Goal: Task Accomplishment & Management: Complete application form

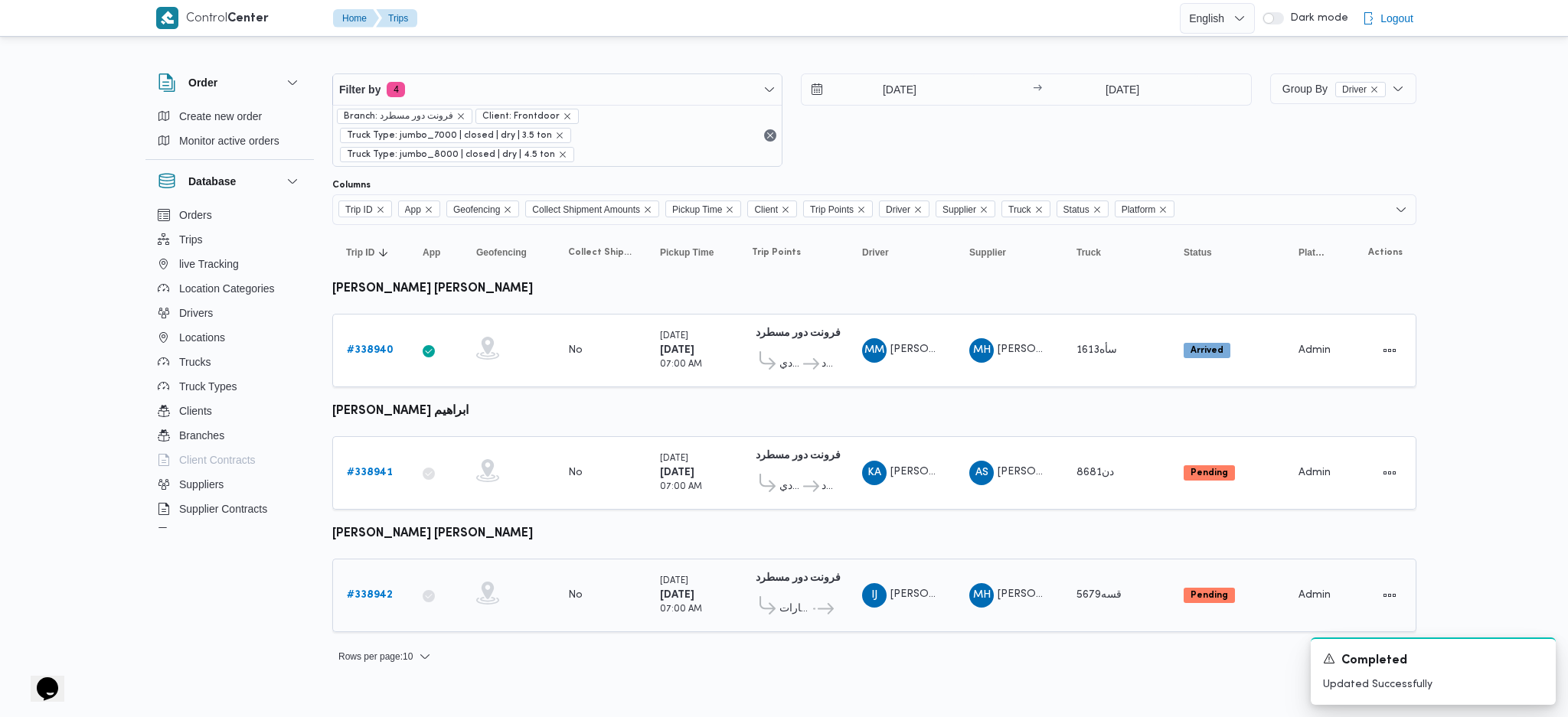
click at [374, 591] on b "# 338942" at bounding box center [369, 596] width 46 height 10
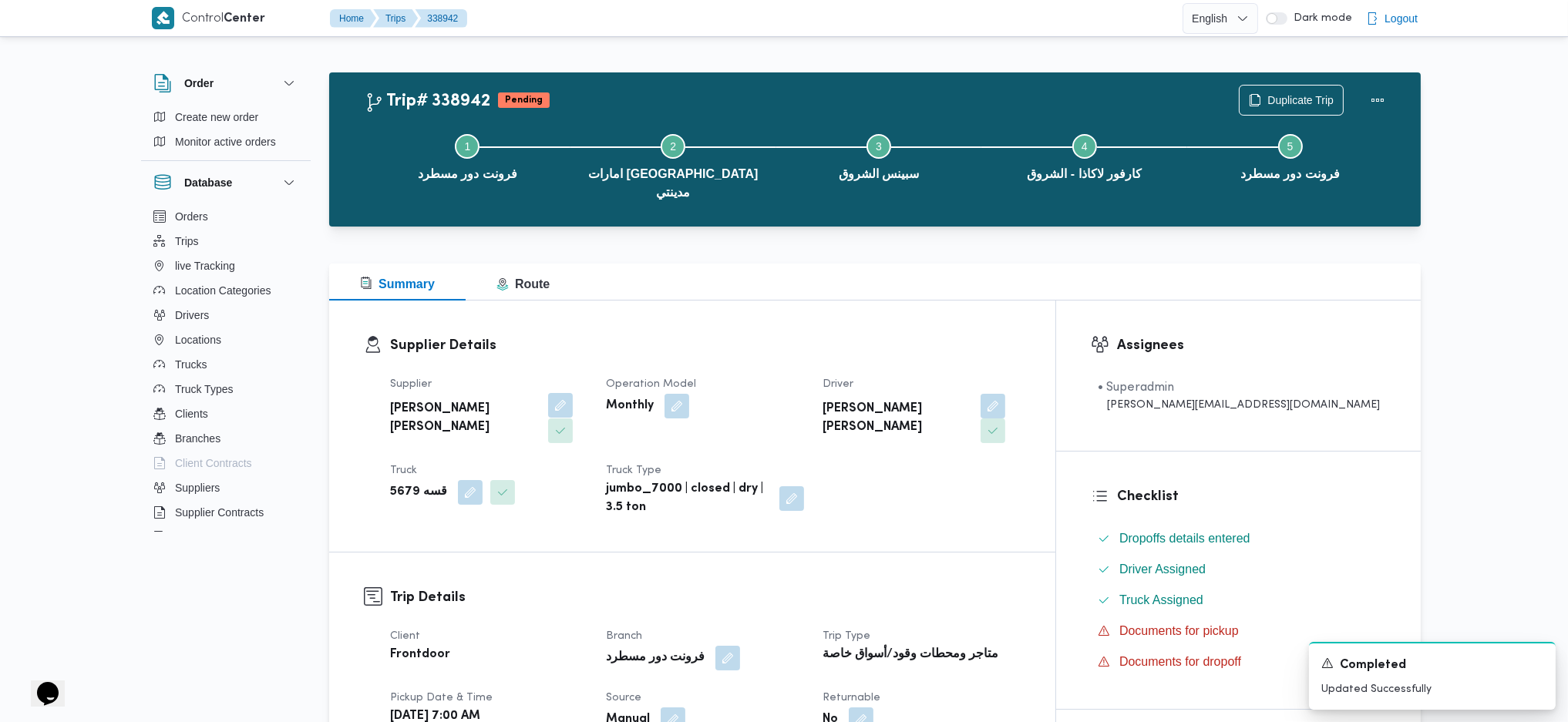
click at [548, 394] on button "button" at bounding box center [560, 405] width 25 height 25
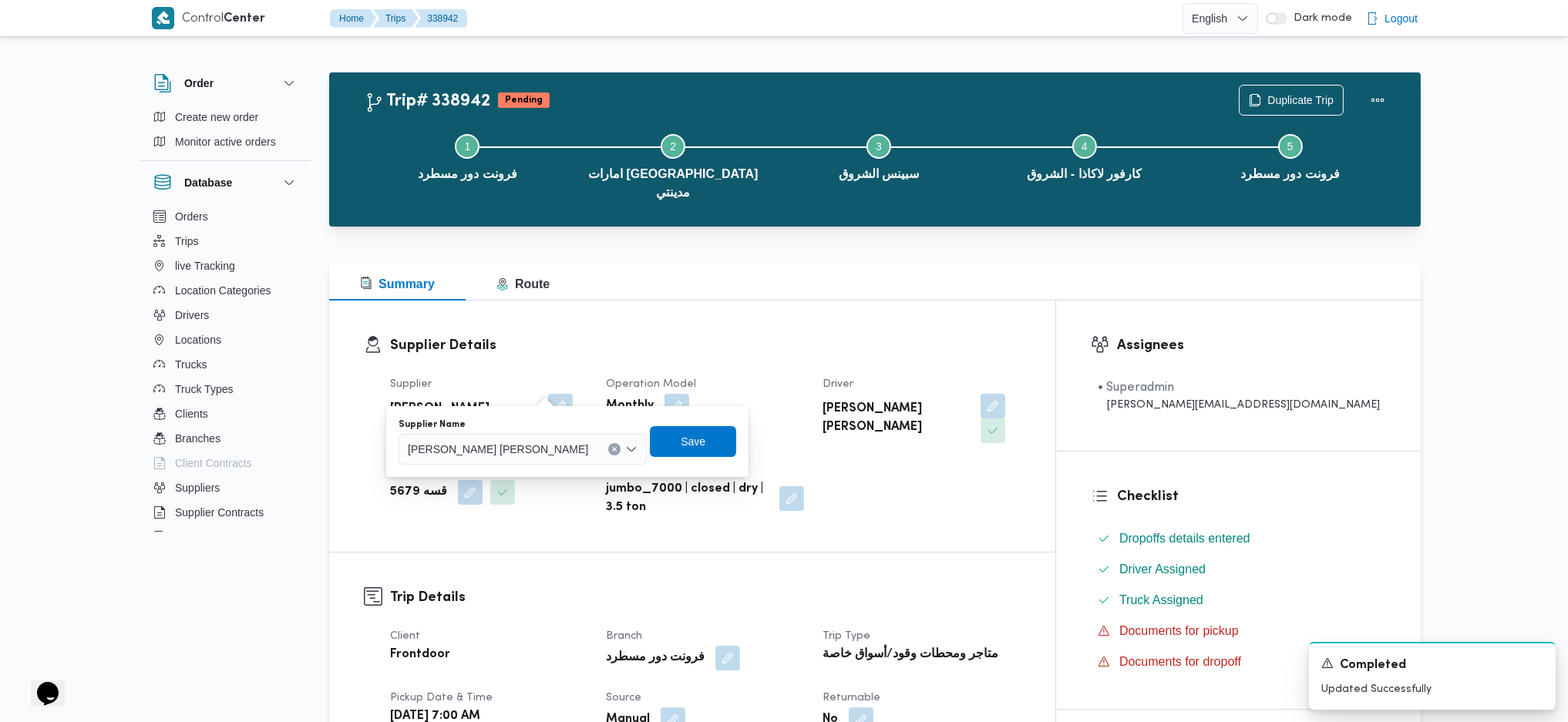
click at [500, 451] on span "محمد هاني محمد جوده محمود" at bounding box center [498, 449] width 180 height 17
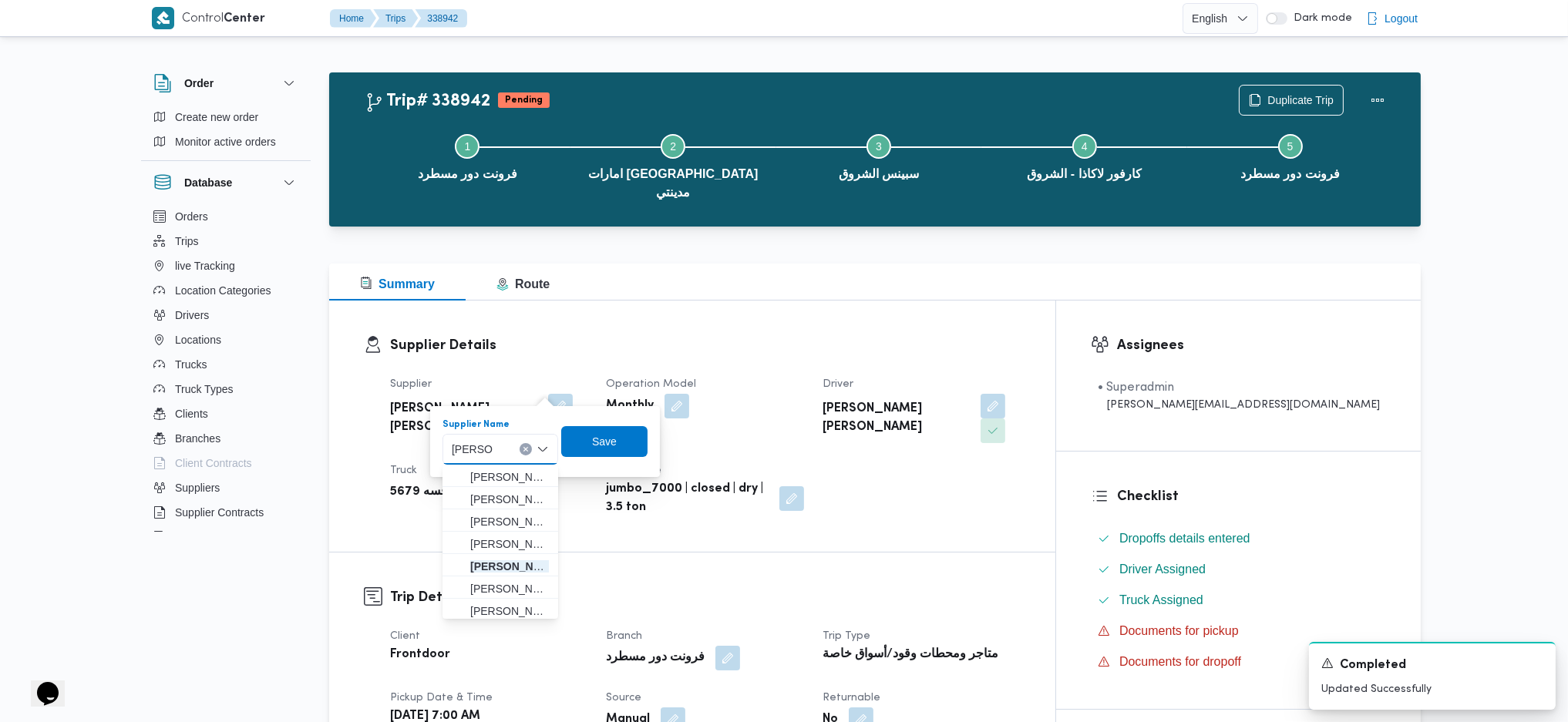
click at [525, 447] on icon "Clear input" at bounding box center [525, 449] width 6 height 6
click at [518, 451] on div "عبدالقادر عبدالقادر Combo box. Selected. عبدالقادر. Selected. Combo box input. …" at bounding box center [500, 449] width 115 height 31
type input "عبدالقادر عادل عبدالقادر الحسيني"
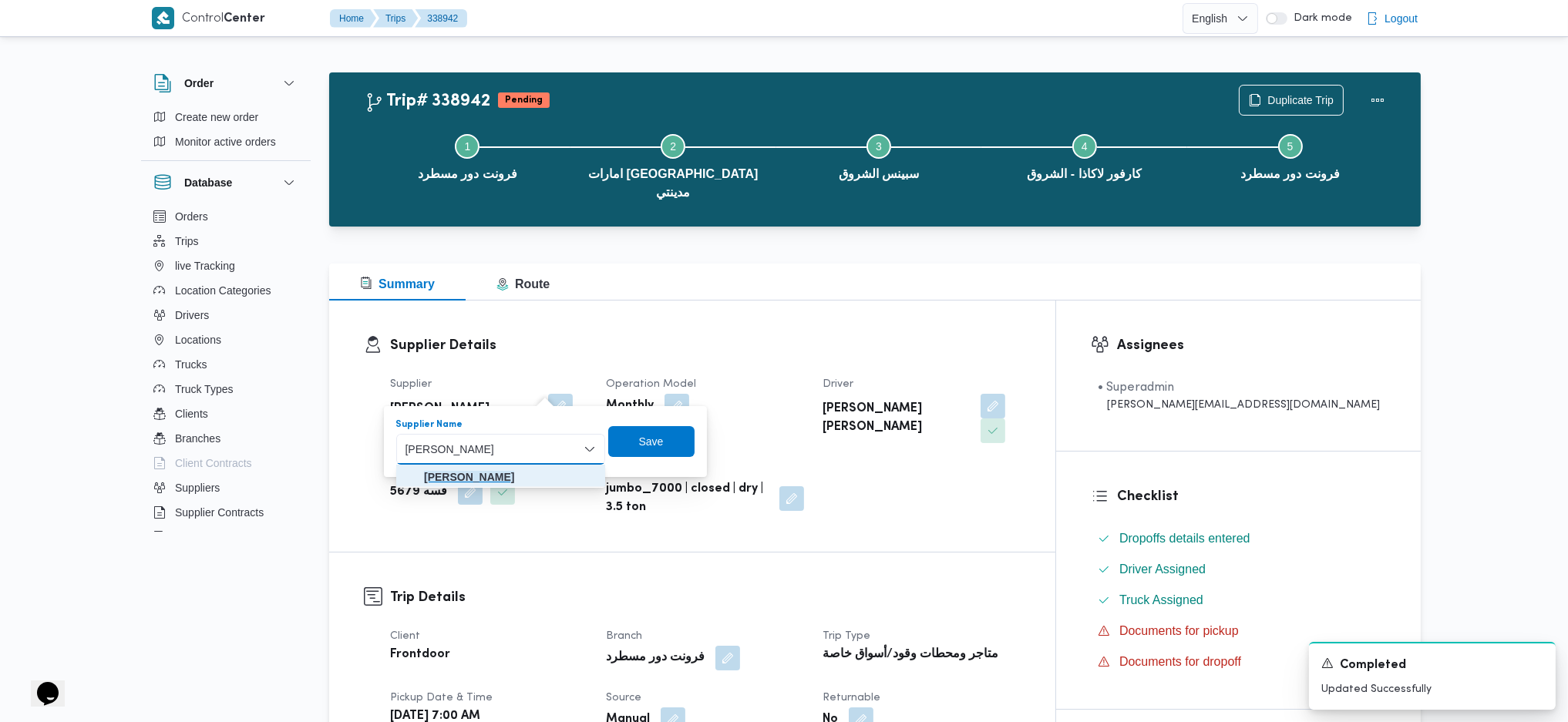
click at [509, 474] on mark "عبدالقادر عادل عبدالقادر الحسيني" at bounding box center [469, 477] width 90 height 12
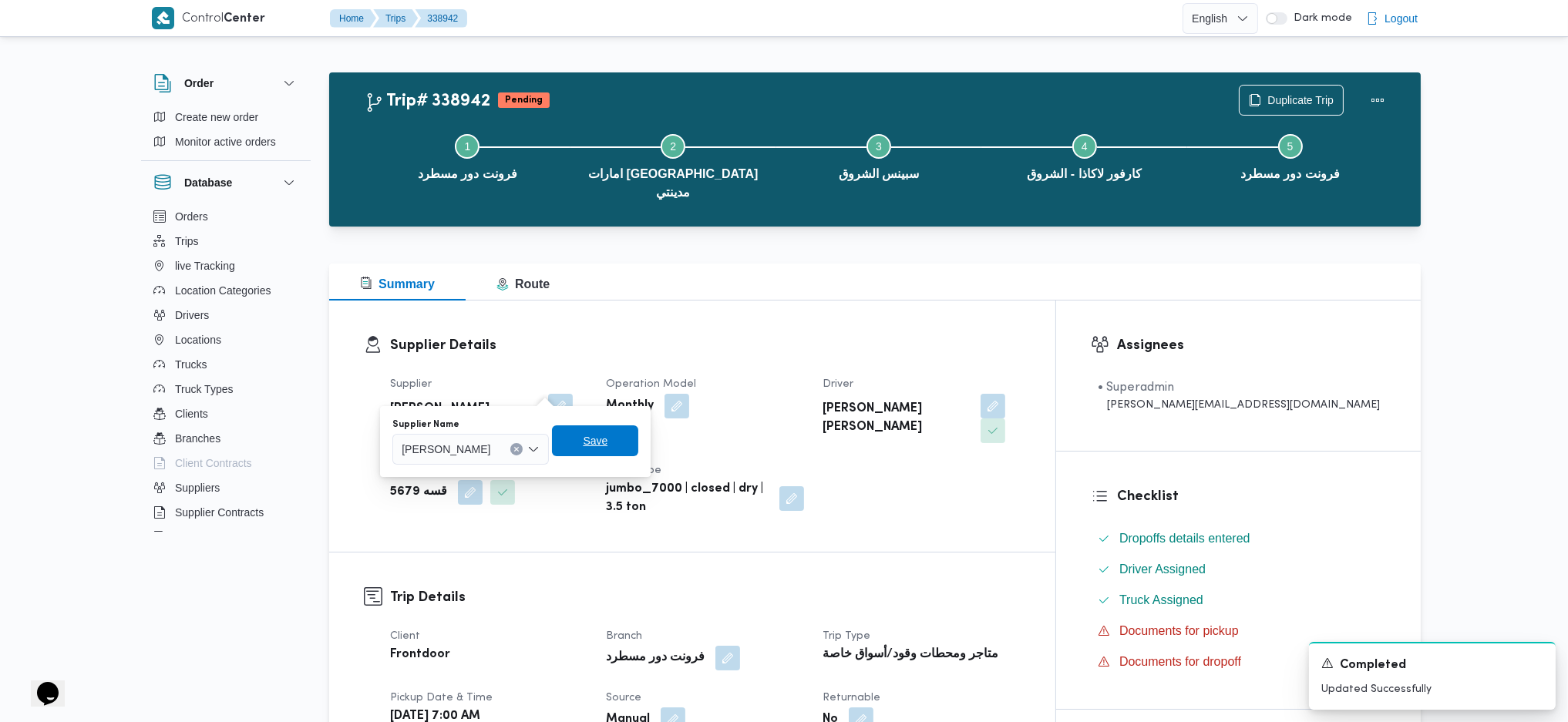
click at [636, 448] on span "Save" at bounding box center [595, 441] width 86 height 31
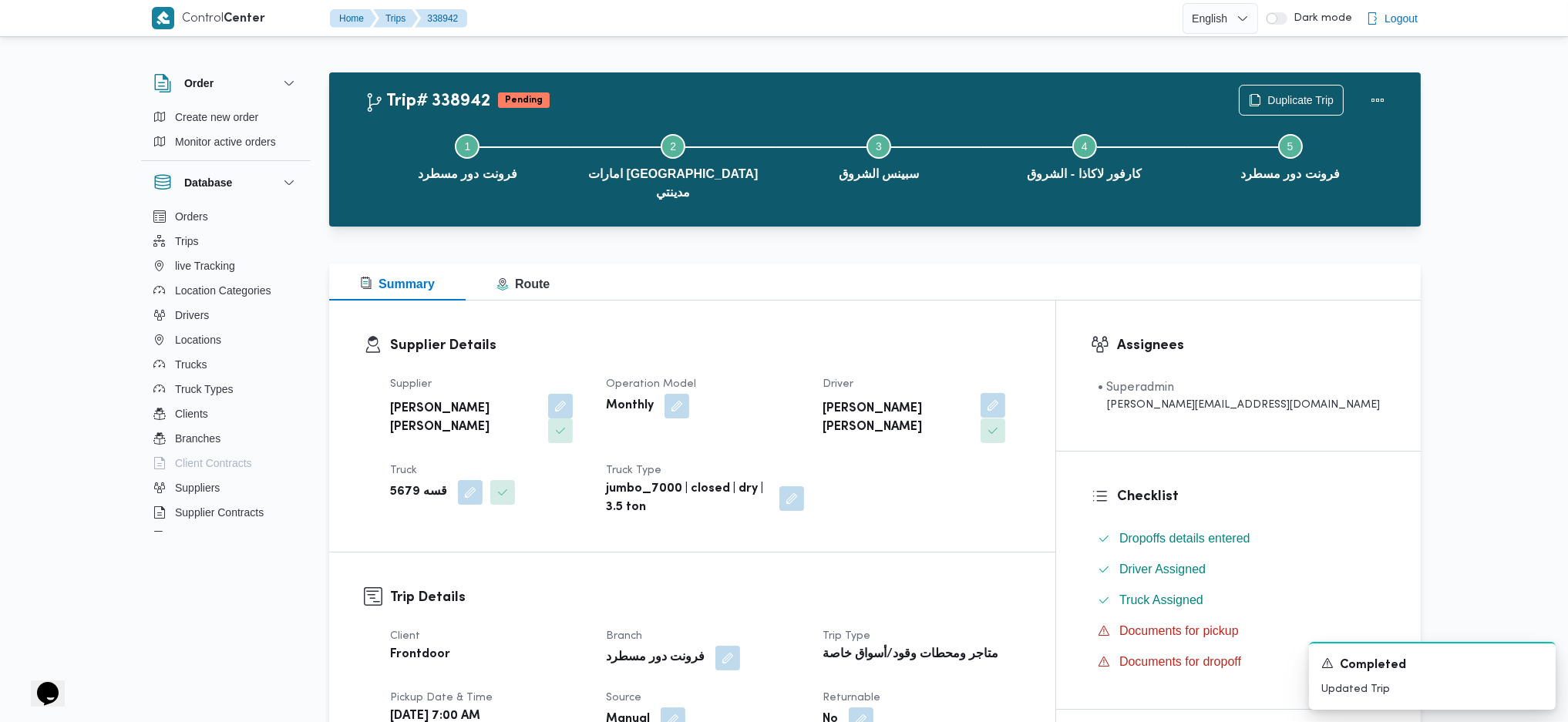
click at [1005, 399] on button "button" at bounding box center [992, 405] width 25 height 25
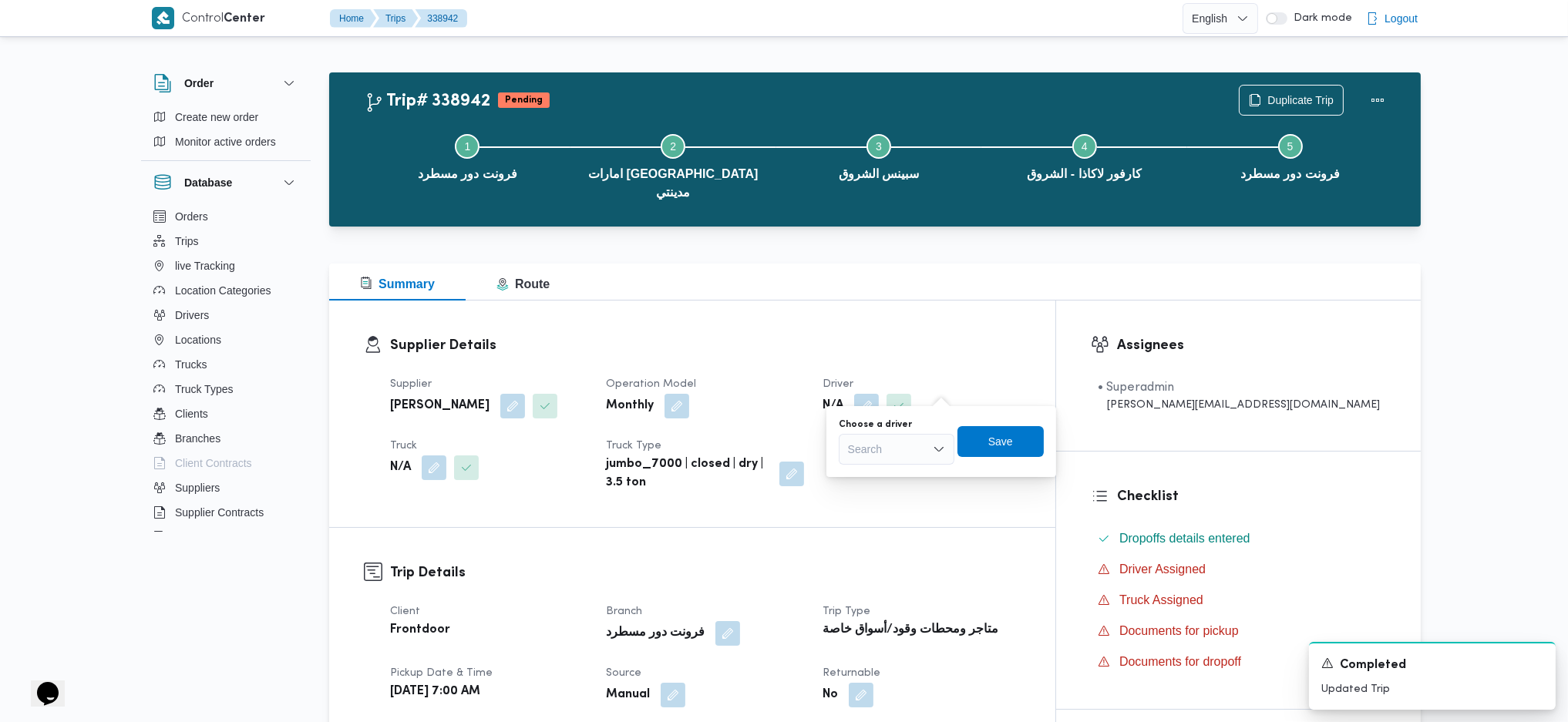
click at [985, 465] on div "Choose a driver Search Save" at bounding box center [941, 442] width 208 height 50
click at [925, 457] on div "Search" at bounding box center [896, 449] width 115 height 31
type input "ك"
type input "عزت"
click at [831, 366] on div "Supplier عبدالقادر عادل عبدالقادر الحسيني Operation Model Monthly Driver N/A Tr…" at bounding box center [705, 434] width 649 height 136
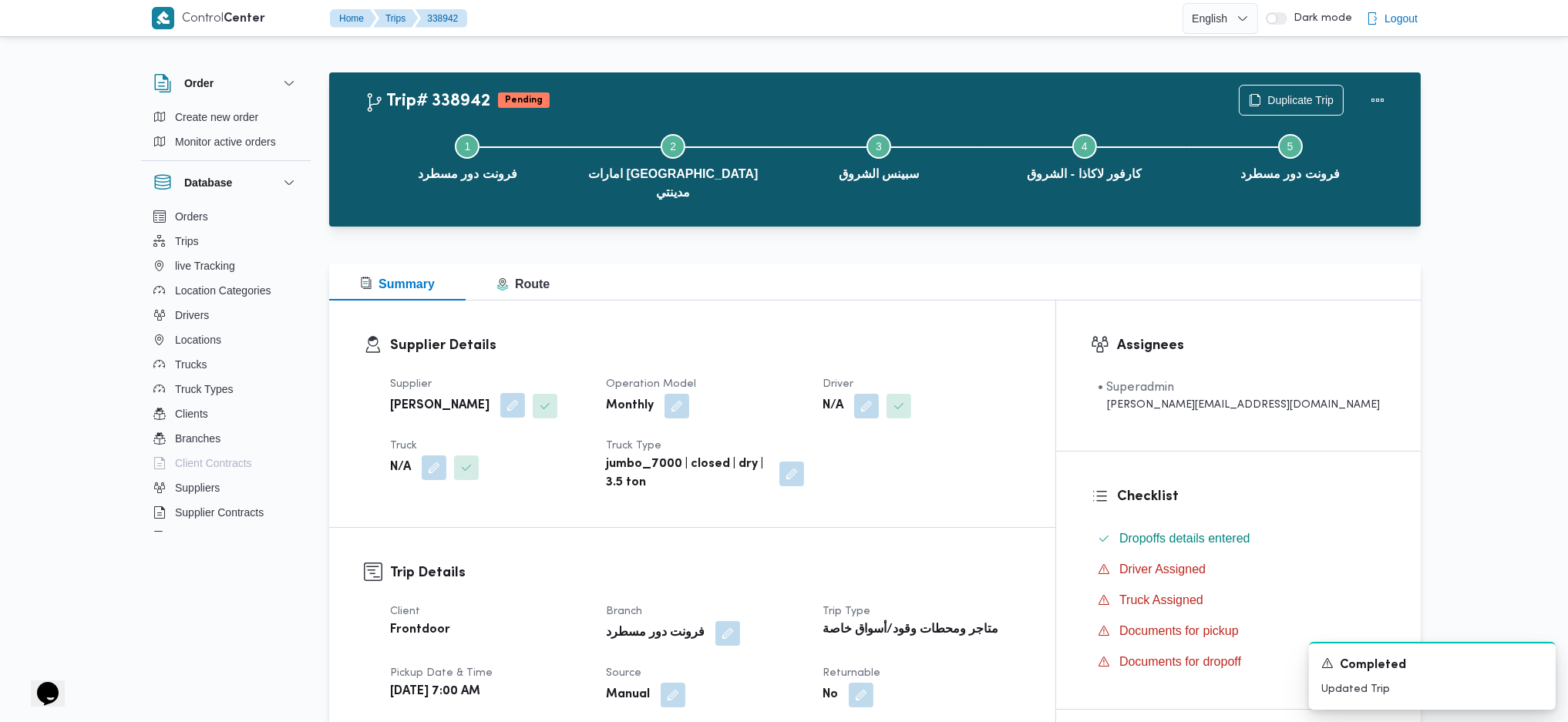
click at [525, 394] on button "button" at bounding box center [512, 405] width 25 height 25
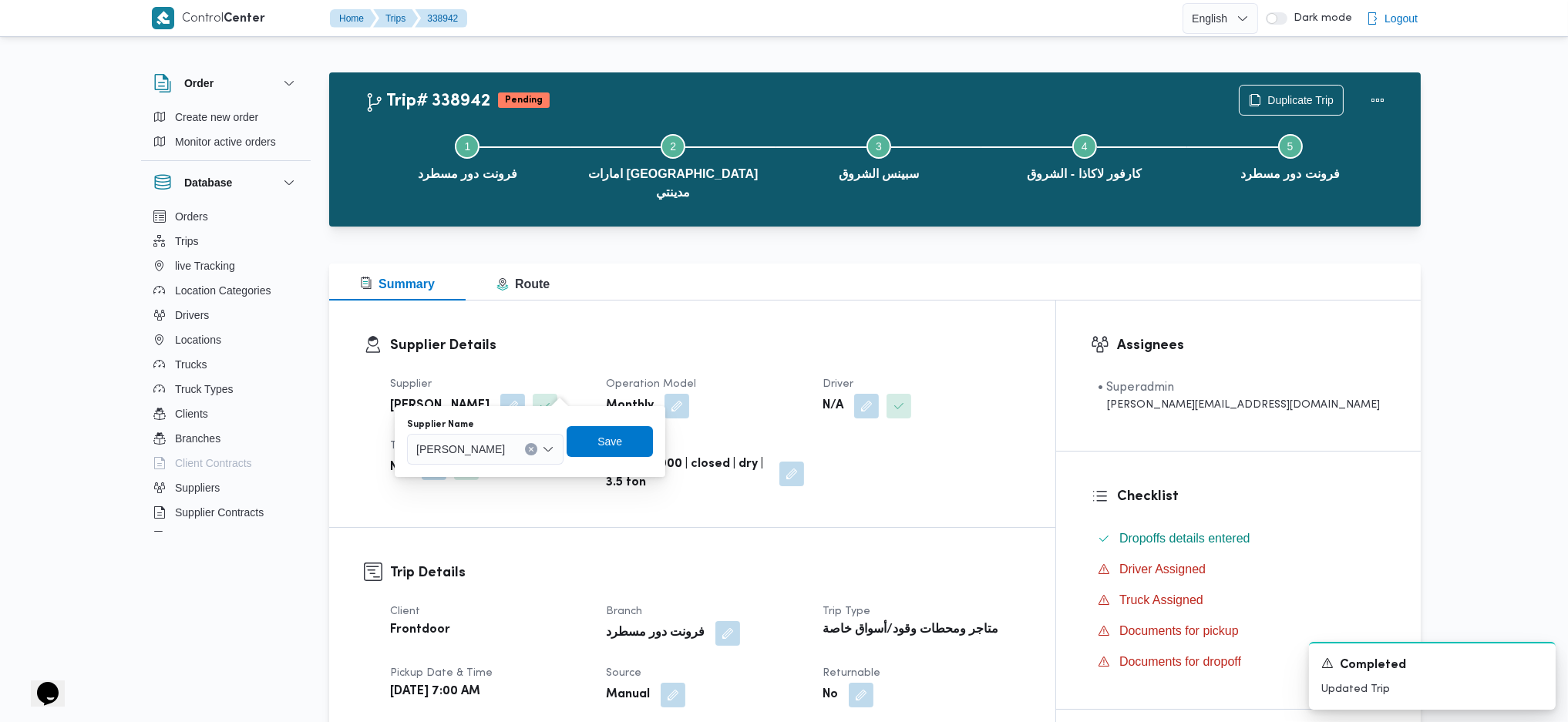
click at [521, 459] on div "عبدالقادر عادل عبدالقادر الحسيني" at bounding box center [485, 449] width 157 height 31
type input "كرم عز"
click at [435, 455] on button "button" at bounding box center [434, 467] width 25 height 25
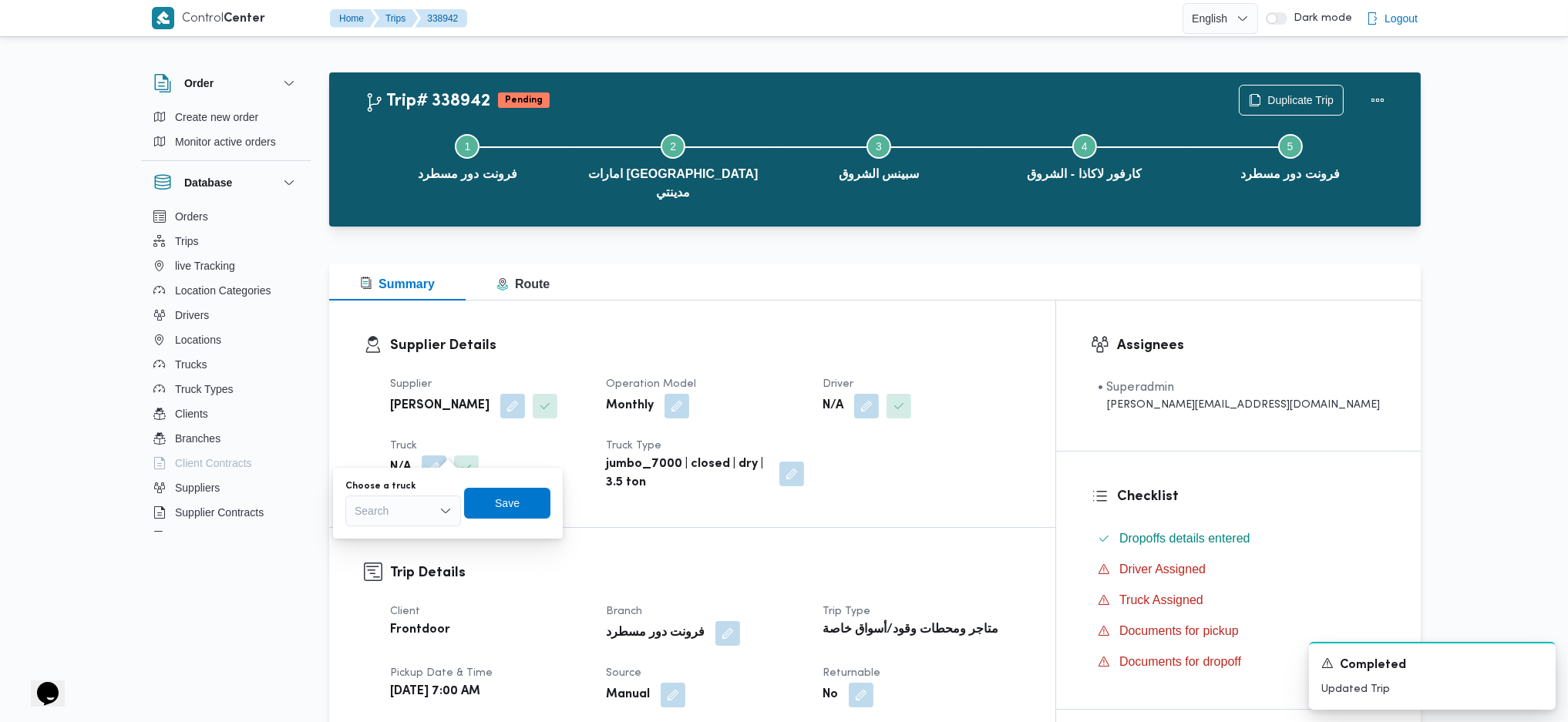
click at [419, 515] on div "Search" at bounding box center [403, 511] width 115 height 31
type input "2814"
click at [525, 394] on button "button" at bounding box center [512, 405] width 25 height 25
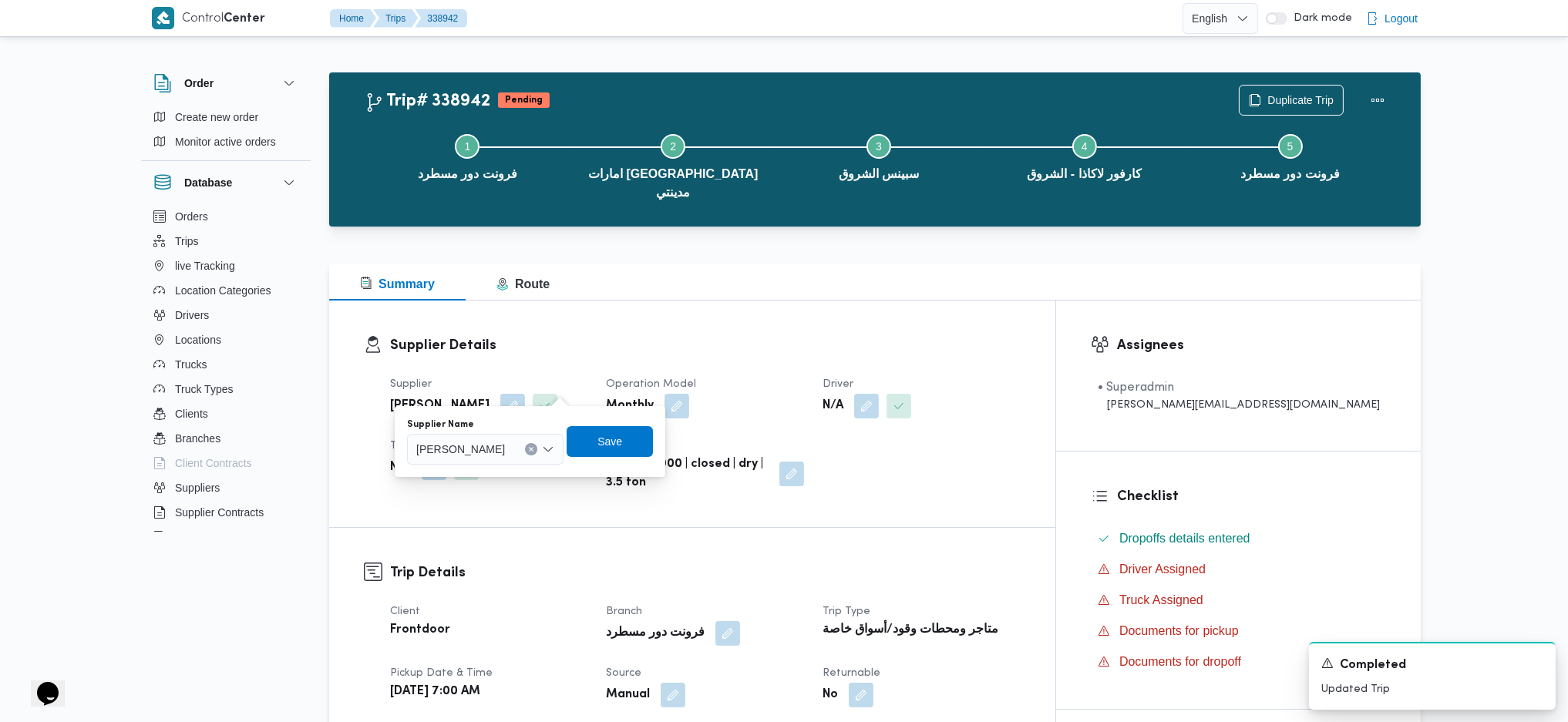
click at [505, 453] on span "عبدالقادر عادل عبدالقادر الحسيني" at bounding box center [461, 449] width 89 height 17
type input "علي يحي"
click at [513, 466] on span "علي يحي ي علي مهران حسنين" at bounding box center [515, 476] width 104 height 25
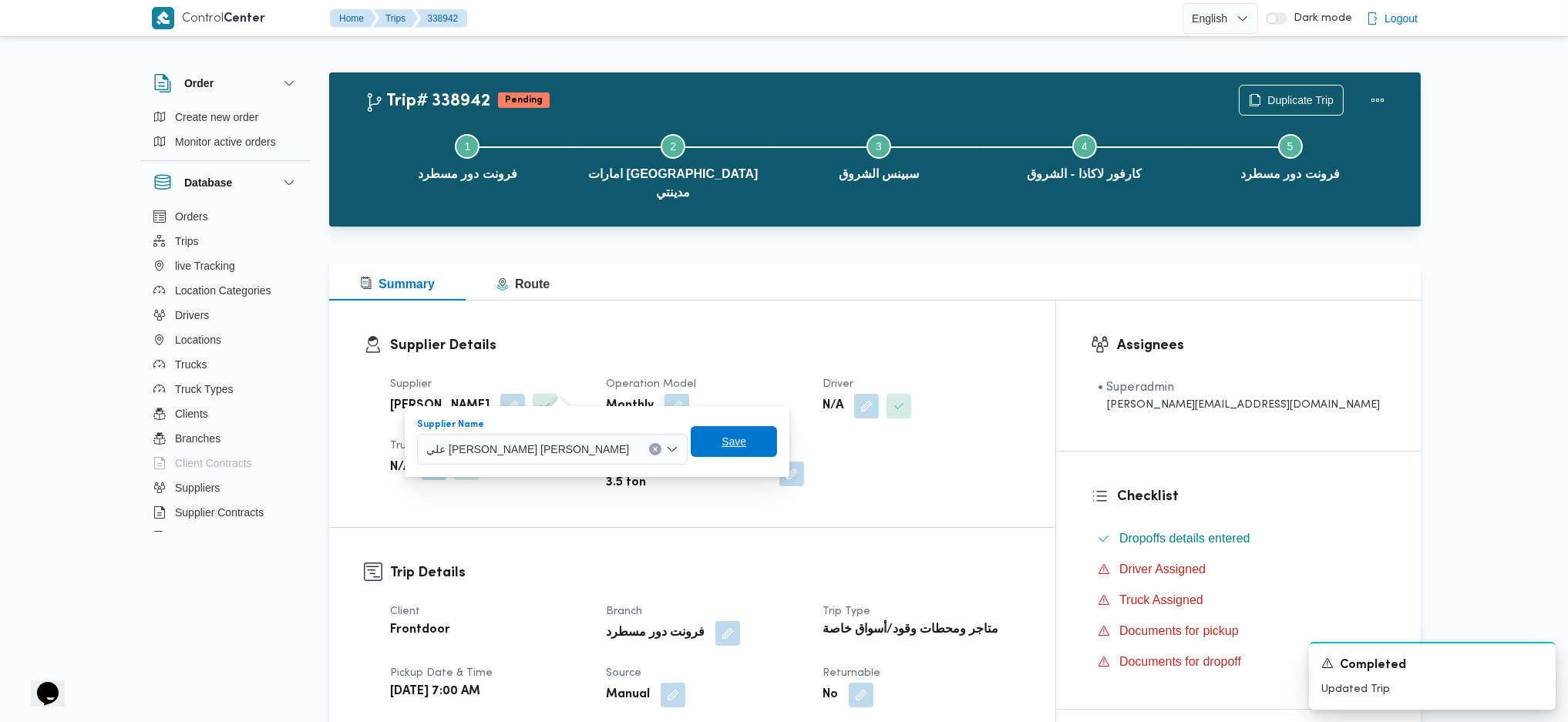
click at [690, 443] on span "Save" at bounding box center [733, 441] width 86 height 31
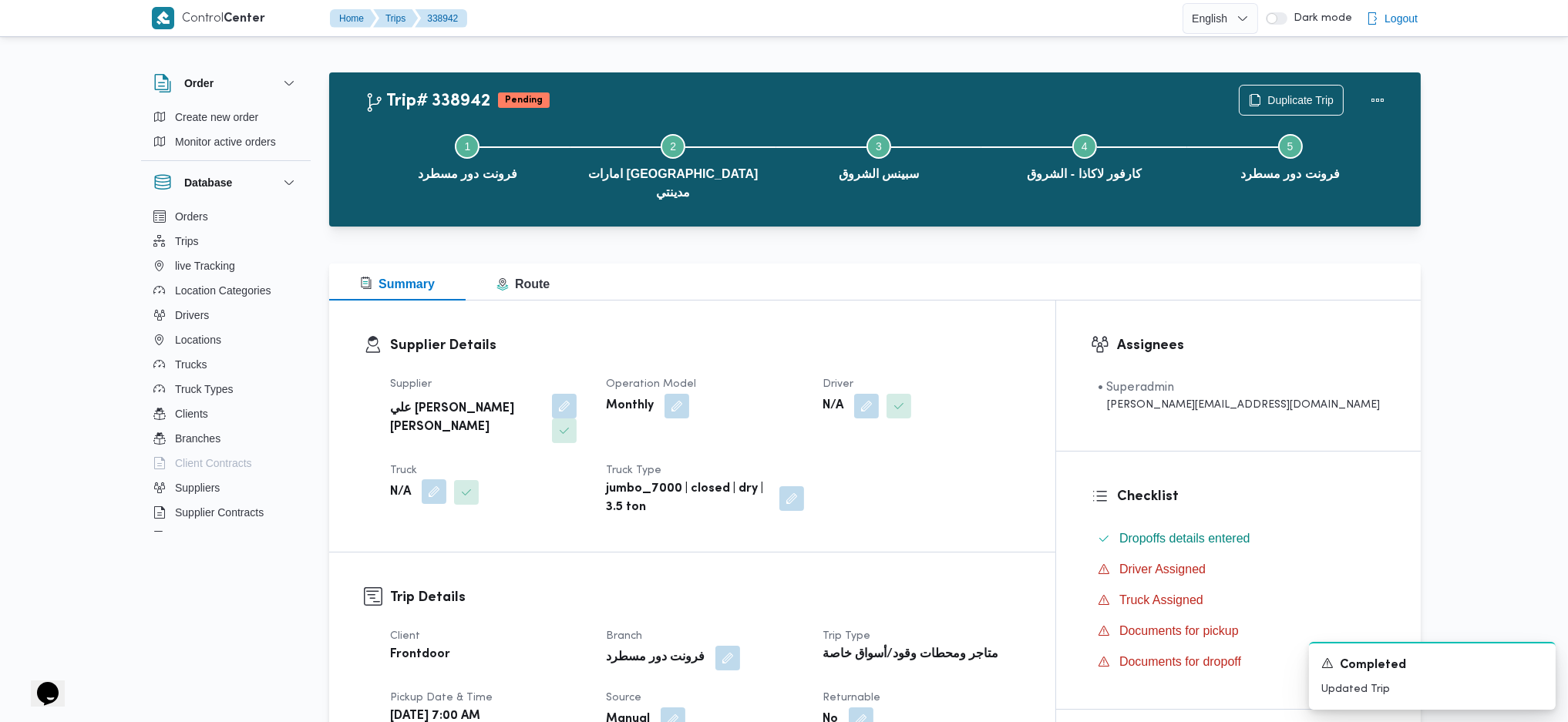
click at [441, 480] on button "button" at bounding box center [434, 492] width 25 height 25
click at [403, 506] on div "Search" at bounding box center [403, 511] width 115 height 31
type input "2814"
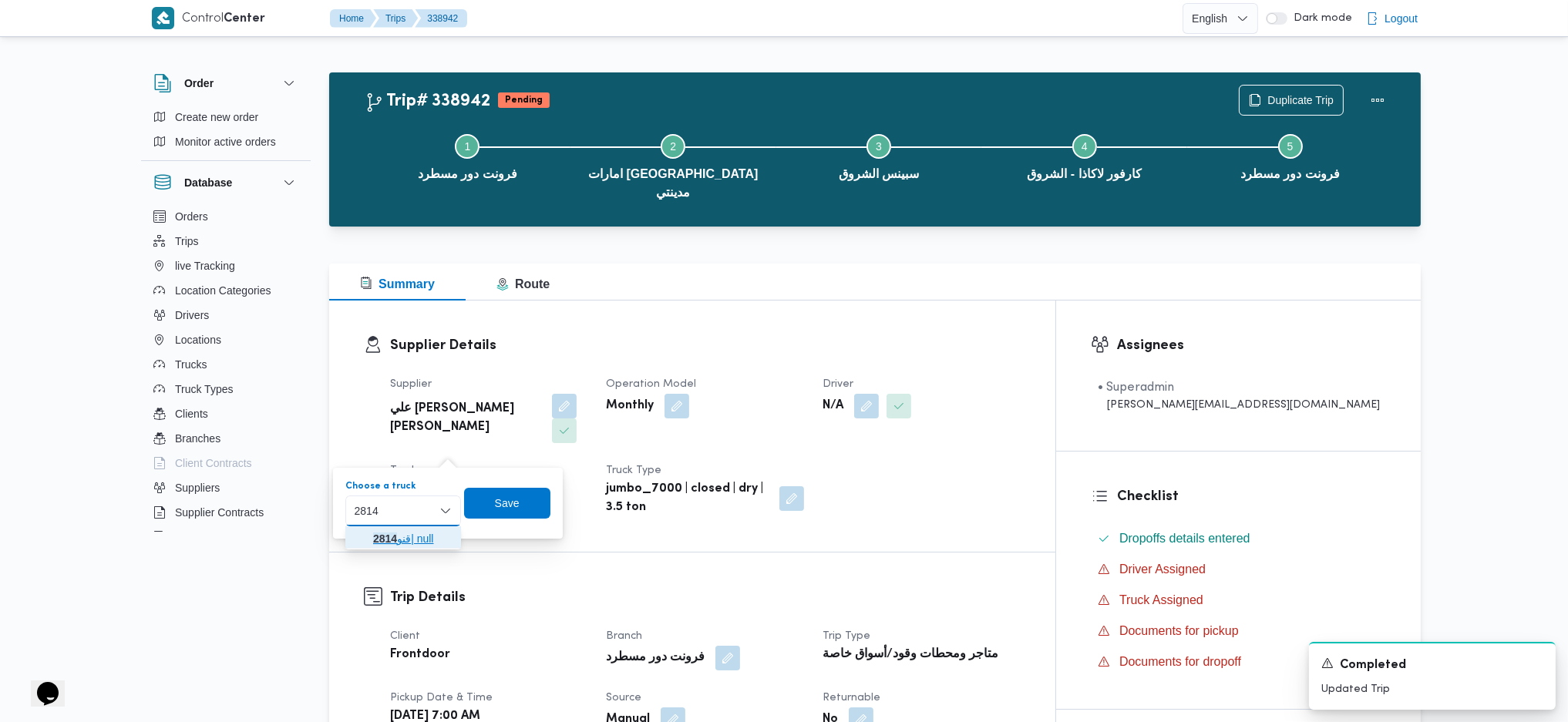
click at [400, 534] on span "قنو 2814 | null" at bounding box center [412, 539] width 79 height 19
click at [512, 504] on span "Save" at bounding box center [515, 504] width 25 height 19
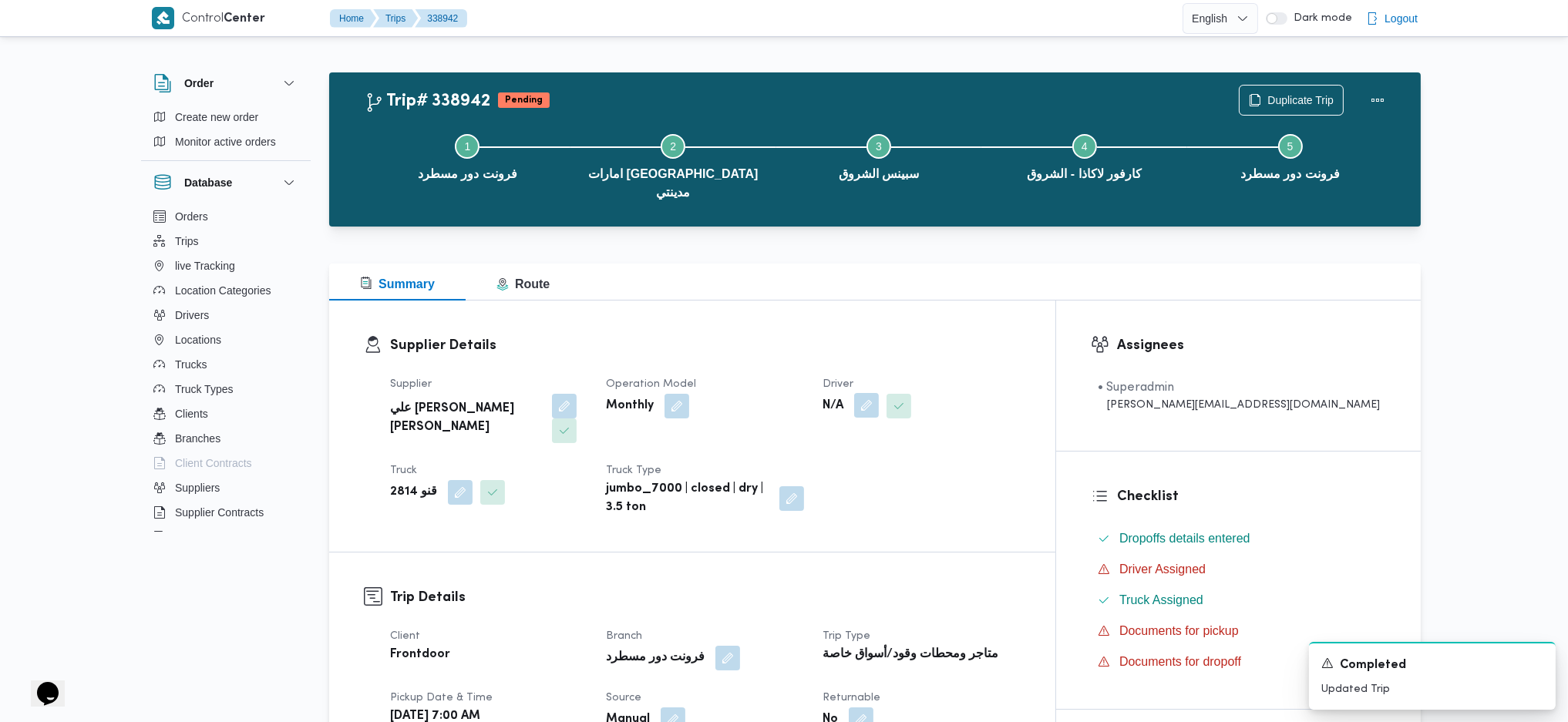
click at [879, 394] on button "button" at bounding box center [866, 405] width 25 height 25
click at [890, 441] on div "Search" at bounding box center [896, 449] width 115 height 31
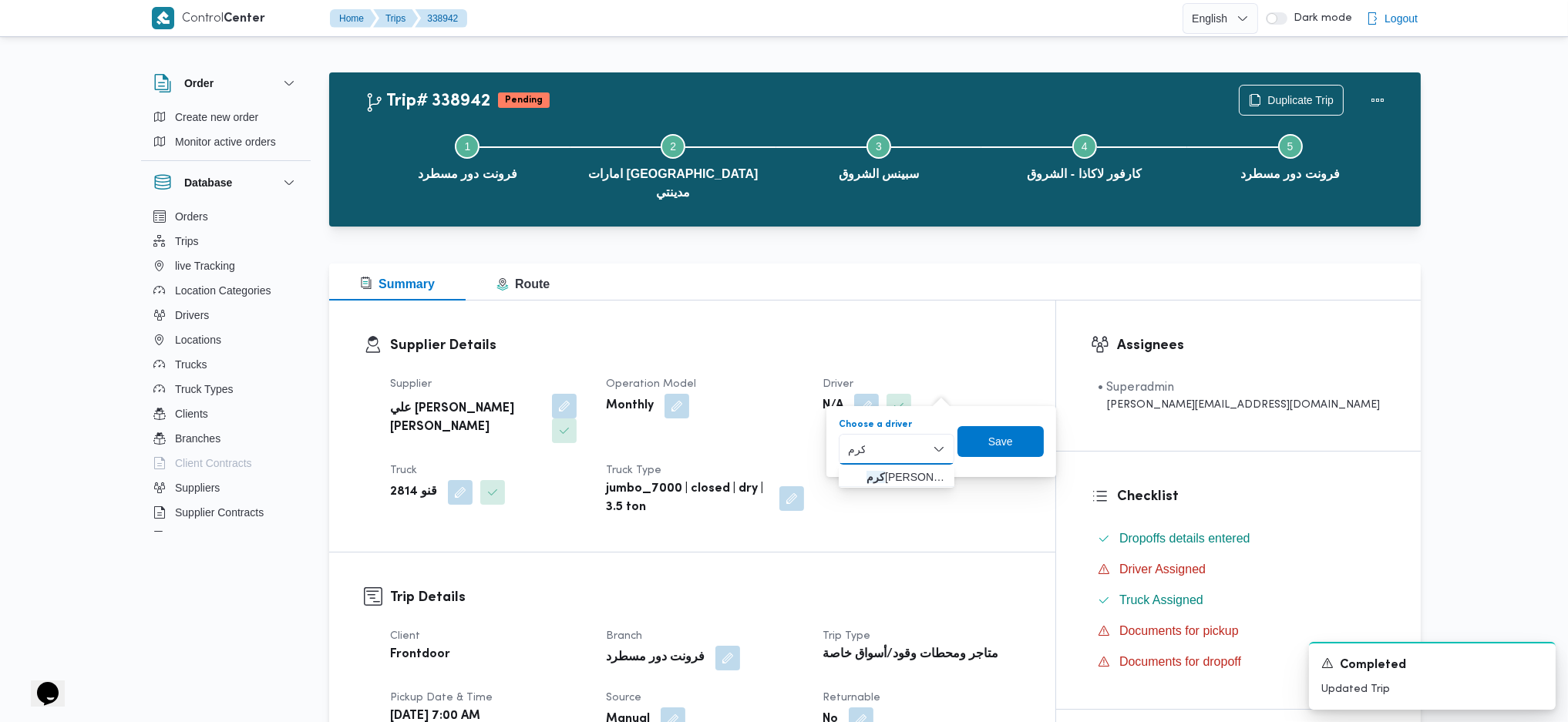
type input "كرم"
click at [883, 488] on div "Supplier Details Supplier علي يحيي علي مهران حسنين Operation Model Monthly Driv…" at bounding box center [692, 426] width 726 height 252
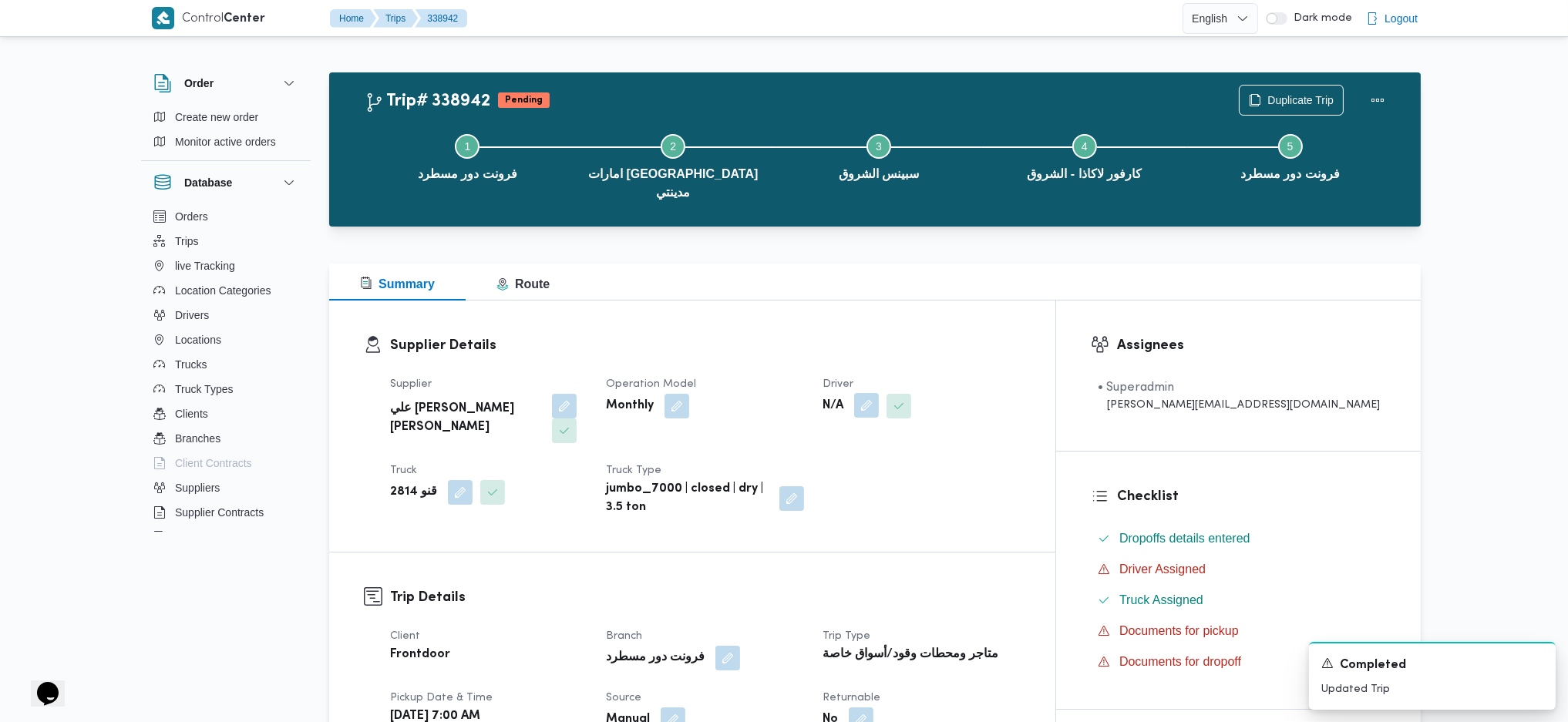
click at [879, 398] on button "button" at bounding box center [866, 405] width 25 height 25
click at [868, 457] on div "Search" at bounding box center [896, 449] width 115 height 31
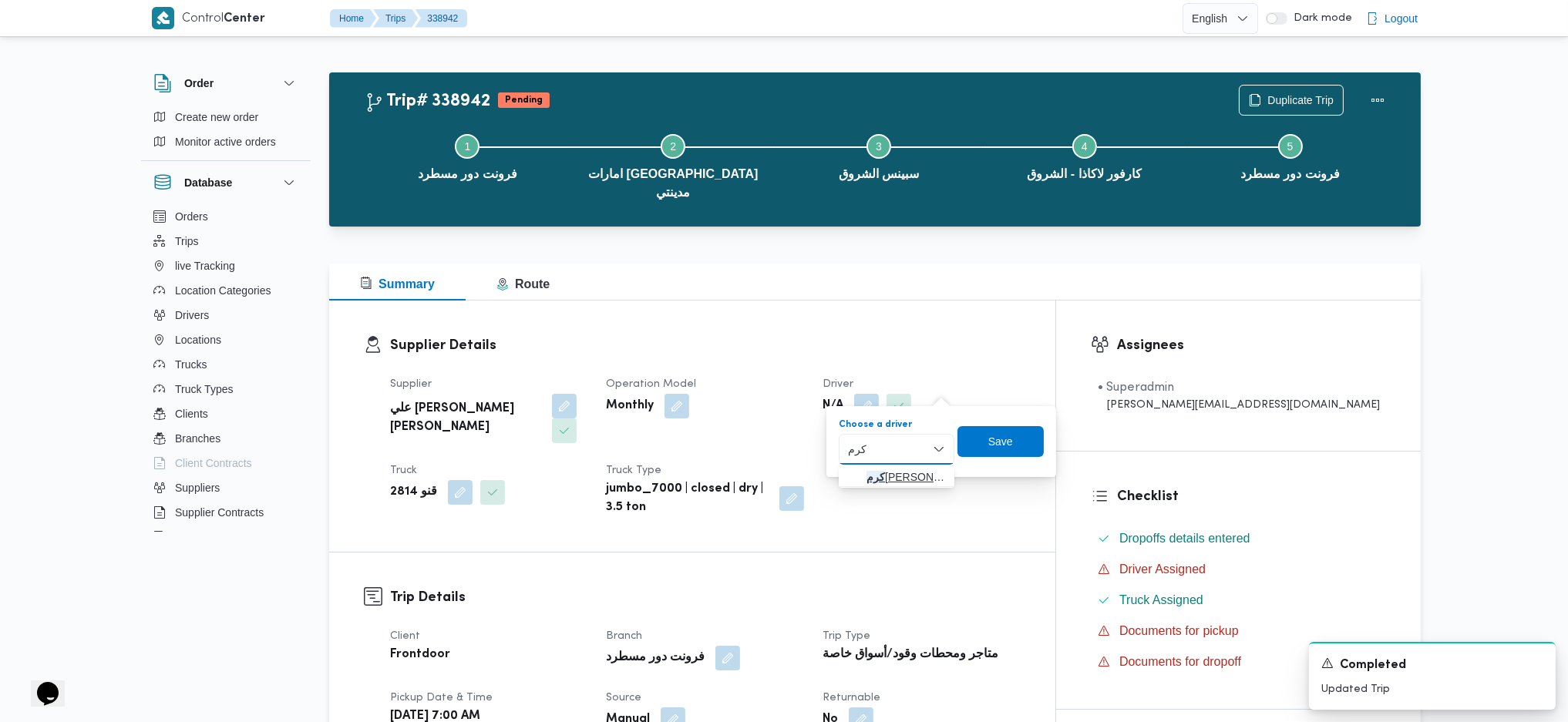
type input "كرم"
click at [901, 474] on span "كرم عزت السيد بيومى جمعة" at bounding box center [906, 477] width 79 height 19
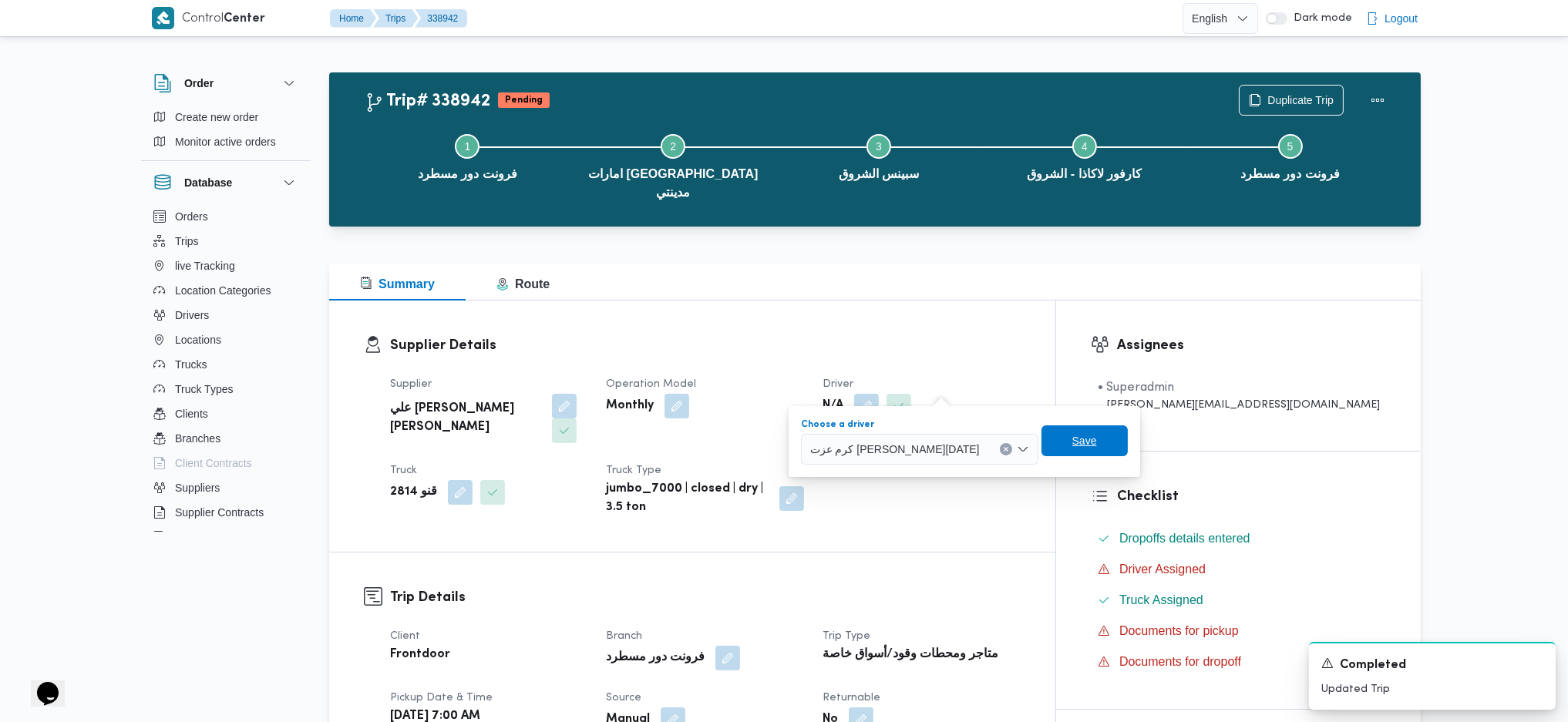
click at [1041, 445] on span "Save" at bounding box center [1084, 441] width 86 height 31
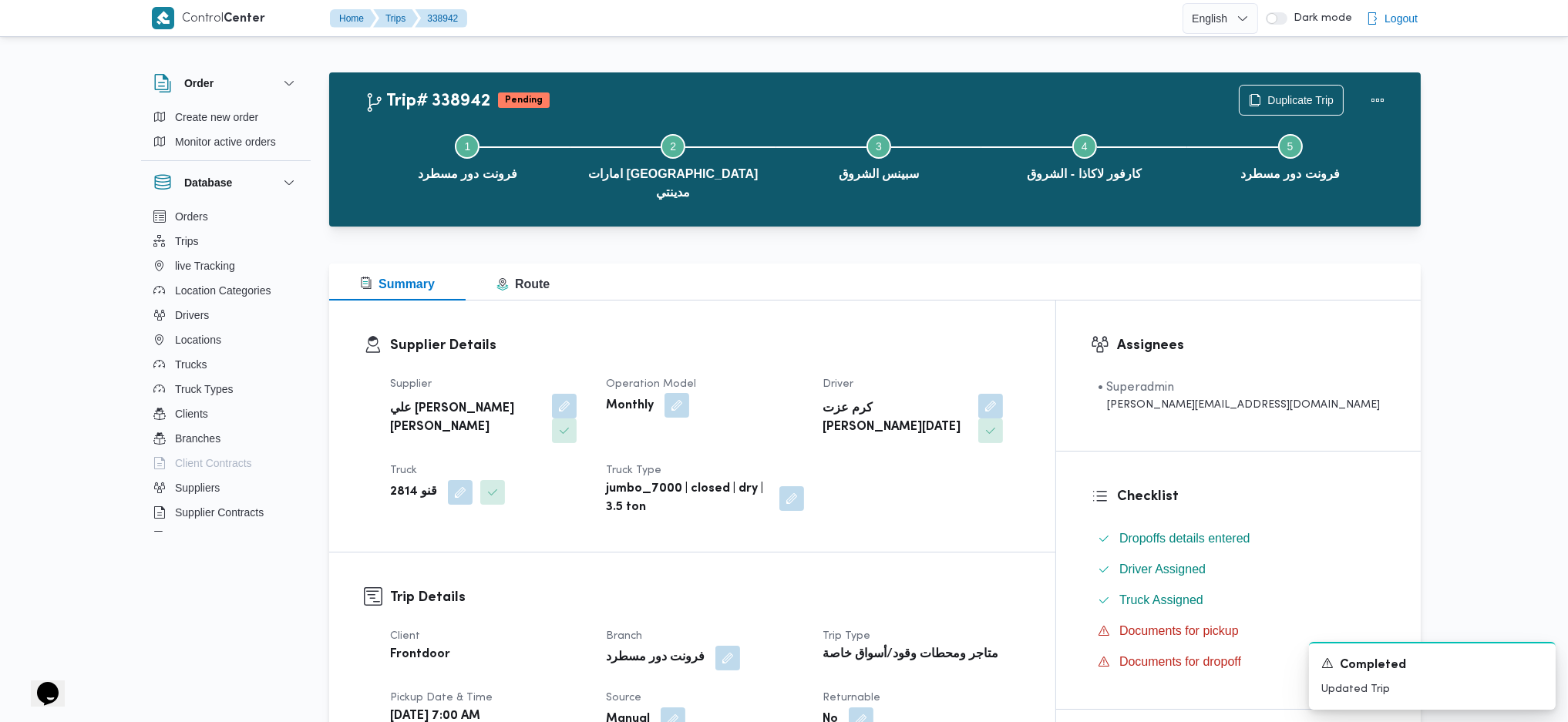
click at [689, 394] on button "button" at bounding box center [677, 405] width 25 height 25
click at [647, 456] on span "Monthly" at bounding box center [629, 449] width 38 height 17
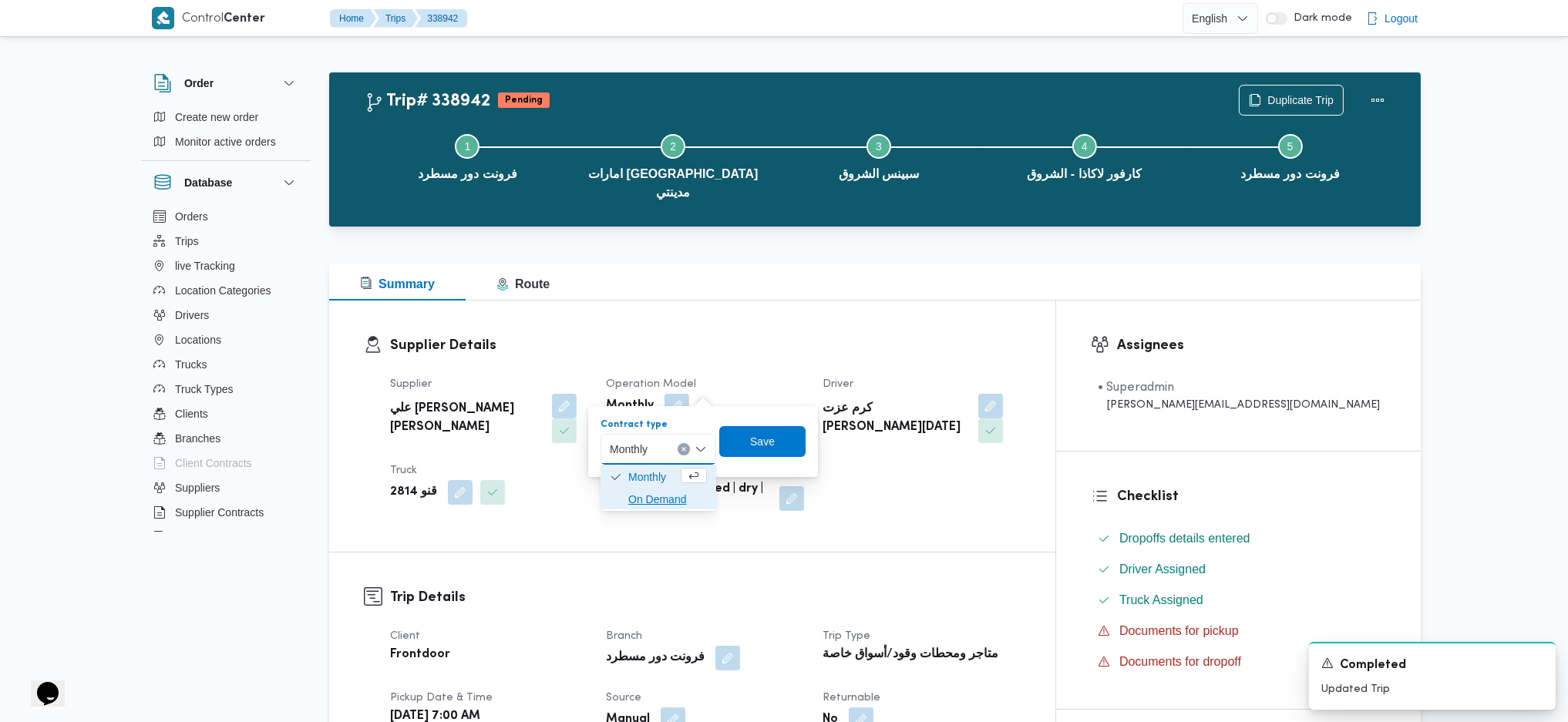
click at [659, 494] on span "On Demand" at bounding box center [667, 500] width 79 height 19
click at [753, 455] on span "Save" at bounding box center [767, 441] width 86 height 31
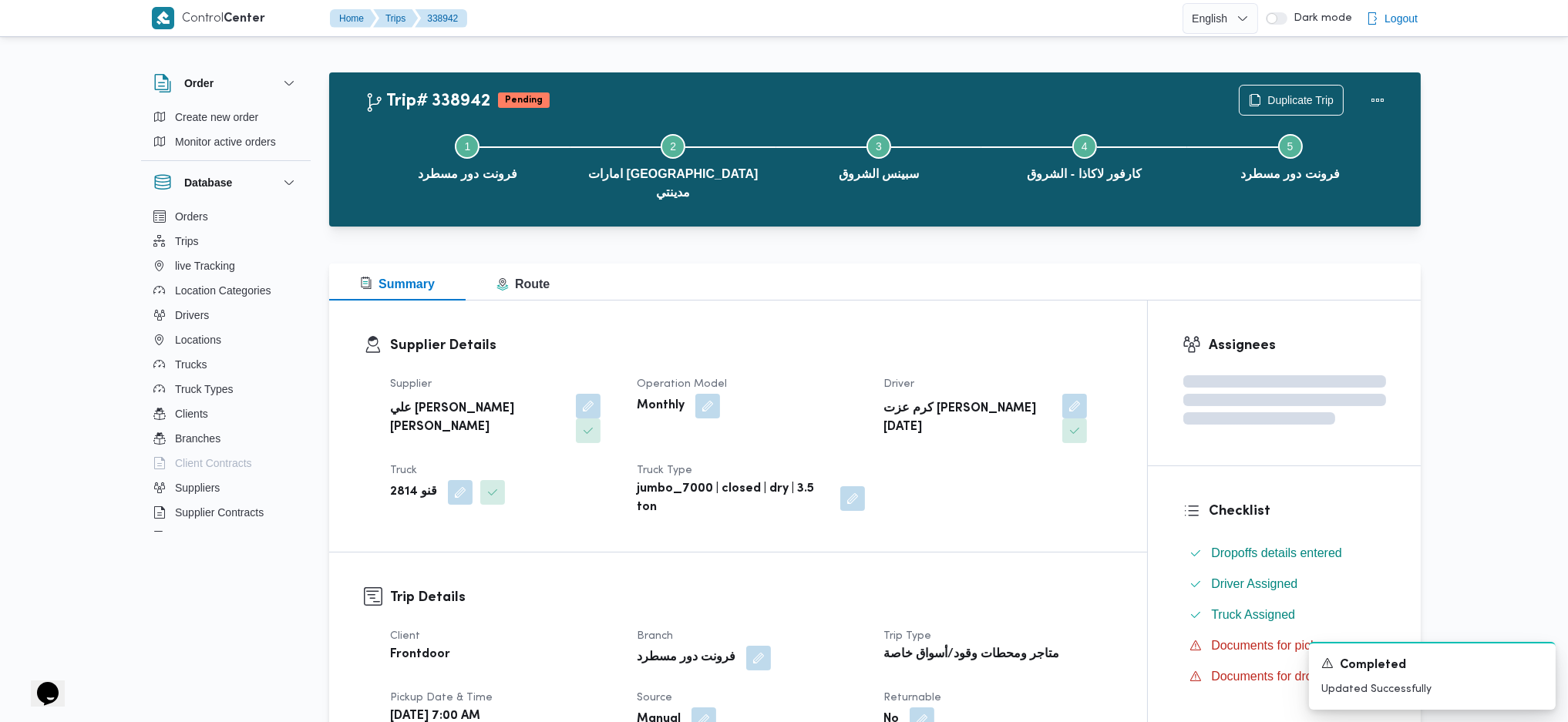
click at [772, 335] on h3 "Supplier Details" at bounding box center [751, 346] width 722 height 21
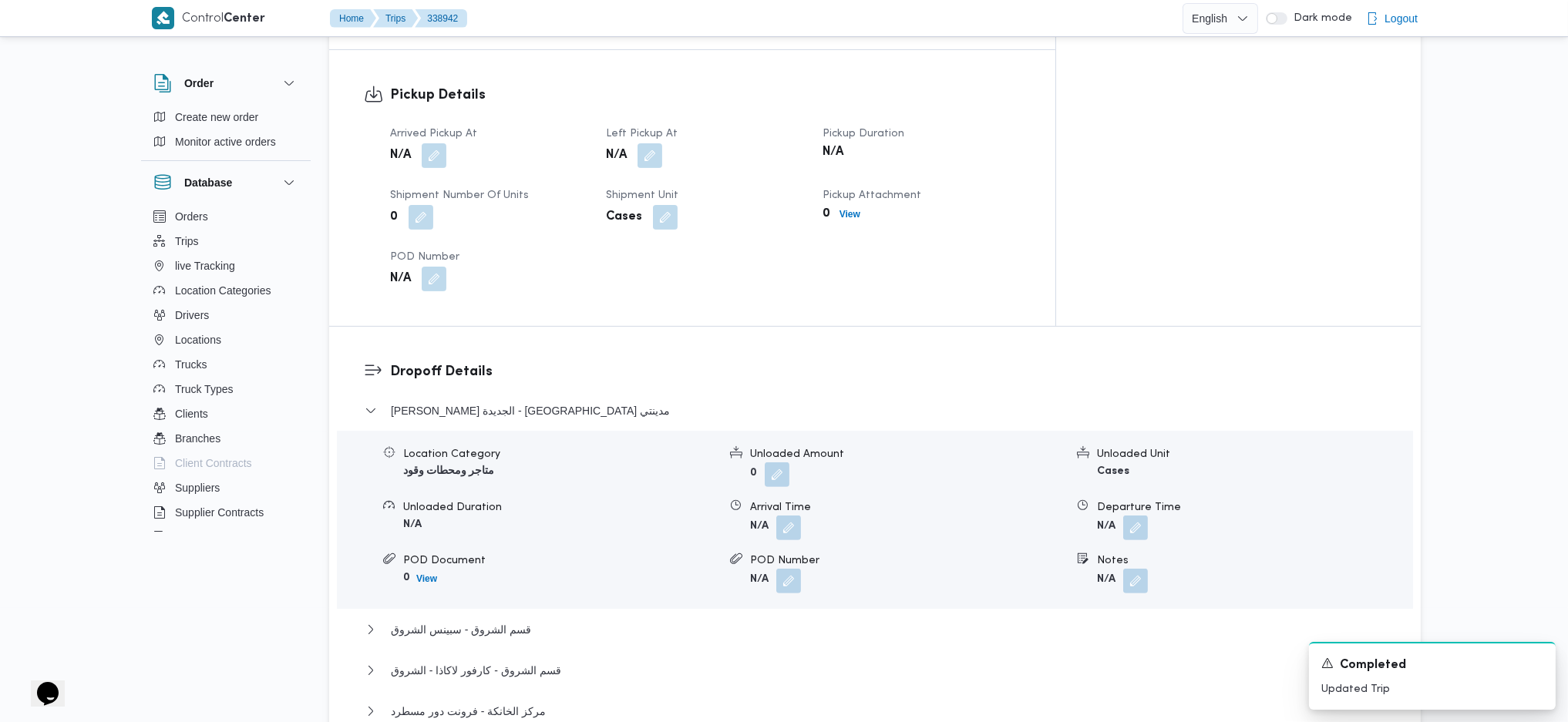
scroll to position [1234, 0]
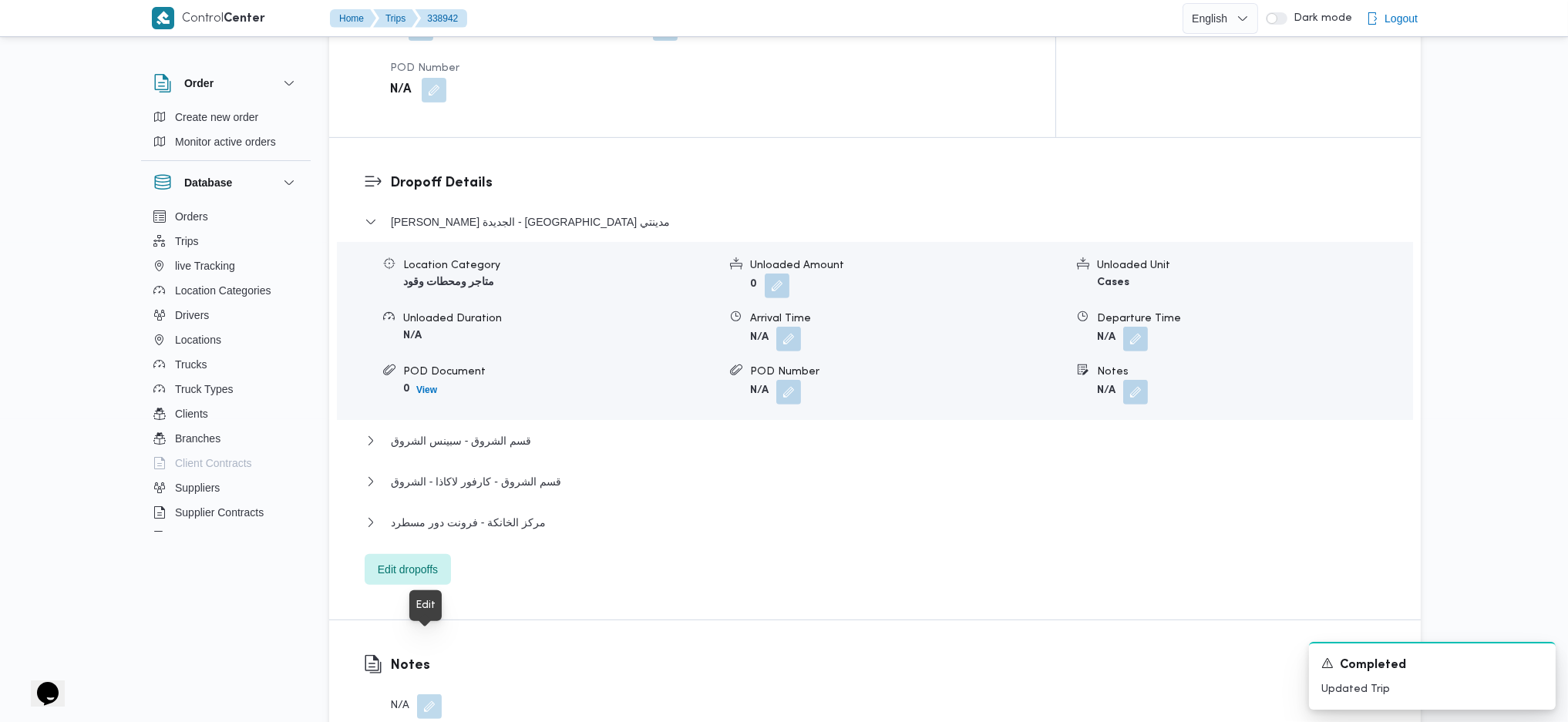
click at [425, 695] on button "button" at bounding box center [429, 707] width 25 height 25
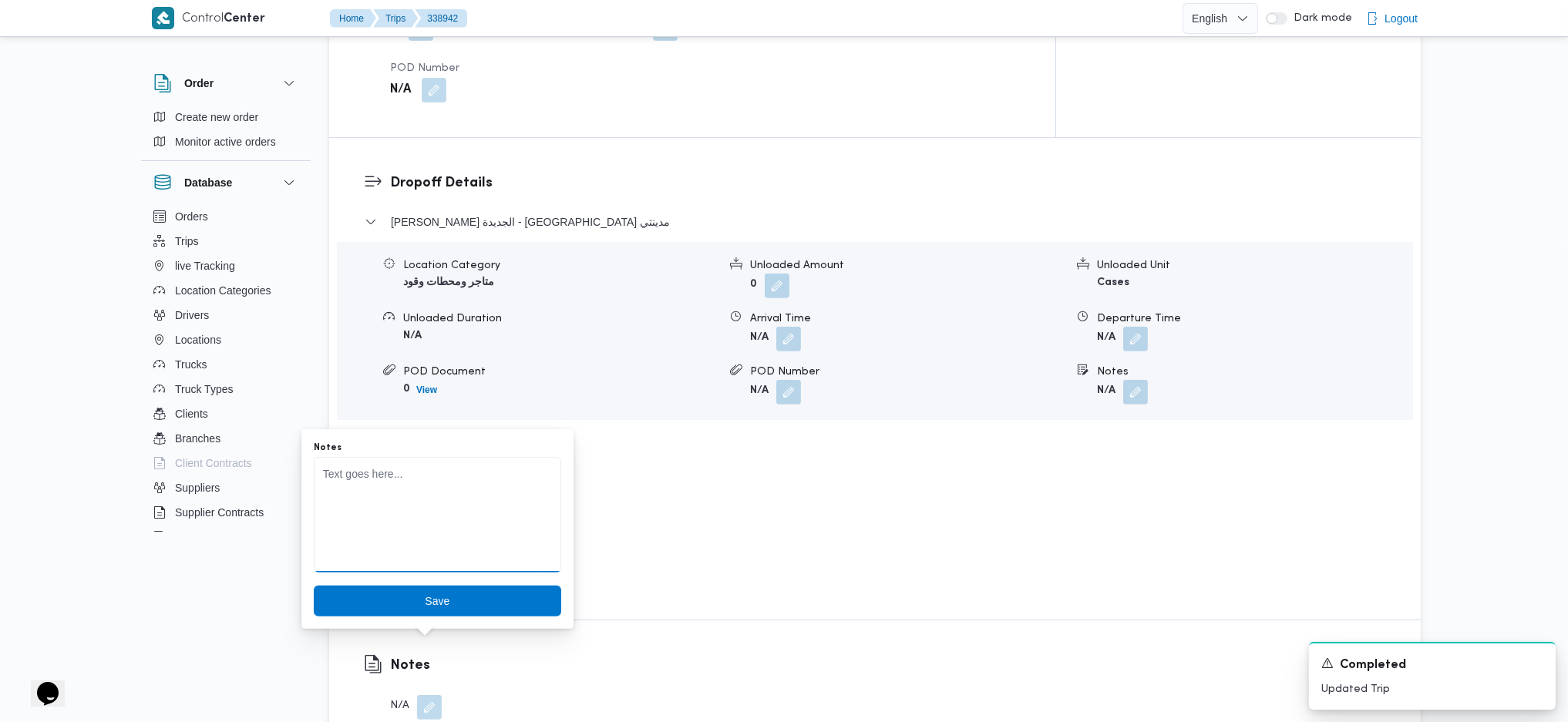
click at [494, 521] on textarea "Notes" at bounding box center [437, 514] width 247 height 115
type textarea "تحميل مفتوح"
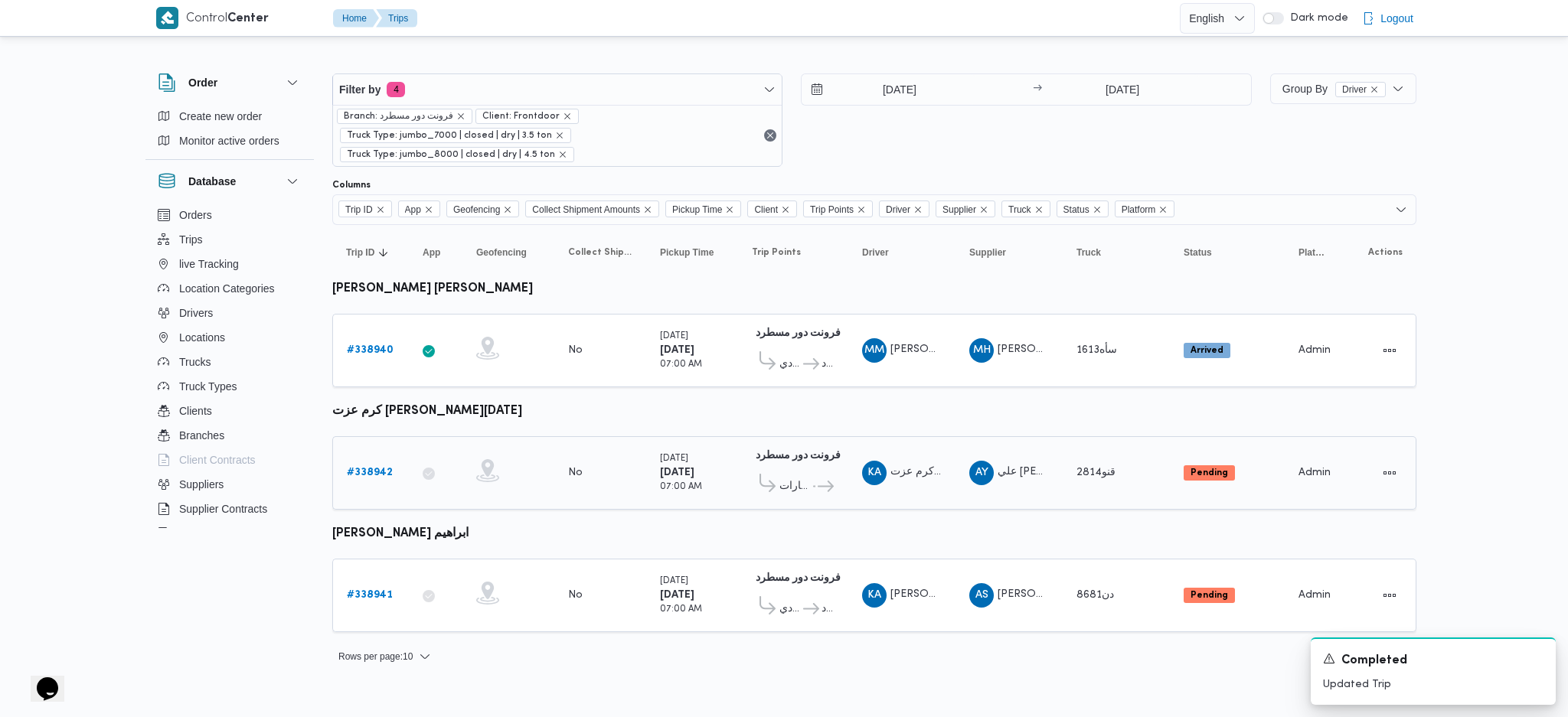
click at [369, 468] on b "# 338942" at bounding box center [369, 473] width 46 height 10
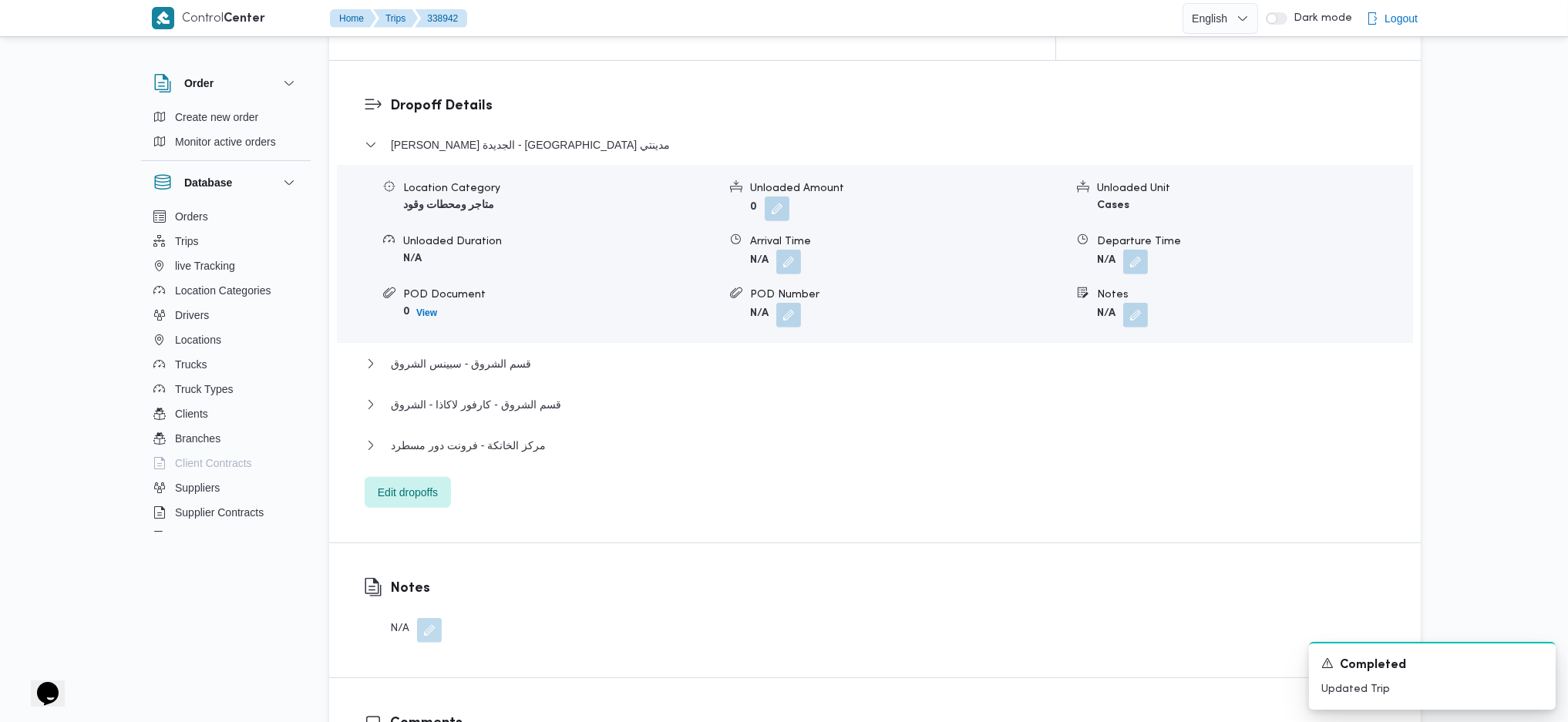
scroll to position [1439, 0]
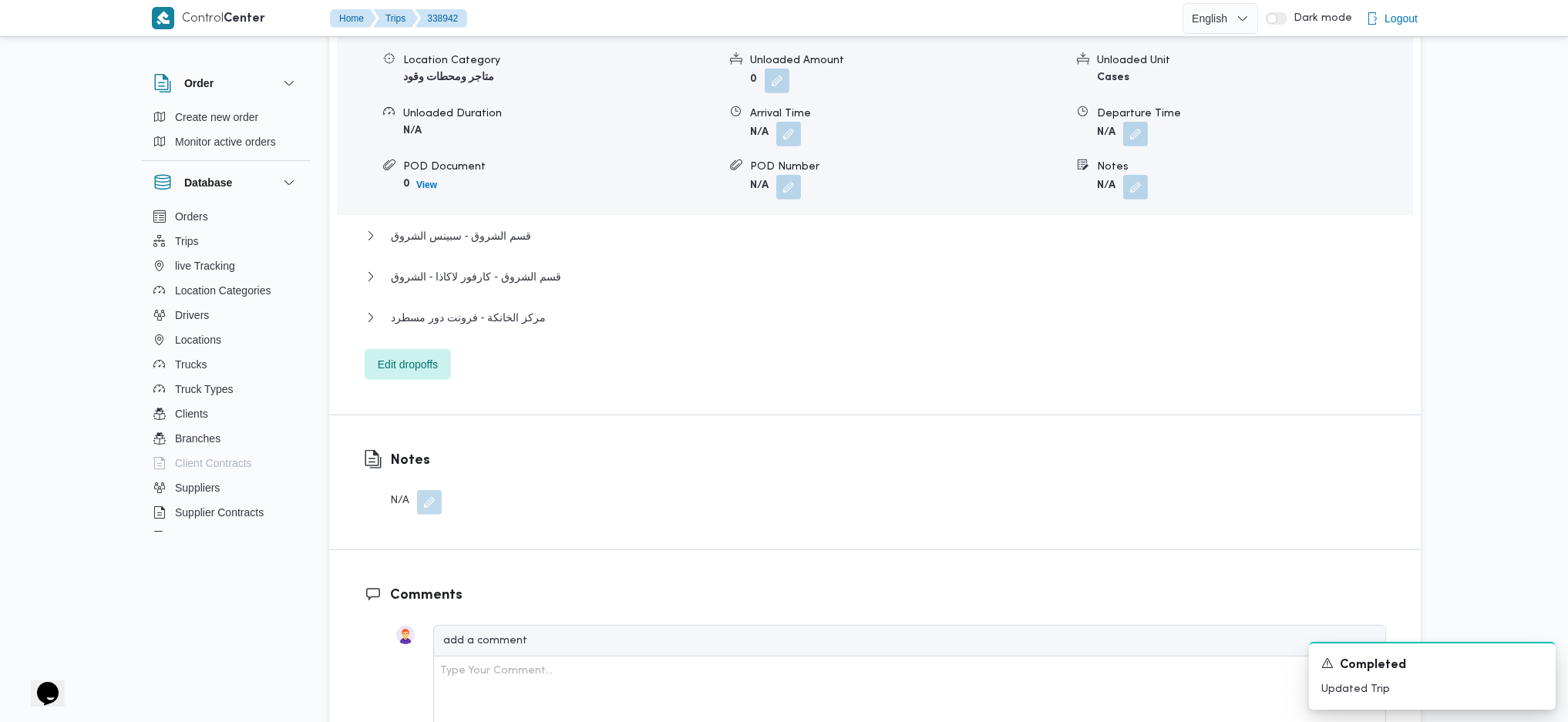
click at [430, 453] on div "Notes N/A" at bounding box center [403, 482] width 147 height 134
click at [426, 489] on button "button" at bounding box center [429, 501] width 25 height 25
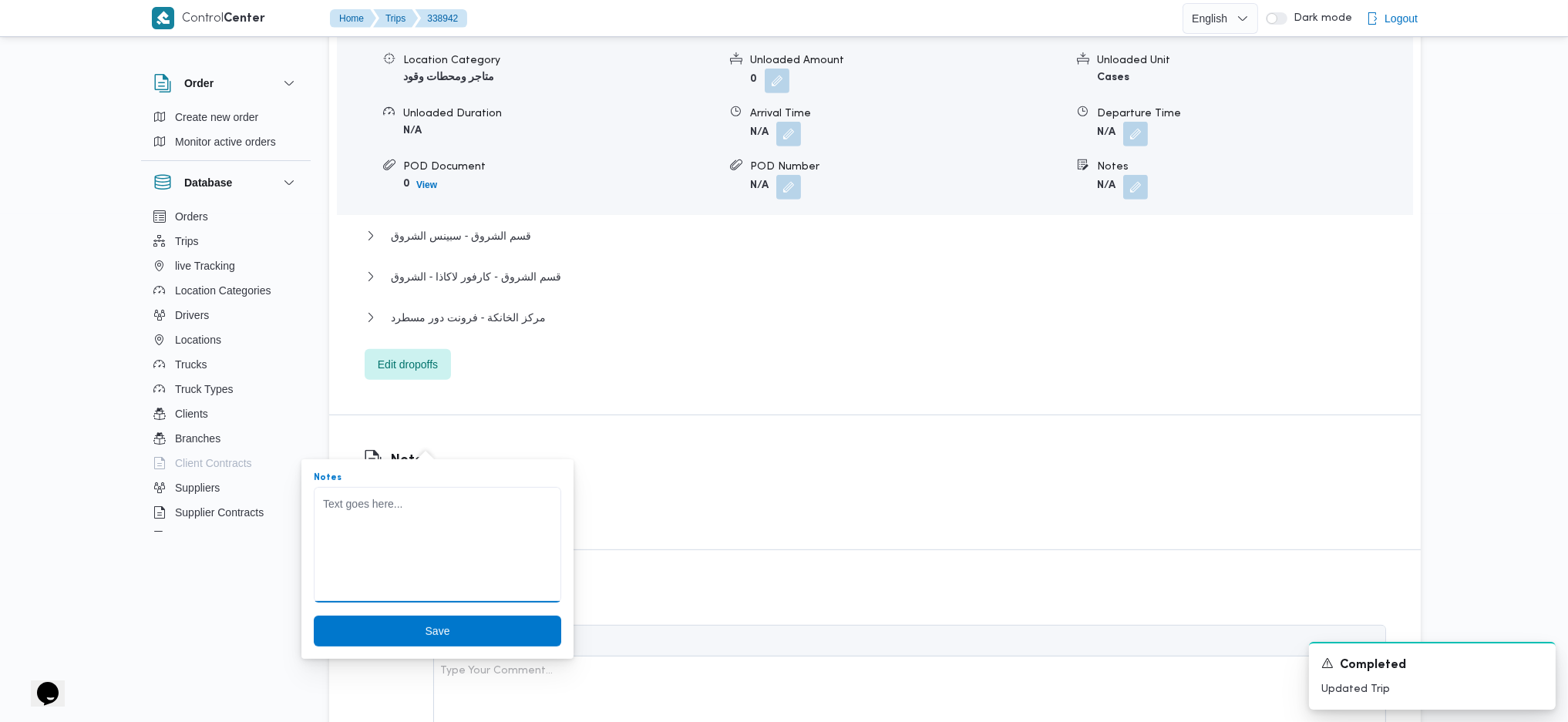
click at [410, 512] on textarea "Notes" at bounding box center [437, 545] width 247 height 115
type textarea "تحميل جامبو مفتوح"
click at [314, 616] on button "Save" at bounding box center [437, 631] width 247 height 31
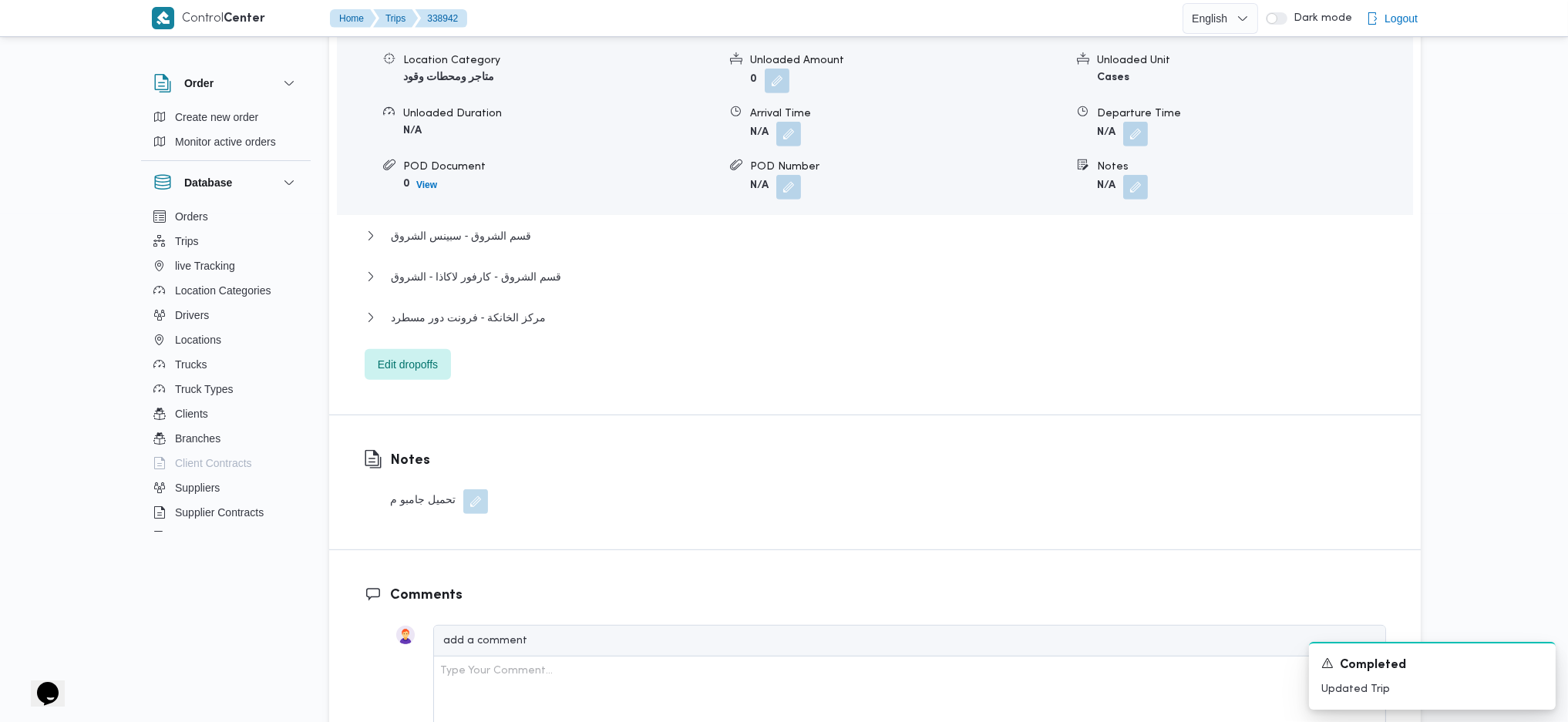
click at [464, 489] on button "button" at bounding box center [476, 501] width 25 height 25
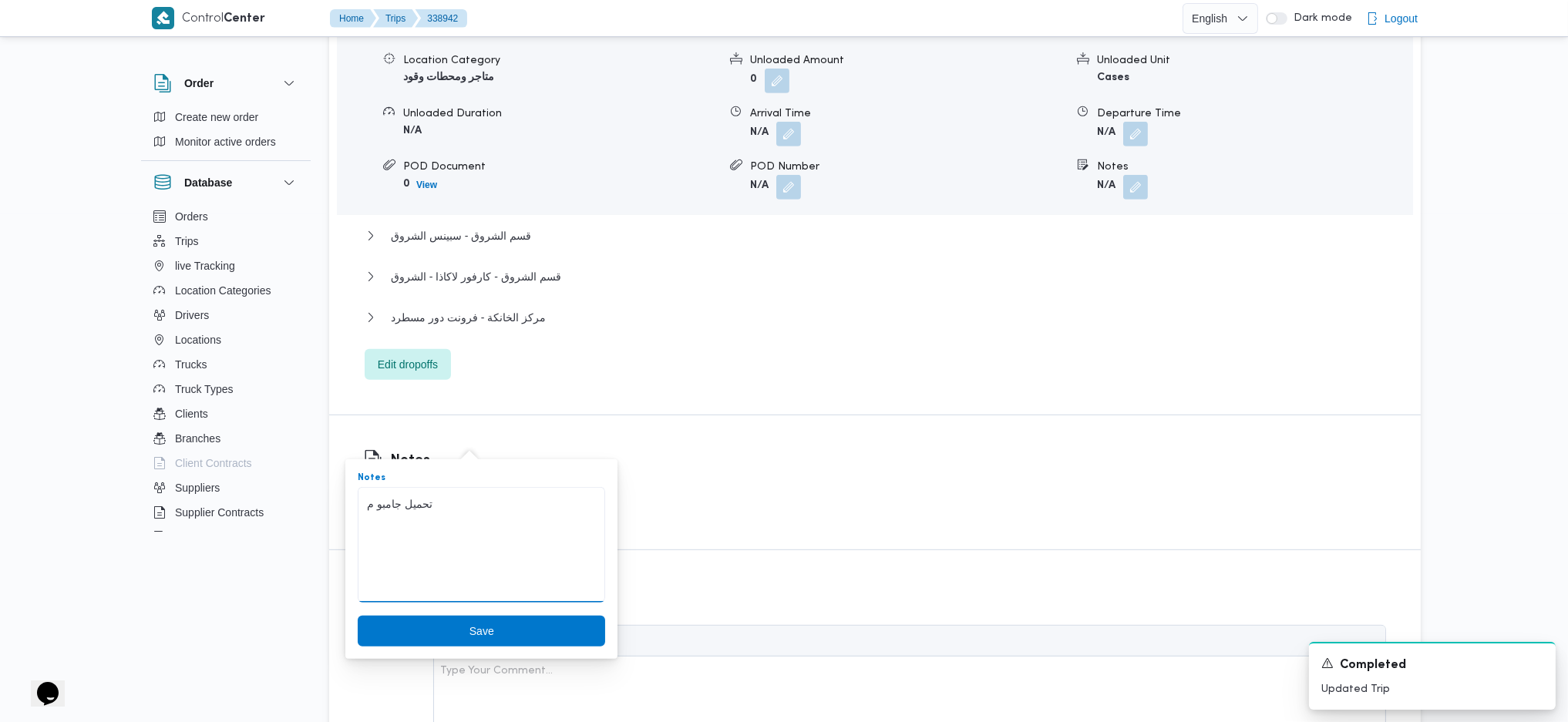
click at [453, 519] on textarea "تحميل جامبو م" at bounding box center [481, 545] width 247 height 115
type textarea "تحميل جامبو مفتوح"
click at [358, 616] on button "Save" at bounding box center [481, 631] width 247 height 31
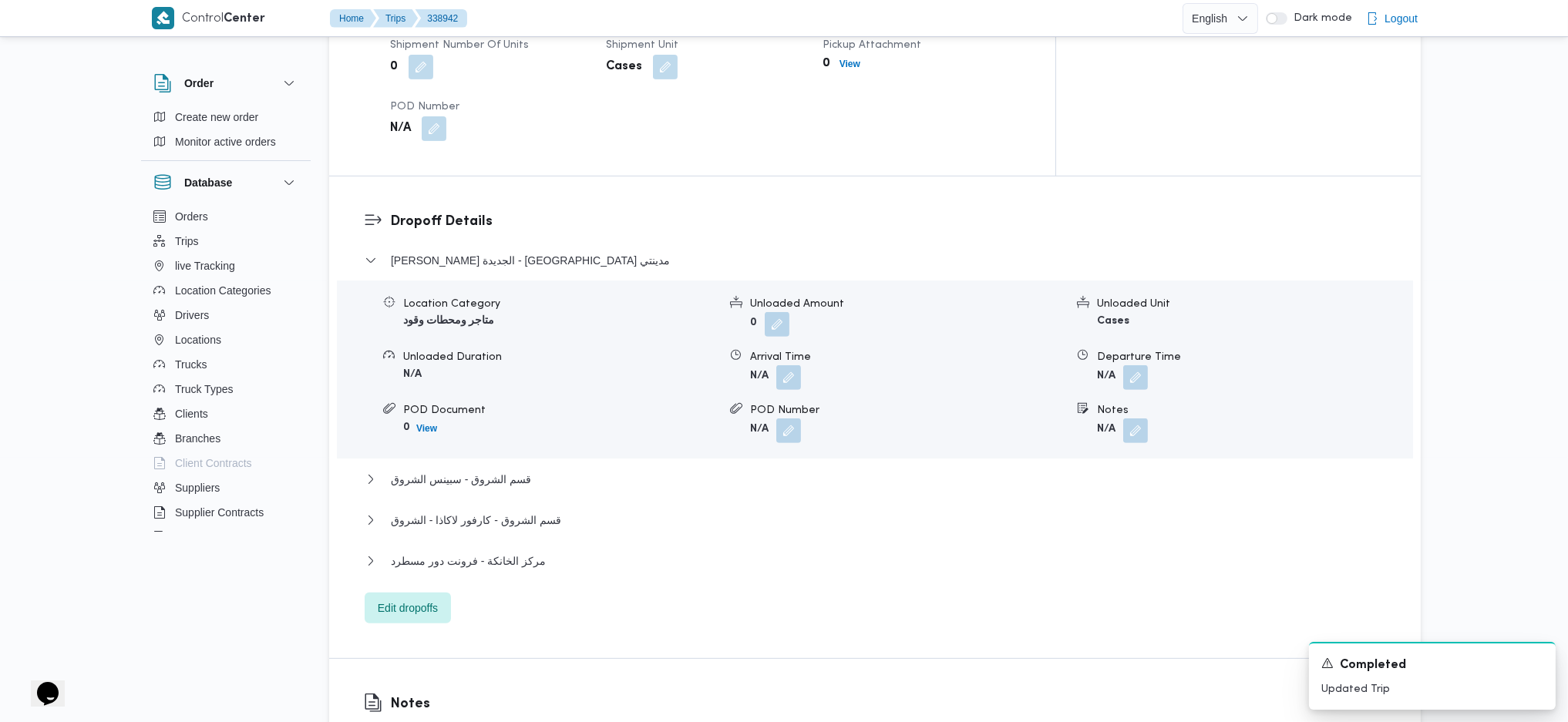
scroll to position [1340, 0]
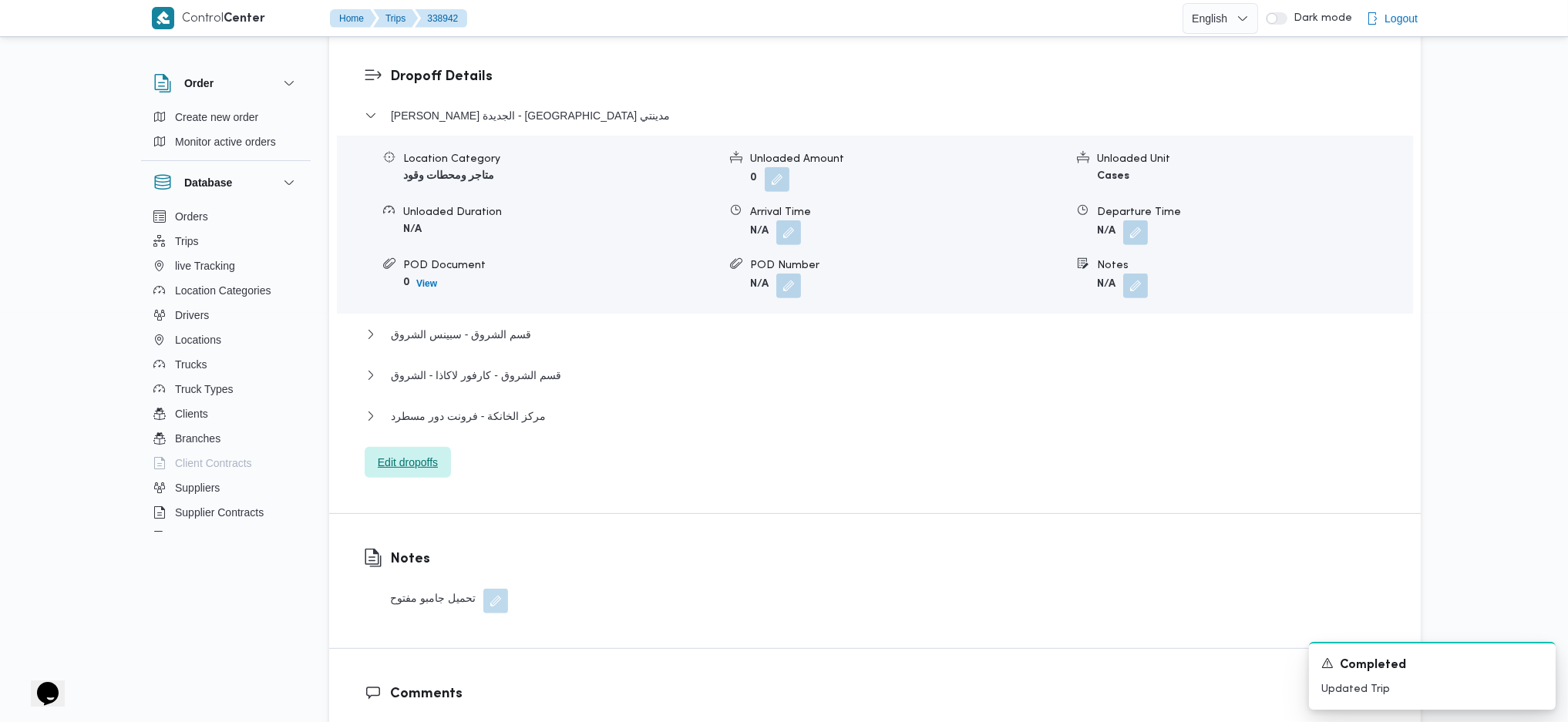
click at [419, 453] on span "Edit dropoffs" at bounding box center [408, 463] width 60 height 19
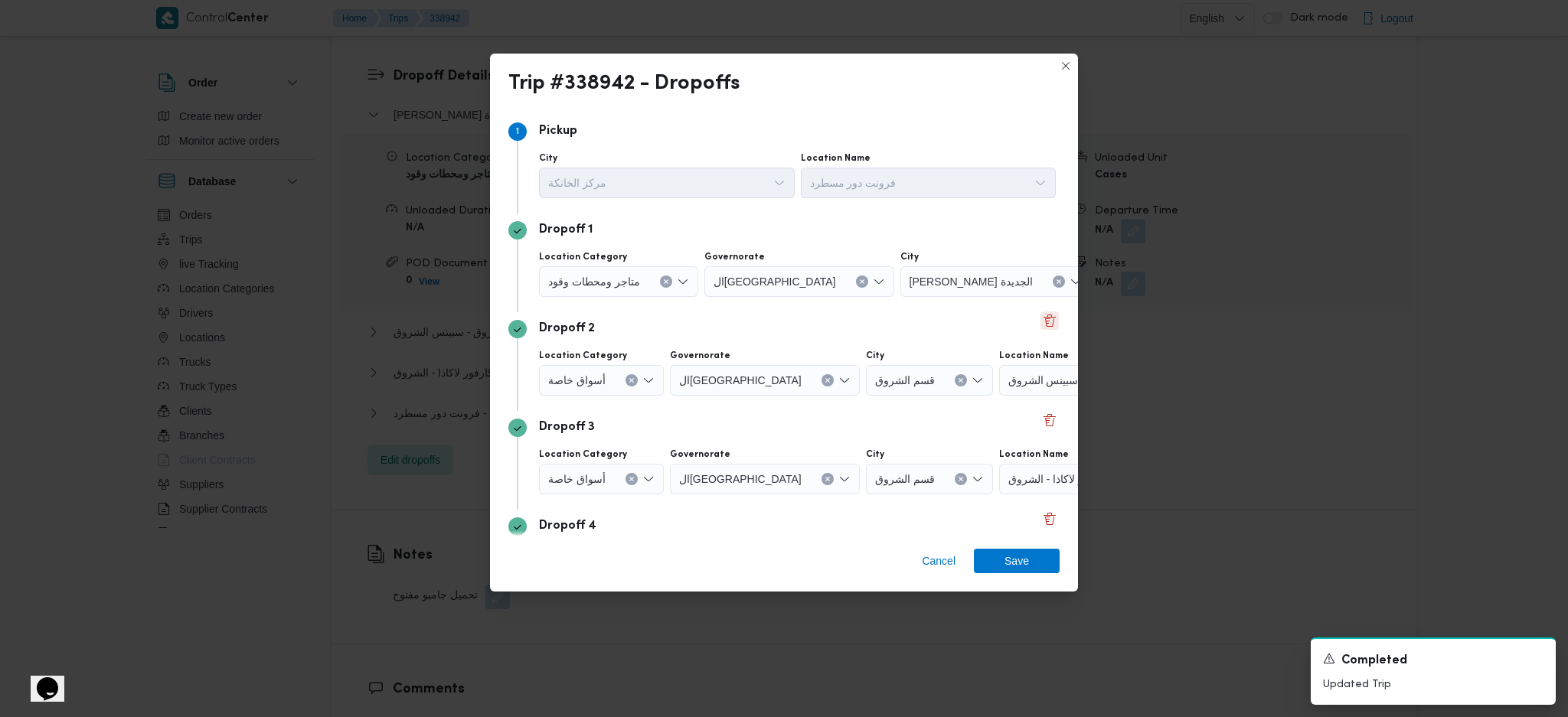
click at [1041, 320] on button "Delete" at bounding box center [1050, 321] width 19 height 19
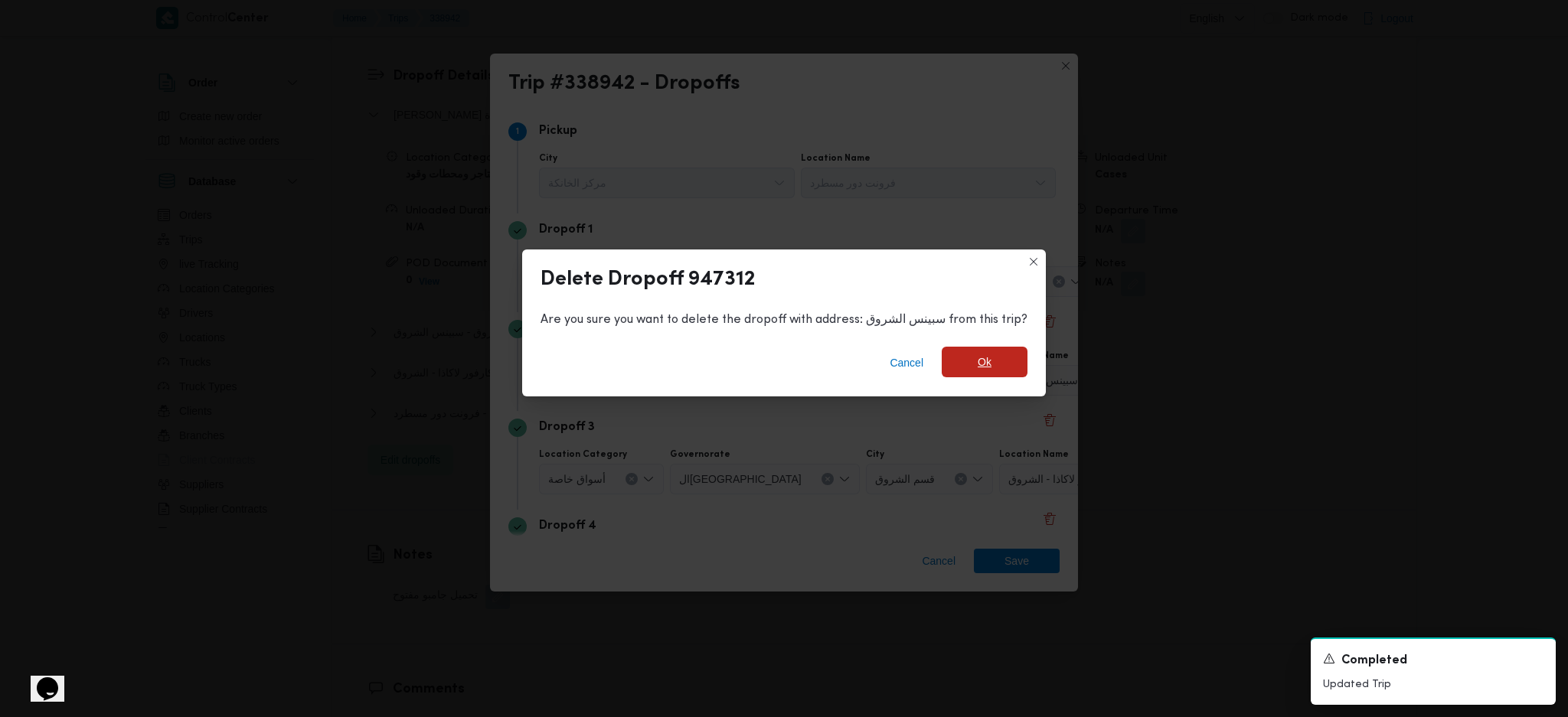
click at [973, 353] on span "Ok" at bounding box center [984, 362] width 86 height 31
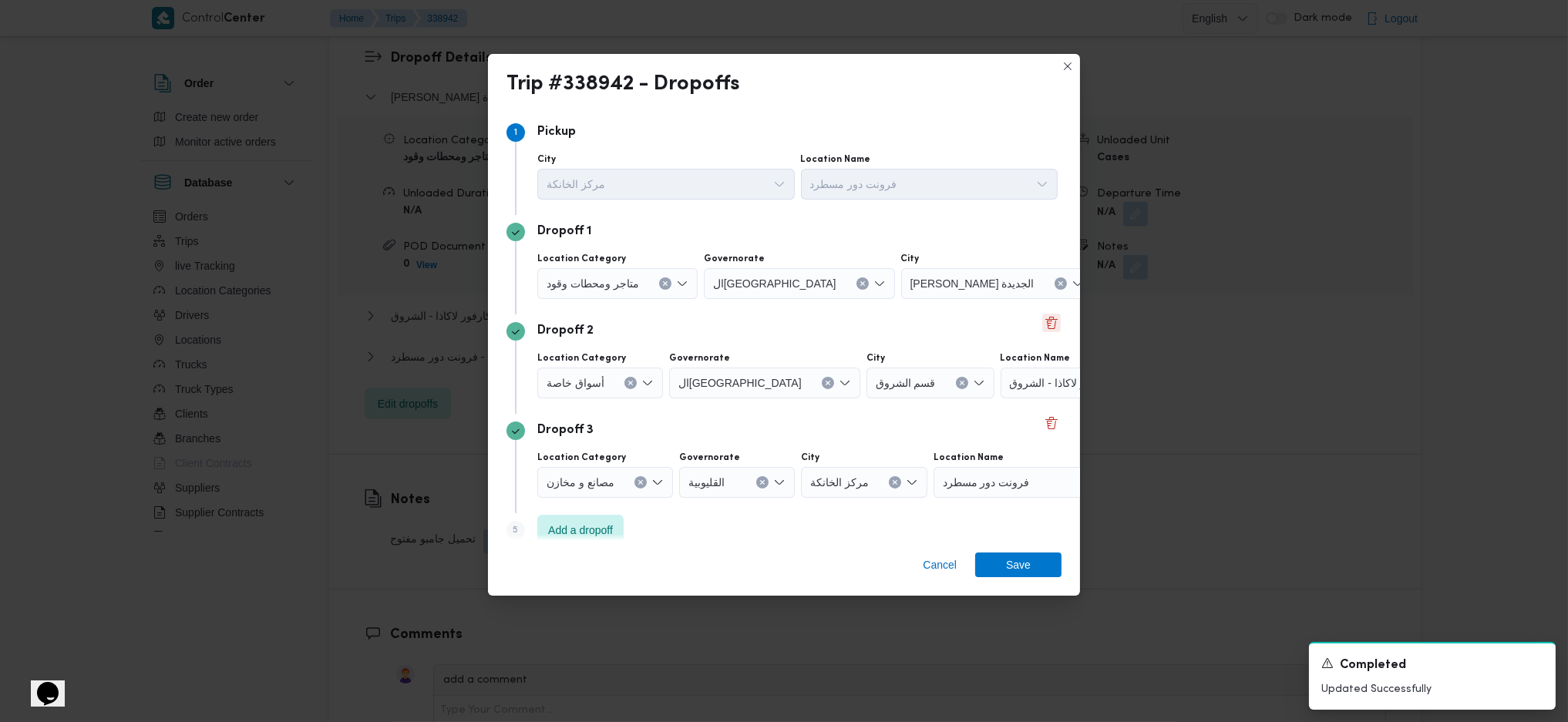
click at [1042, 326] on button "Delete" at bounding box center [1051, 323] width 19 height 19
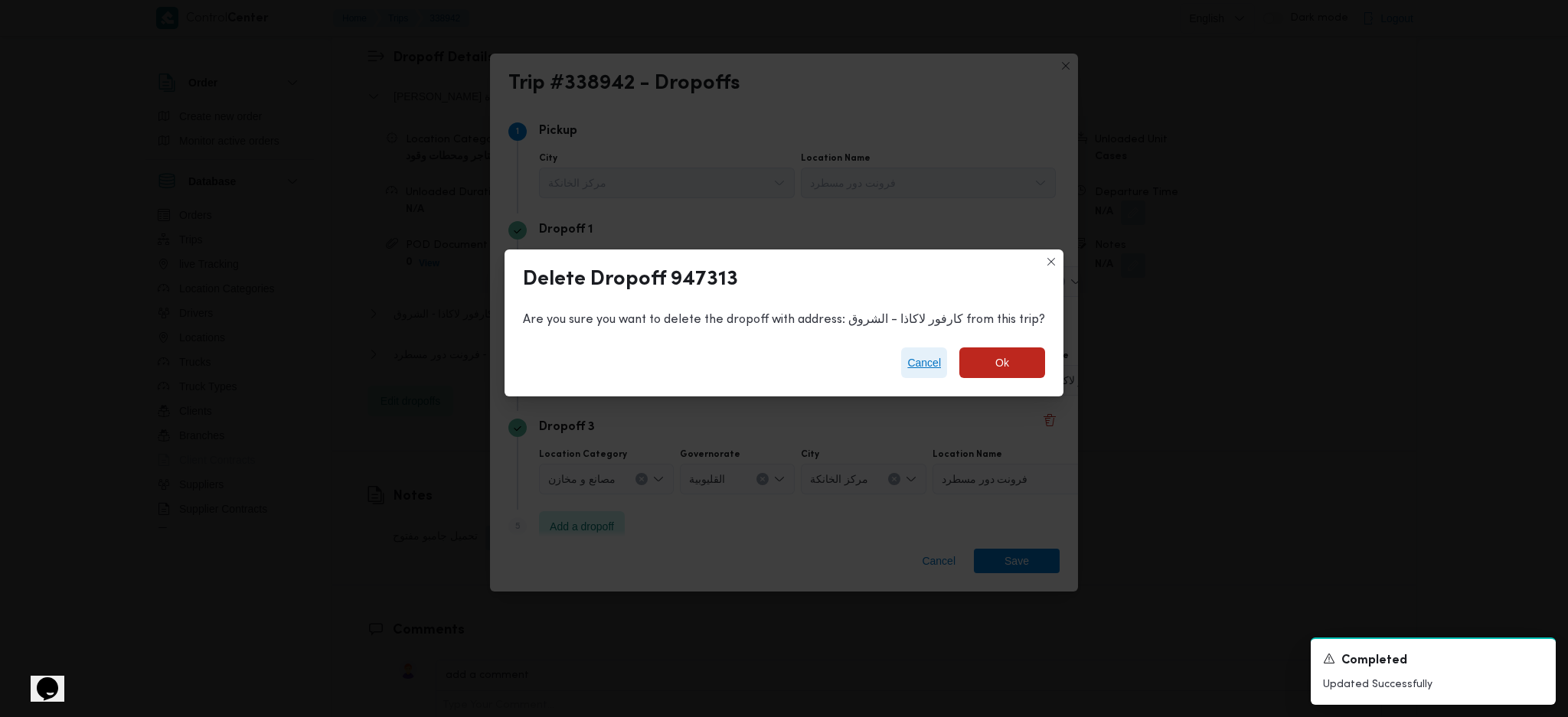
click at [922, 364] on span "Cancel" at bounding box center [924, 363] width 34 height 19
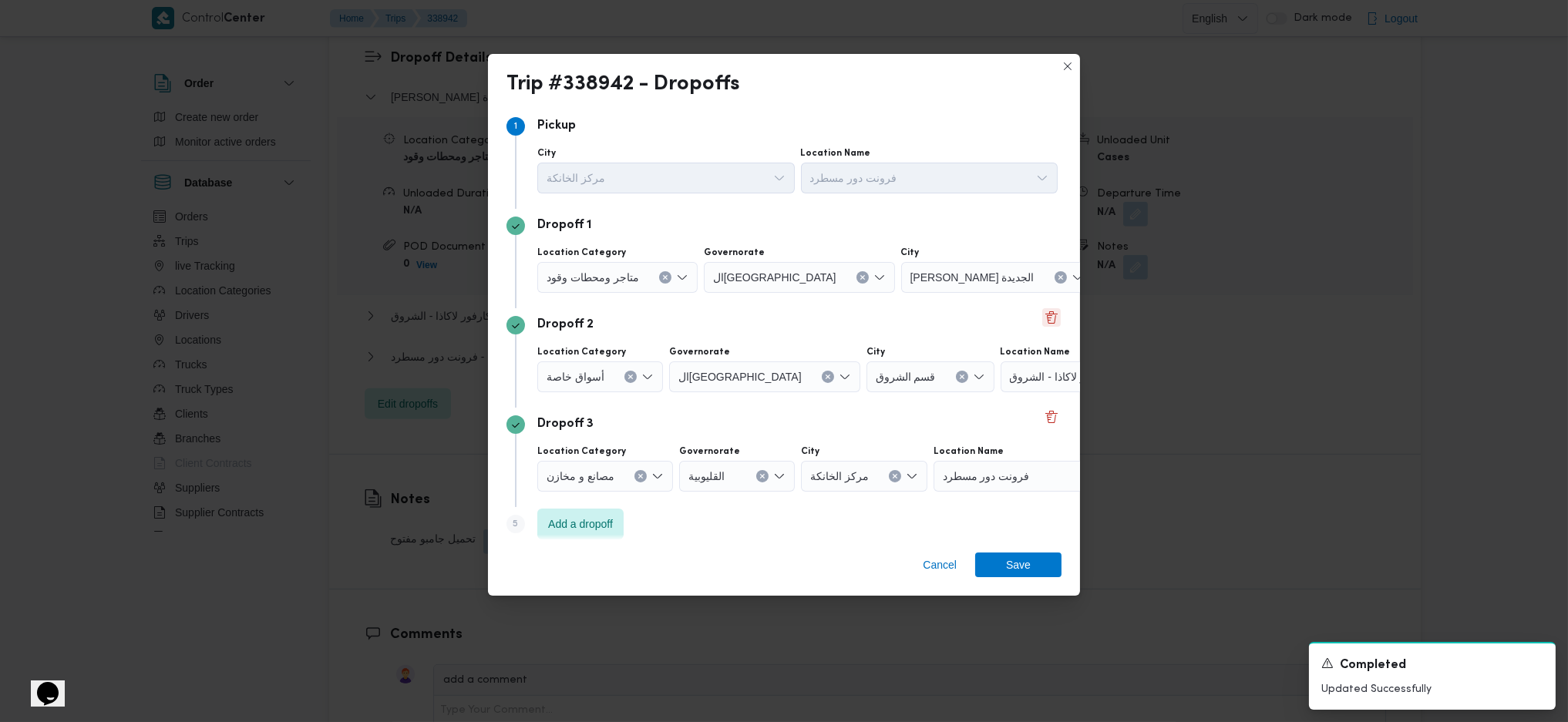
scroll to position [0, 0]
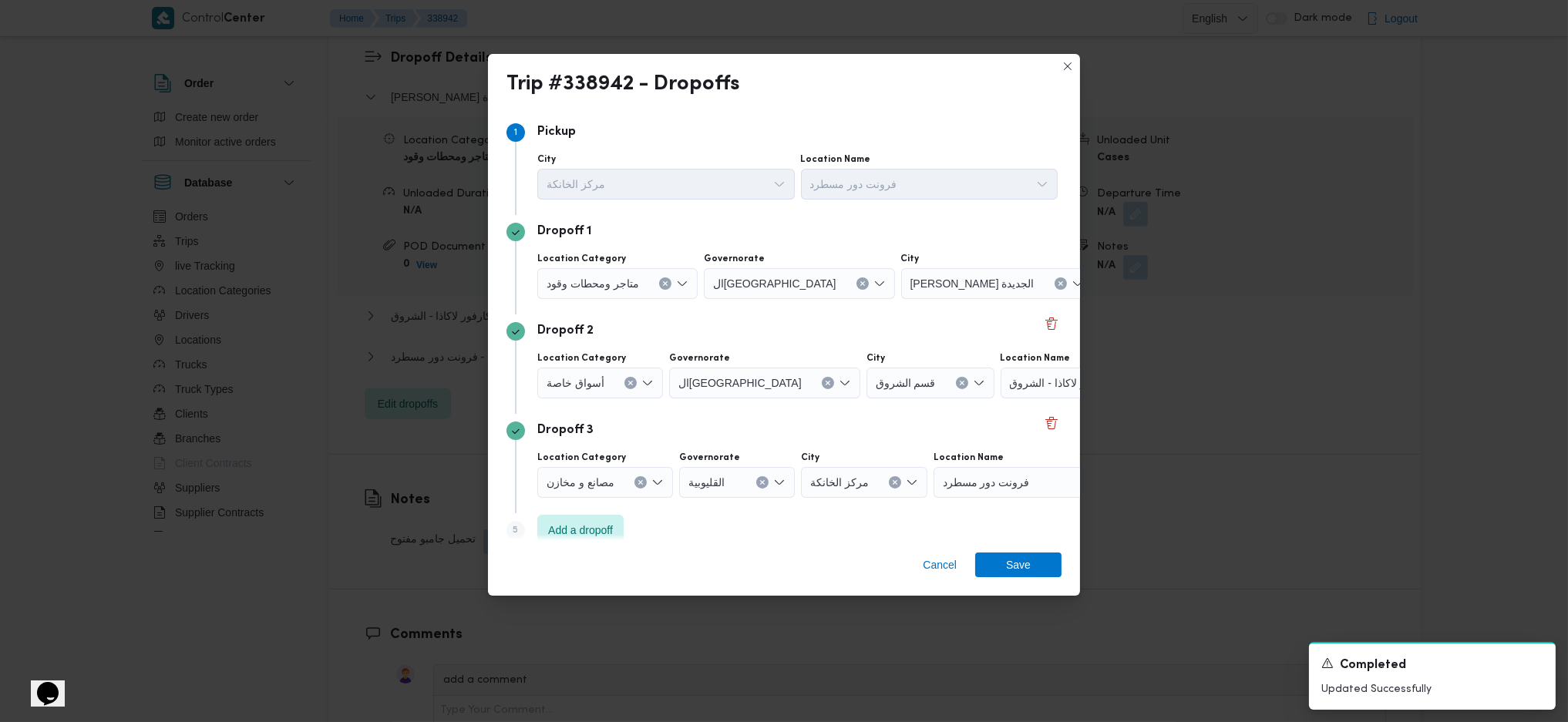
click at [1099, 293] on div "امارات مصر مدينتي" at bounding box center [1195, 284] width 192 height 31
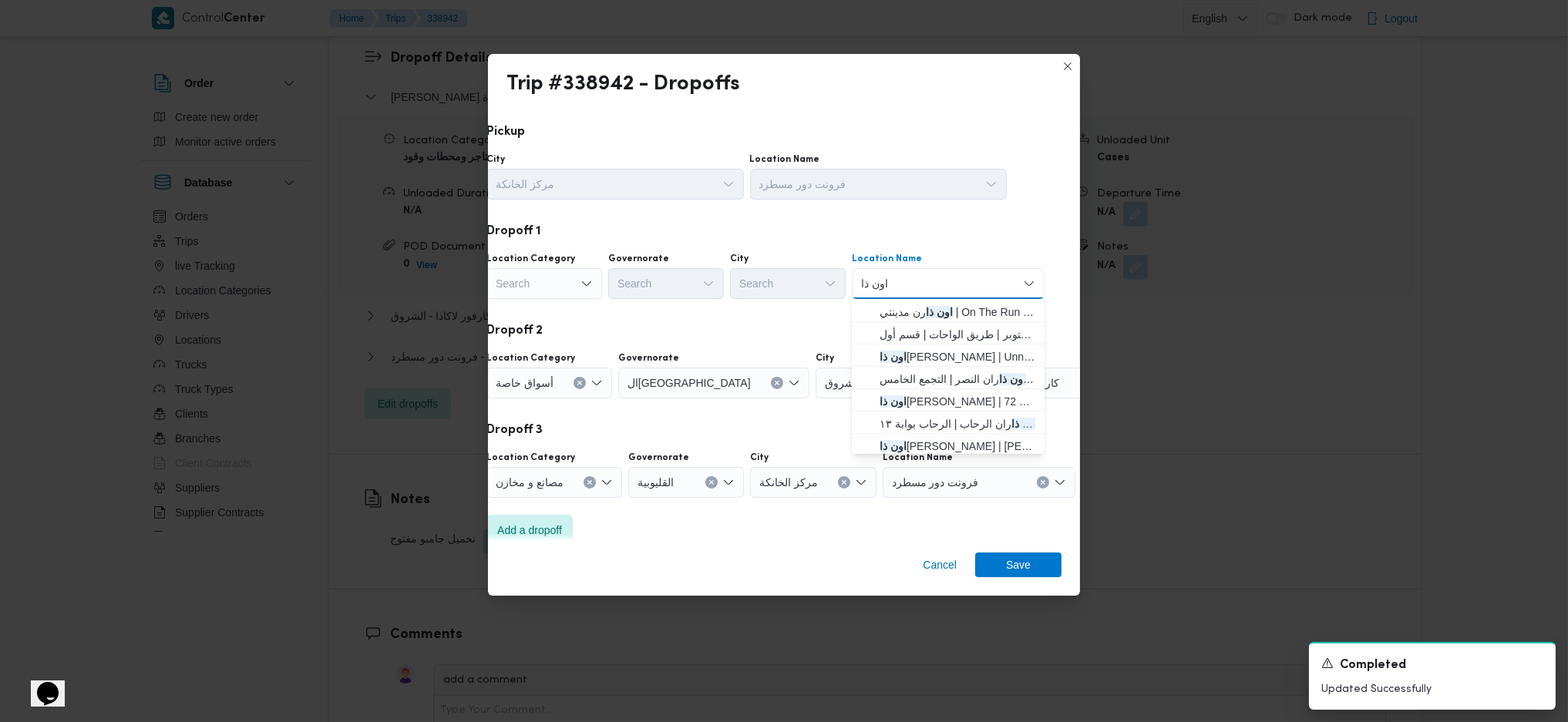
type input "اون ذا"
click at [552, 283] on div "Search" at bounding box center [544, 284] width 115 height 31
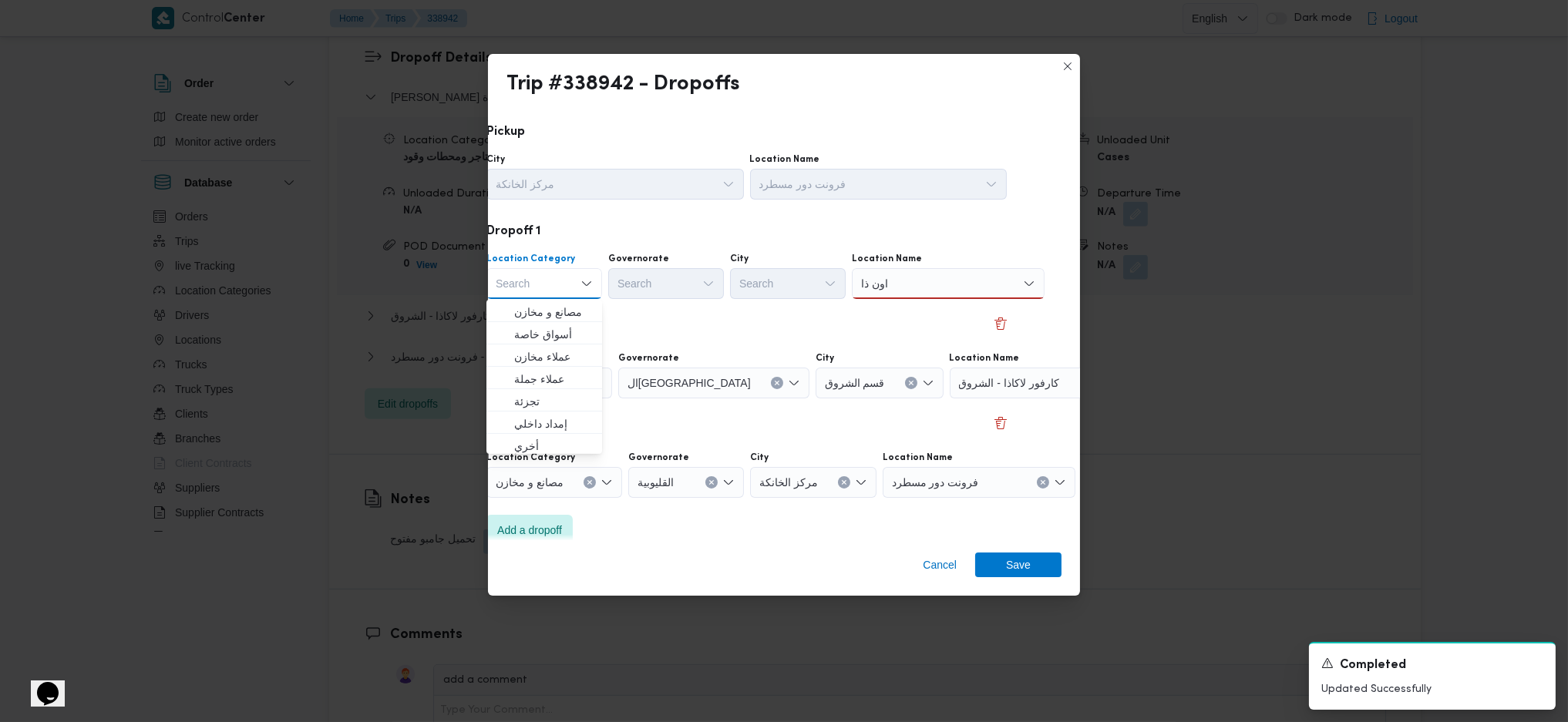
click at [928, 276] on div "اون ذا اون ذا" at bounding box center [948, 284] width 192 height 31
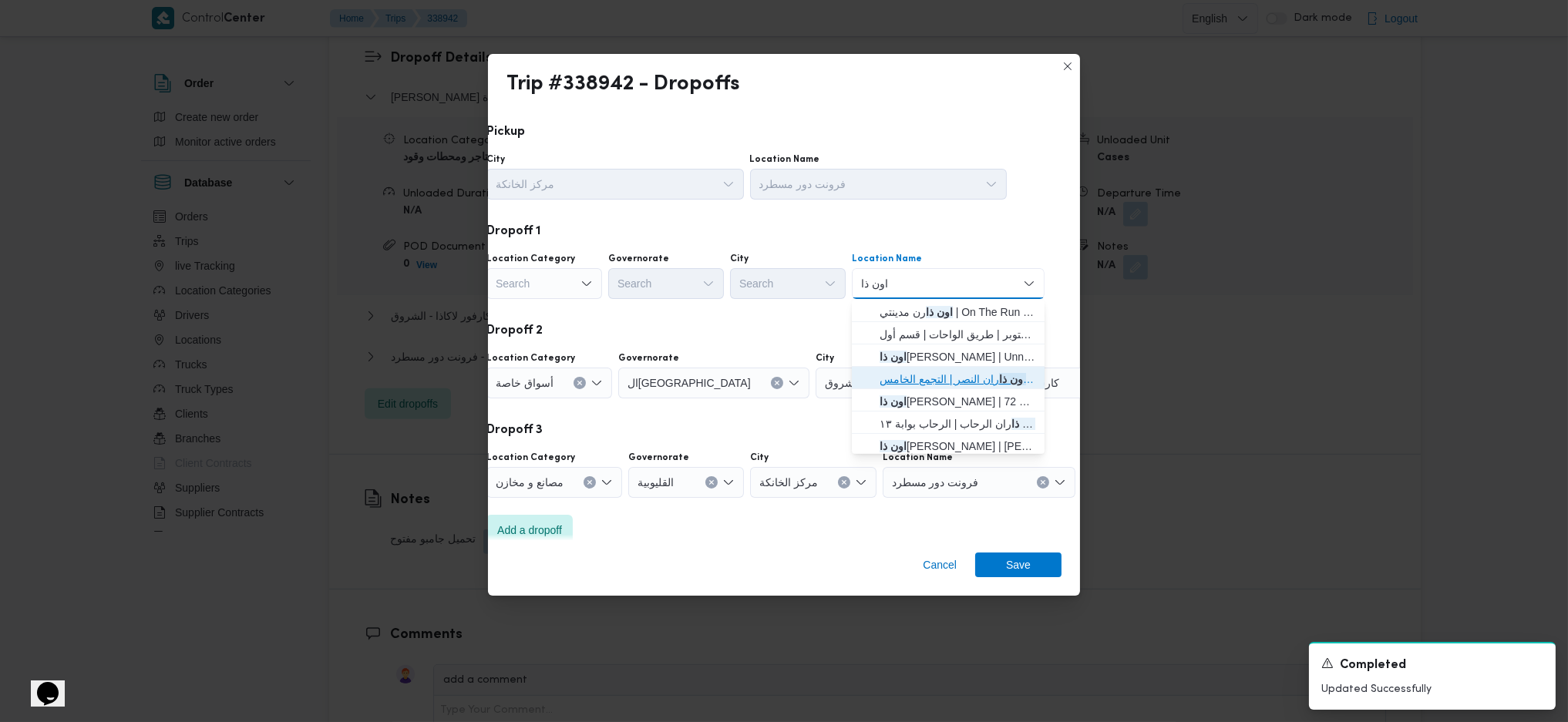
click at [901, 377] on span "اون ذا ران النصر | التجمع الخامس | null" at bounding box center [957, 380] width 156 height 19
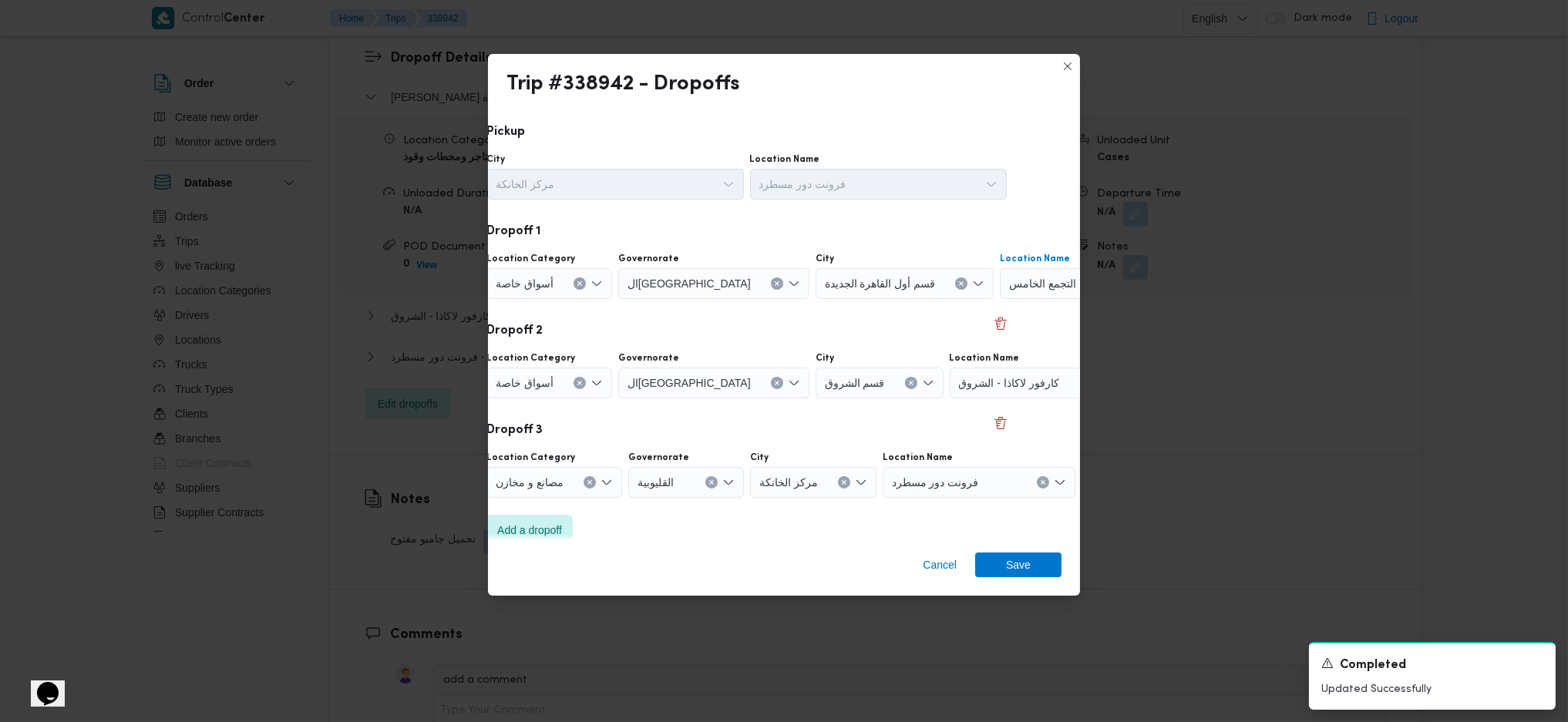
drag, startPoint x: 578, startPoint y: 276, endPoint x: 572, endPoint y: 285, distance: 10.8
click at [575, 278] on div "أسواق خاصة" at bounding box center [549, 284] width 126 height 31
click at [573, 283] on button "Clear input" at bounding box center [579, 283] width 12 height 12
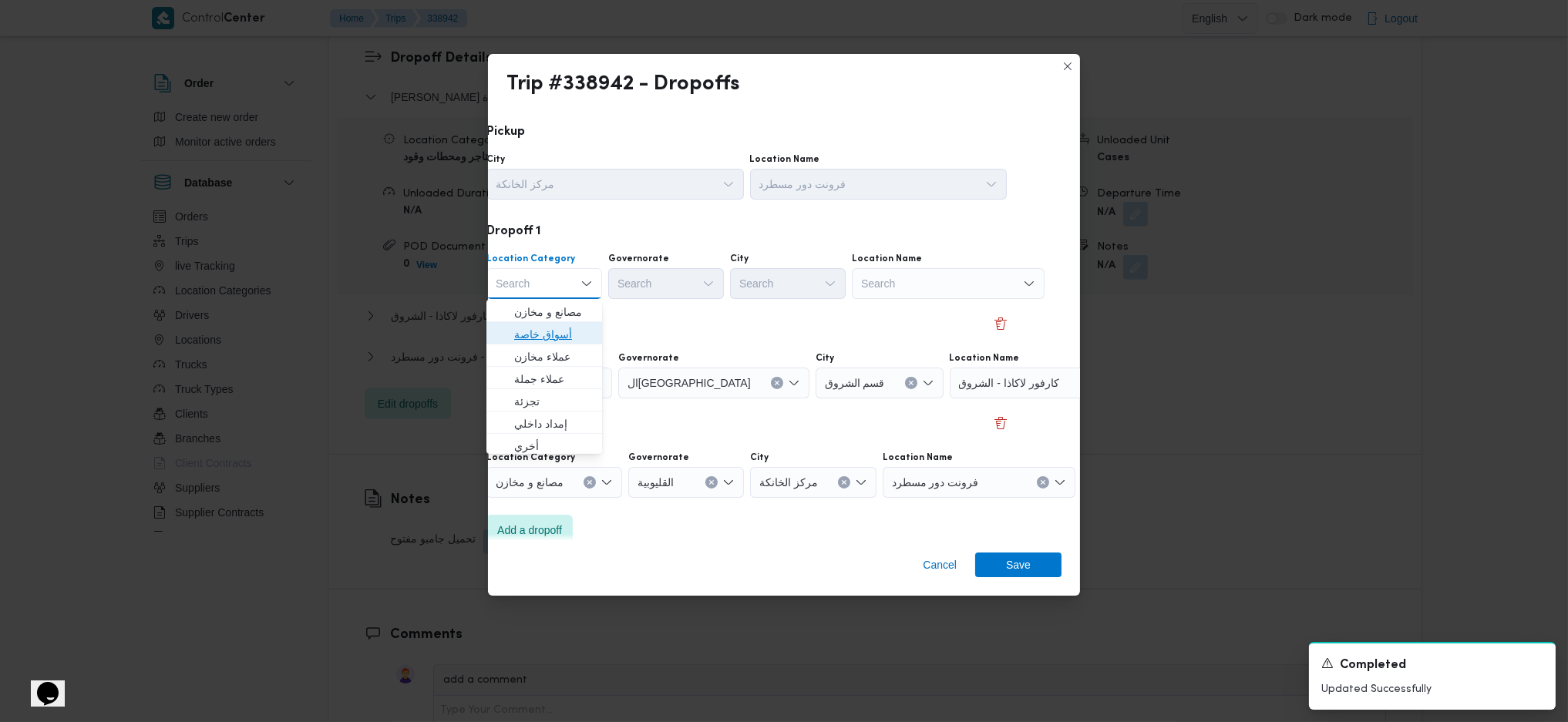
click at [570, 332] on span "أسواق خاصة" at bounding box center [553, 334] width 79 height 19
click at [672, 289] on div "Search" at bounding box center [676, 284] width 115 height 31
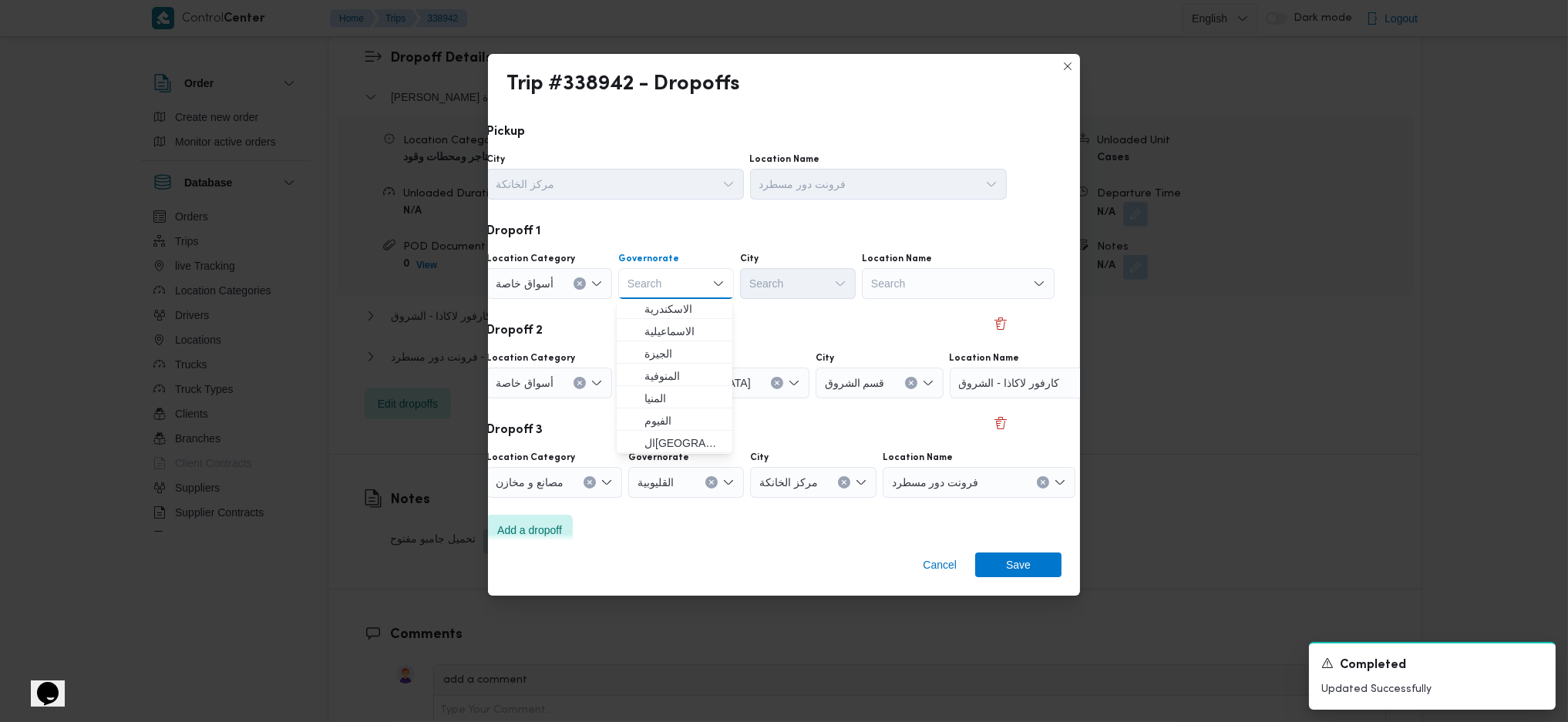
scroll to position [205, 0]
click at [679, 328] on span "القاهرة" at bounding box center [683, 331] width 79 height 19
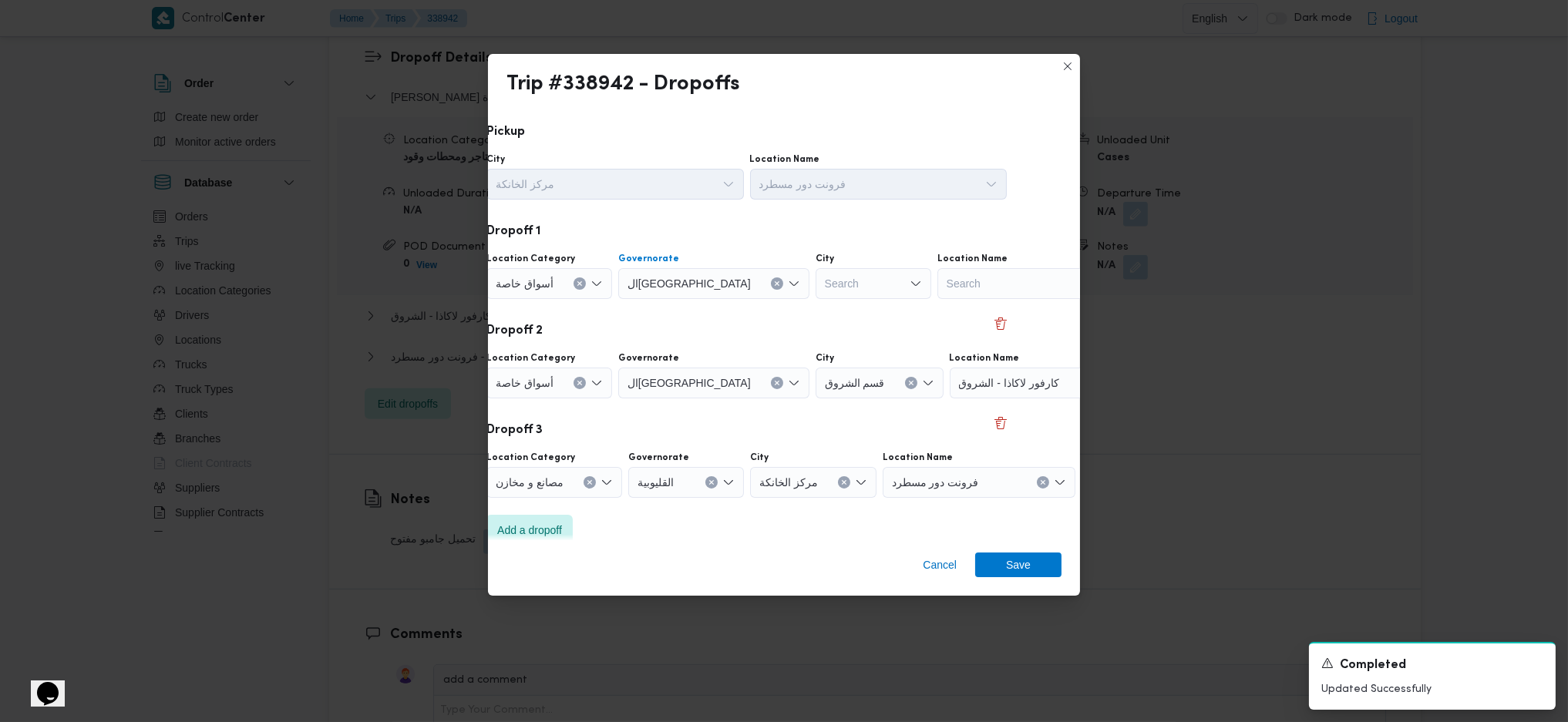
click at [823, 285] on div "Search" at bounding box center [873, 284] width 115 height 31
click at [938, 284] on div "Search" at bounding box center [1033, 284] width 192 height 31
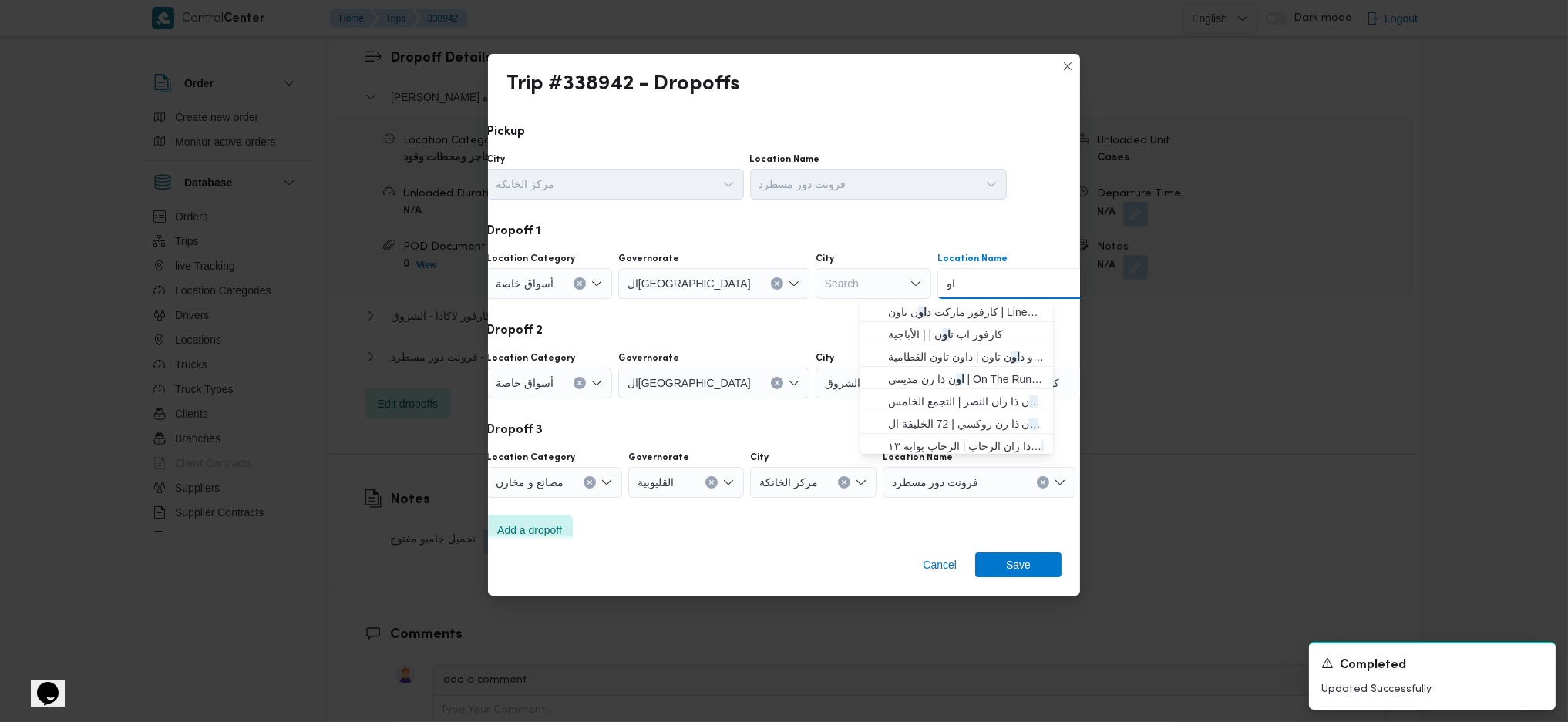
type input "ا"
click at [815, 279] on div "Search" at bounding box center [873, 284] width 115 height 31
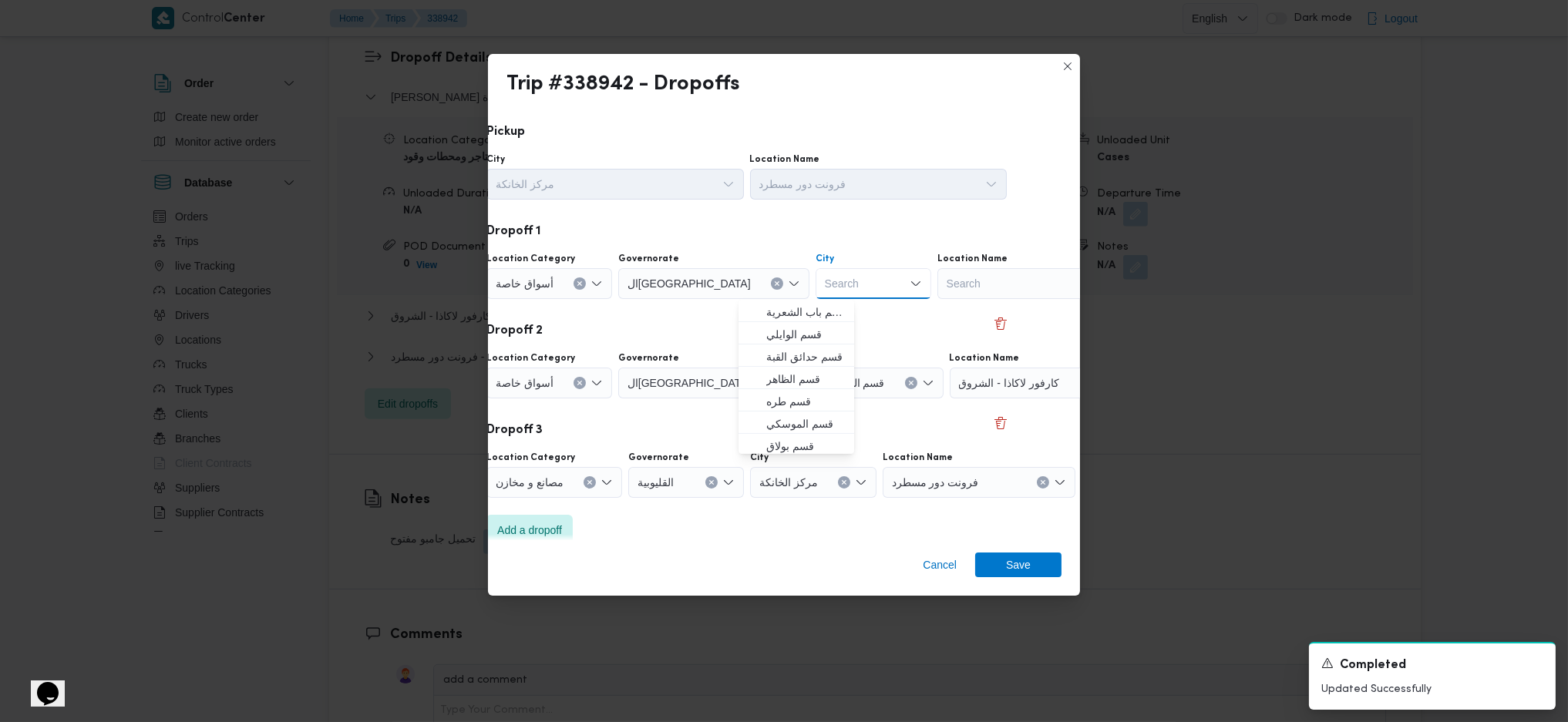
click at [943, 283] on div "Search" at bounding box center [1033, 284] width 192 height 31
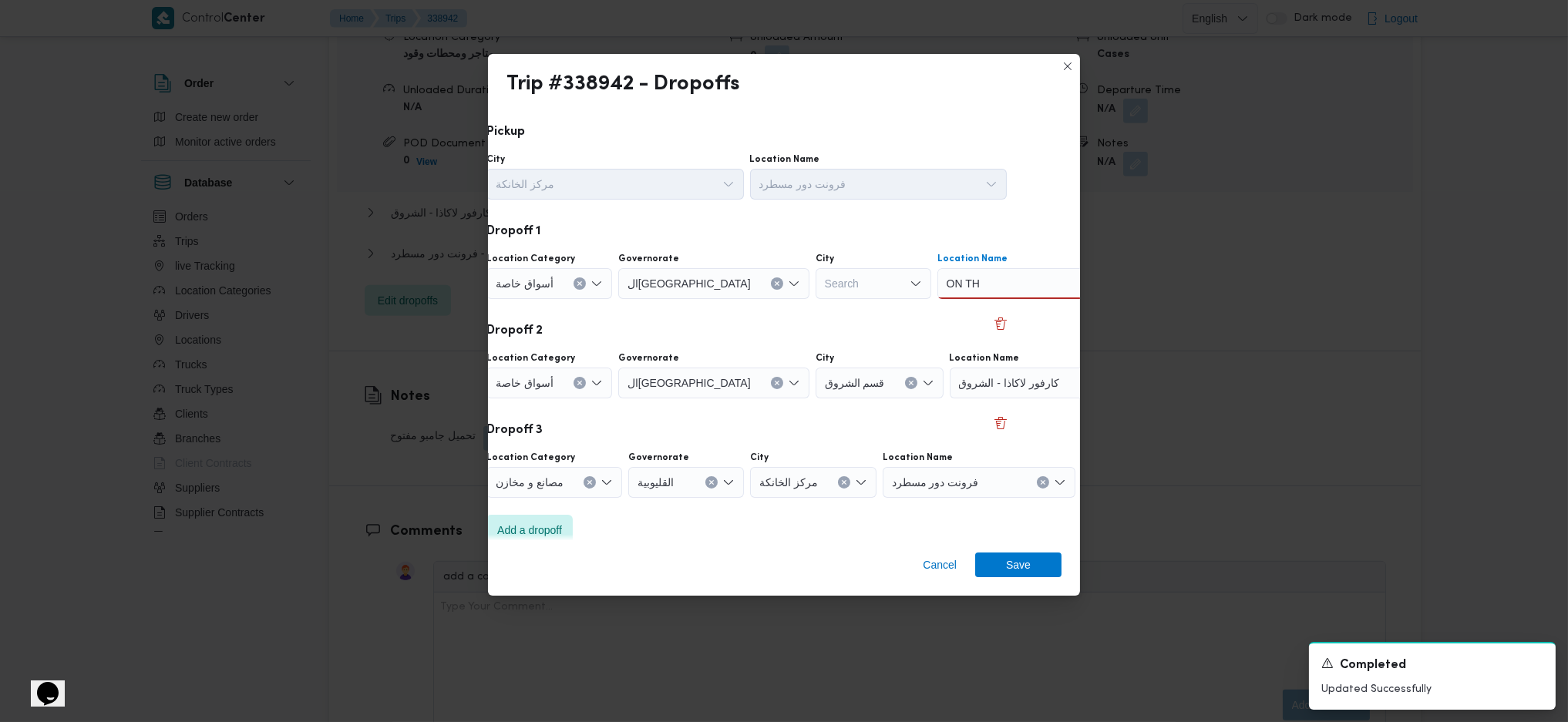
click at [943, 298] on div "ON TH ON TH Combo box. Selected. ON TH. Selected. Combo box input. Search. Type…" at bounding box center [1033, 284] width 192 height 31
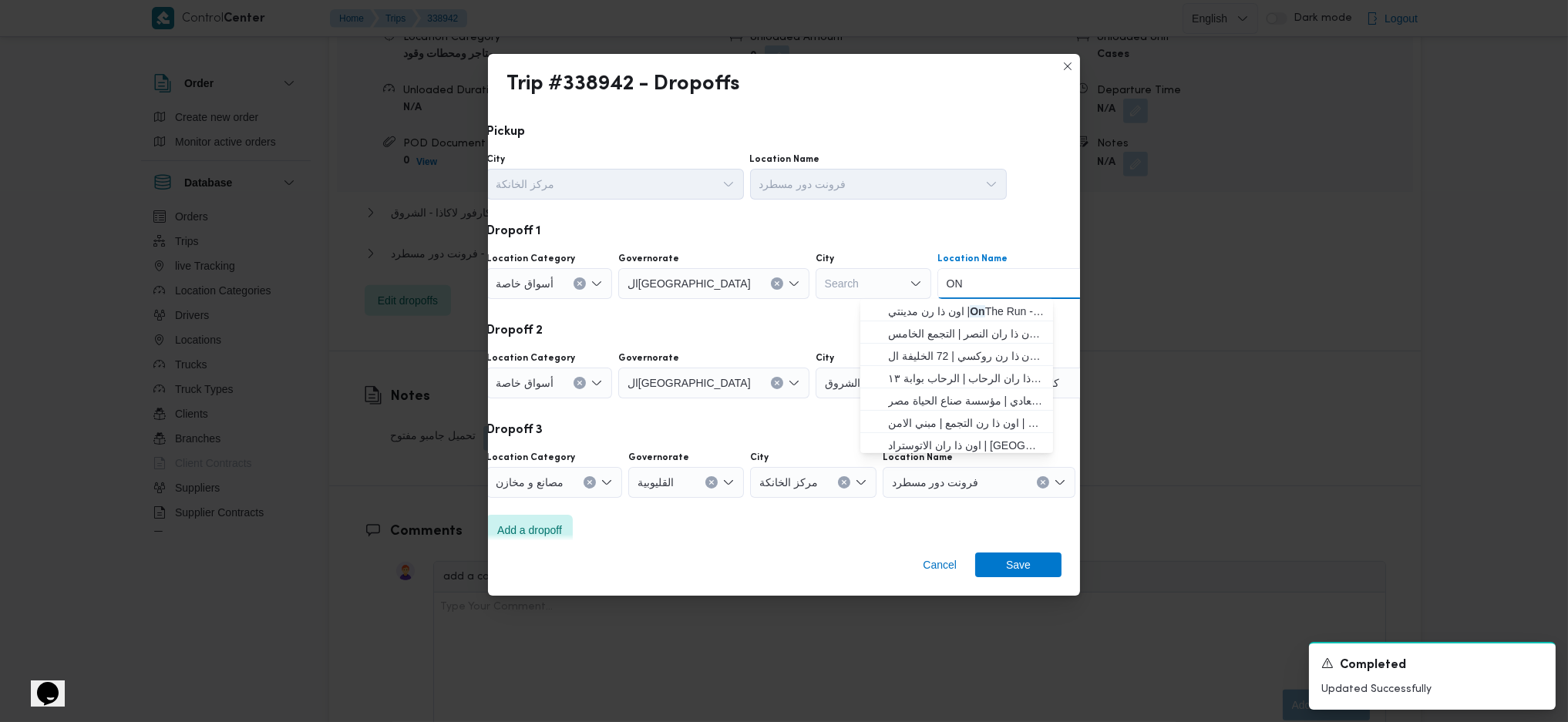
type input "O"
type input "اون ذ"
click at [955, 395] on span "اون ذ ا رن الماظه | 48a العروبة | المنتزه" at bounding box center [966, 399] width 156 height 19
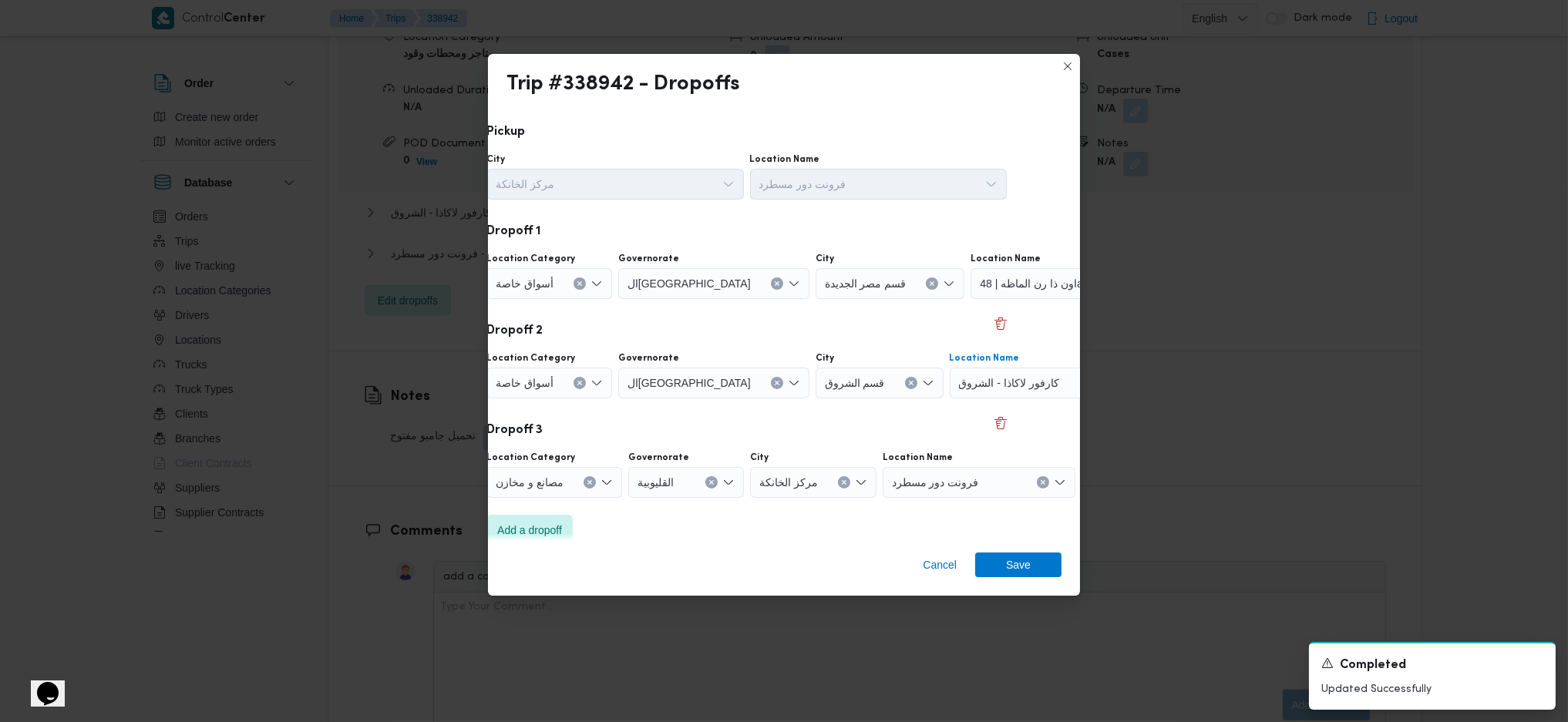
click at [959, 389] on span "كارفور لاكاذا - الشروق" at bounding box center [1009, 382] width 100 height 17
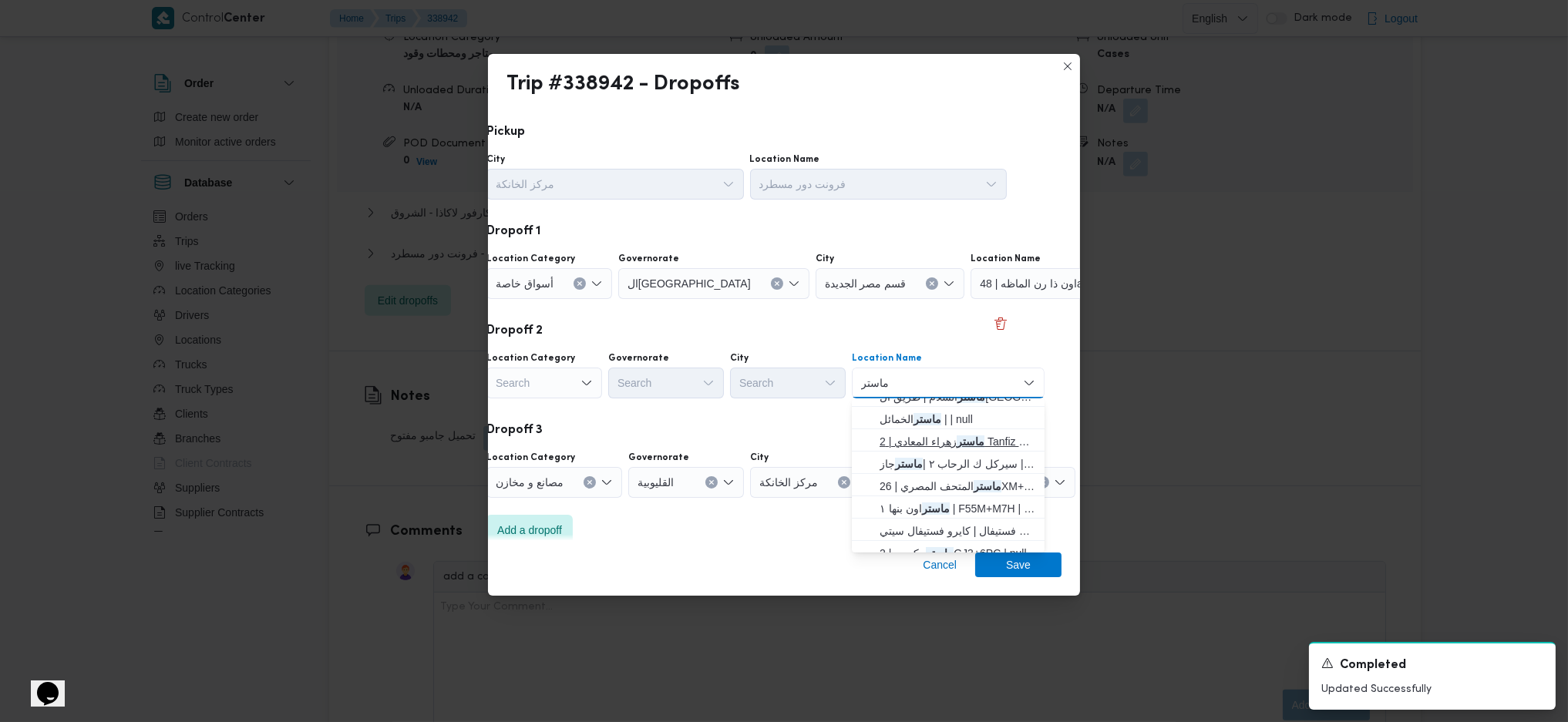
scroll to position [205, 0]
type input "ماستر"
click at [916, 457] on span "ماستر المتحف المصري | 26XM+94F | الإسماعيلية" at bounding box center [957, 452] width 156 height 19
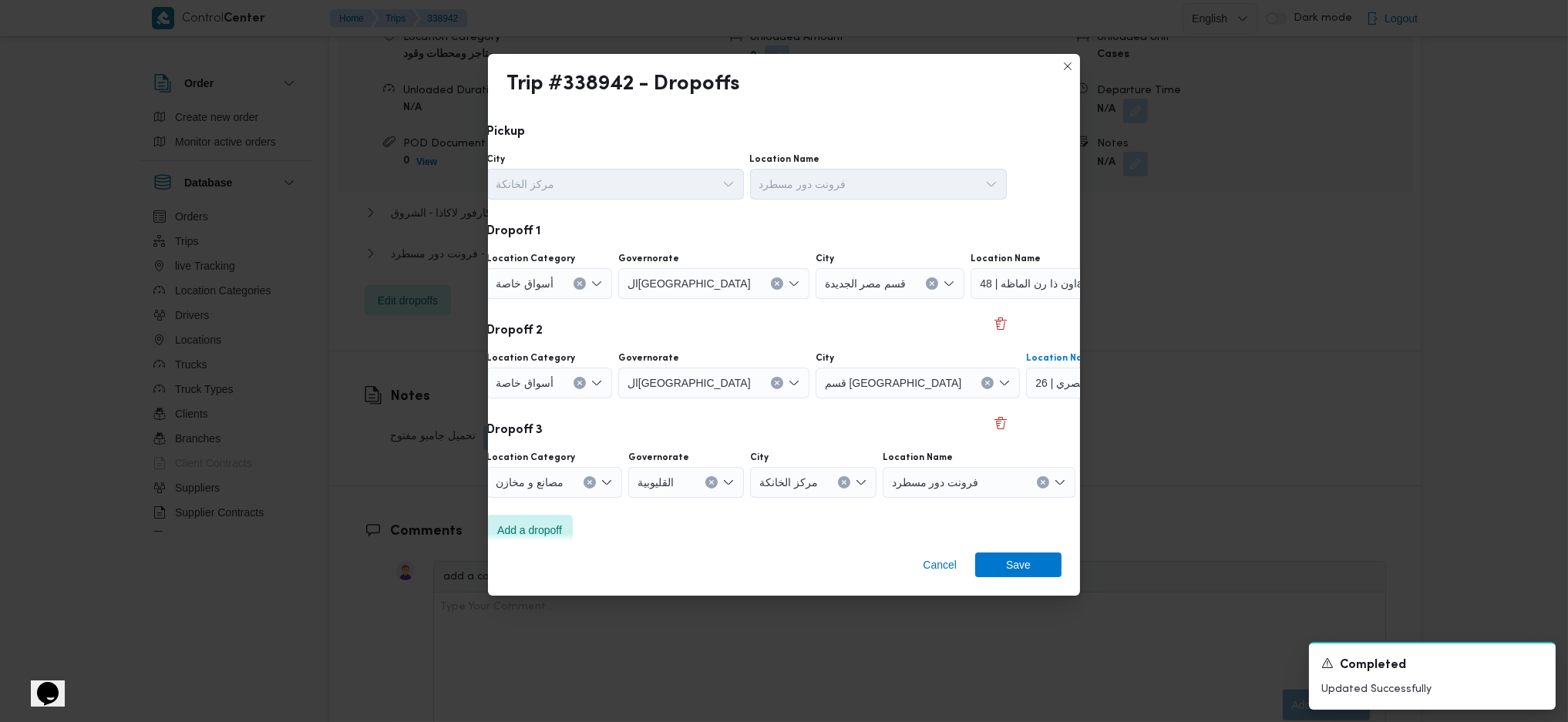
click at [717, 389] on div "القاهرة" at bounding box center [713, 383] width 191 height 31
click at [573, 380] on button "Clear input" at bounding box center [579, 383] width 12 height 12
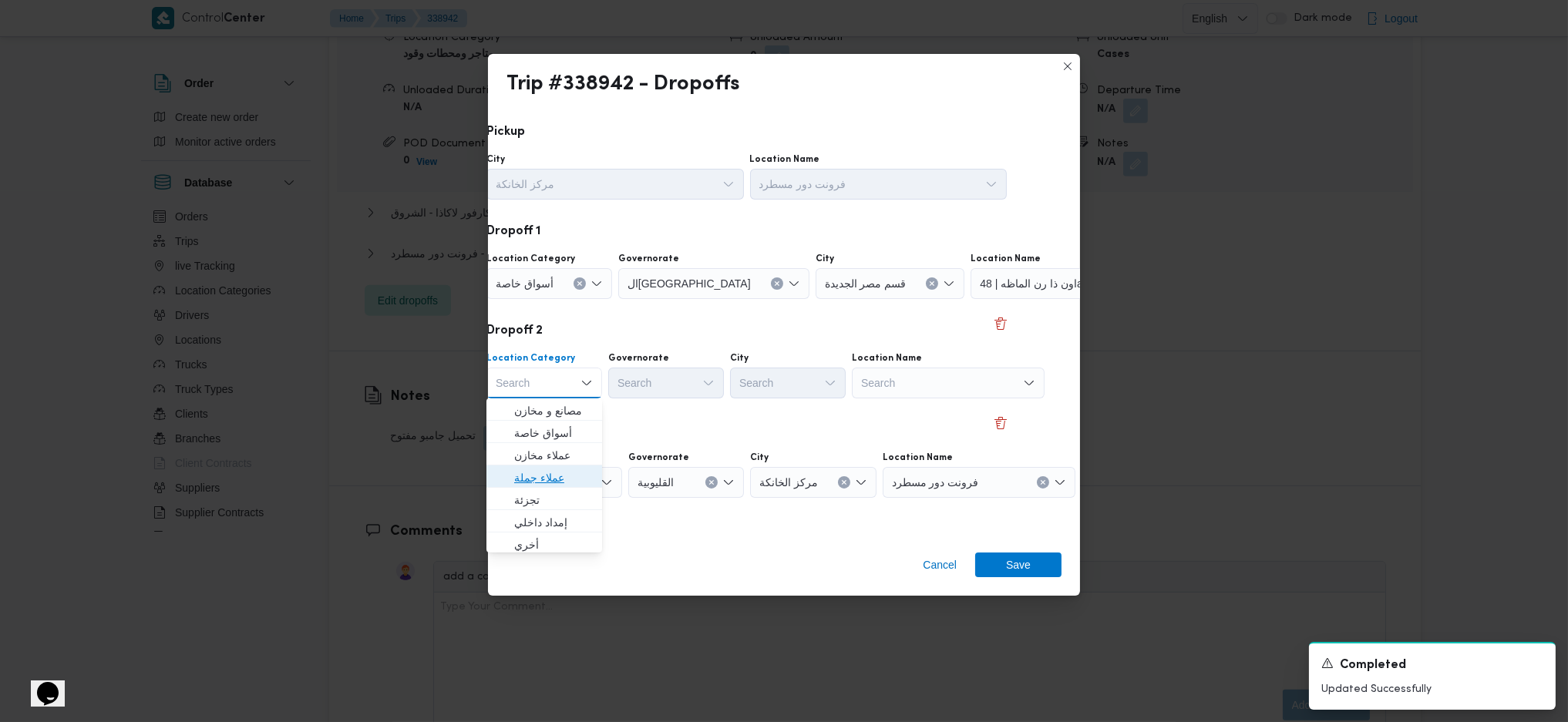
click at [544, 475] on span "عملاء جملة" at bounding box center [553, 478] width 79 height 19
click at [664, 370] on div "Search" at bounding box center [668, 383] width 115 height 31
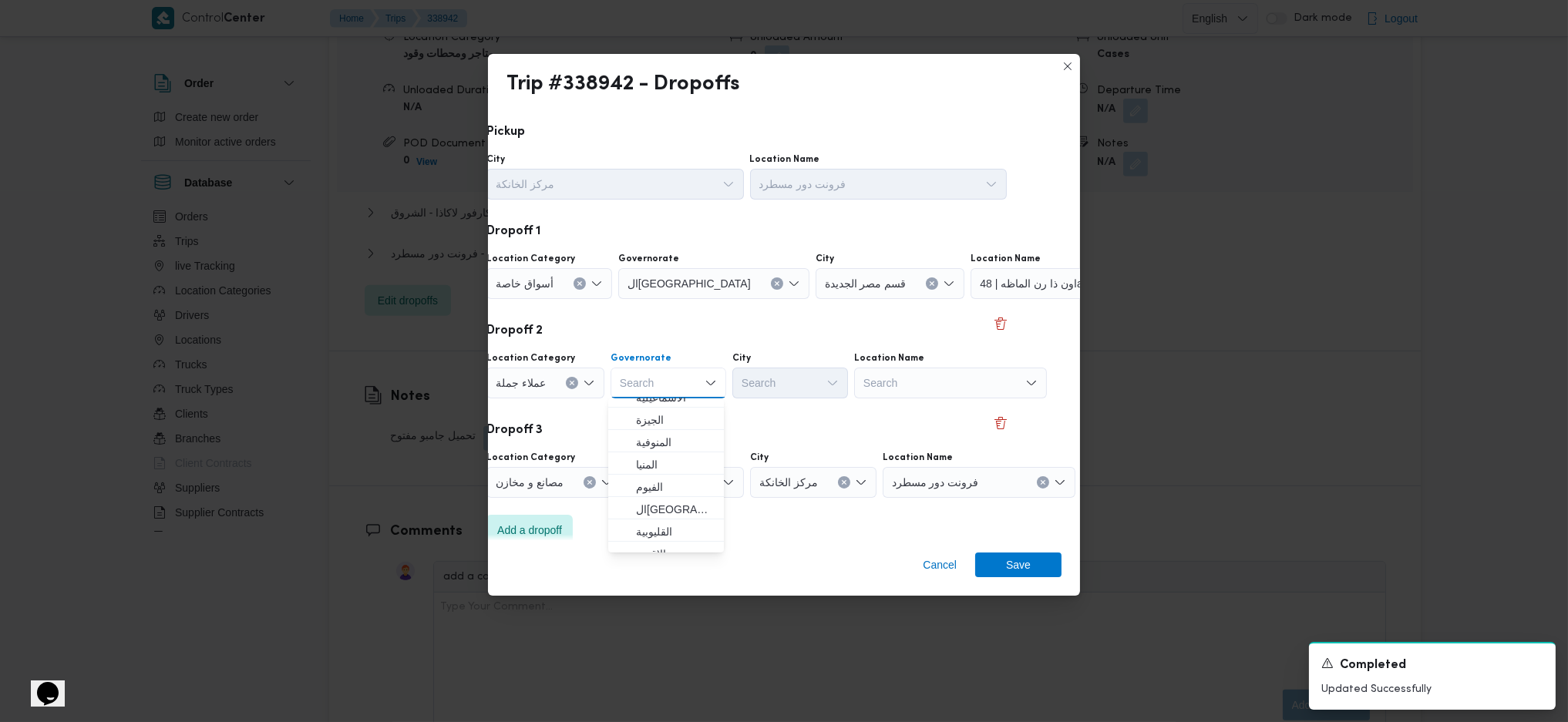
scroll to position [205, 0]
click at [667, 437] on span "القاهرة" at bounding box center [675, 429] width 79 height 19
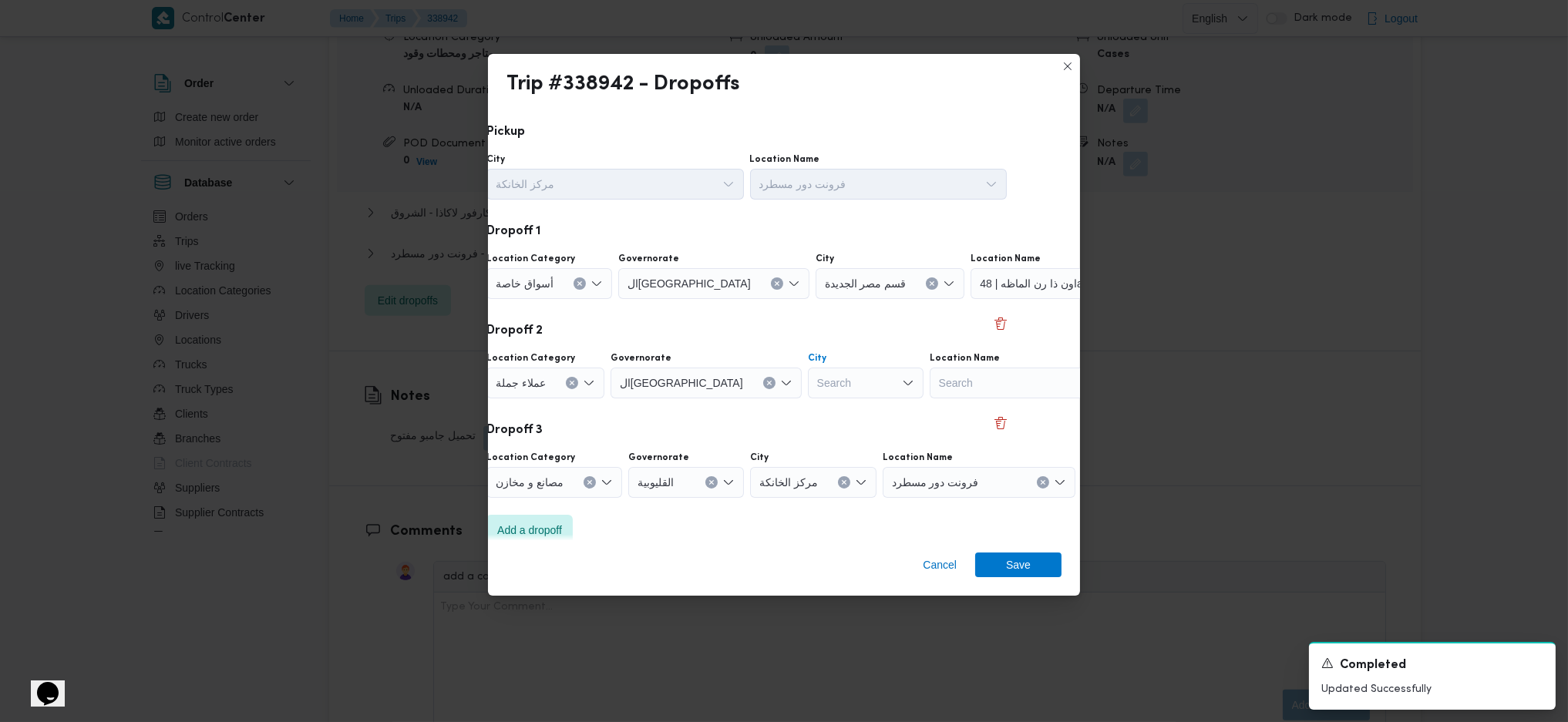
click at [808, 387] on div "Search" at bounding box center [865, 383] width 115 height 31
type input "نصر"
drag, startPoint x: 743, startPoint y: 417, endPoint x: 755, endPoint y: 417, distance: 12.0
click at [743, 417] on span "قسم أول مدينة نصر" at bounding box center [788, 411] width 104 height 25
click at [999, 562] on span "Save" at bounding box center [1018, 565] width 86 height 25
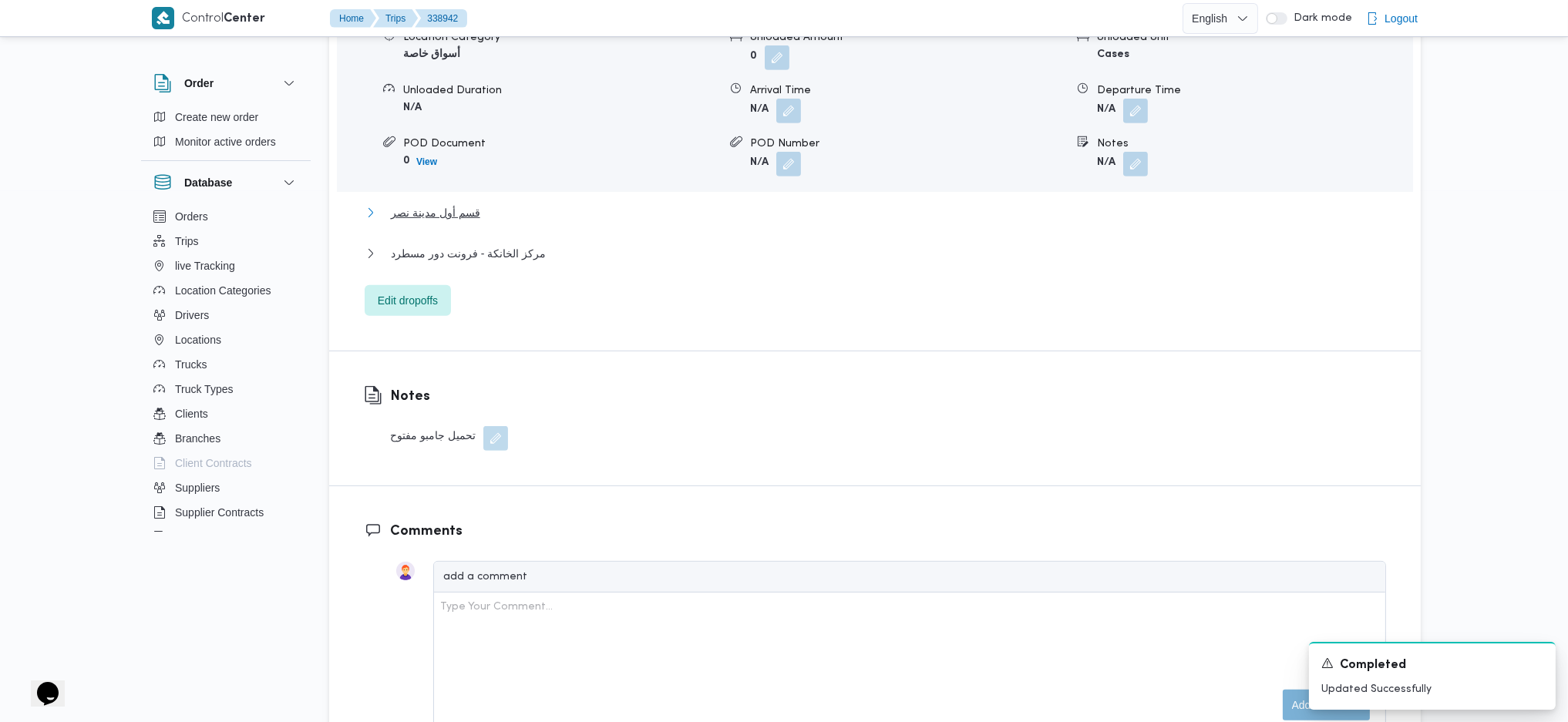
click at [494, 204] on button "قسم أول مدينة نصر" at bounding box center [875, 213] width 1021 height 19
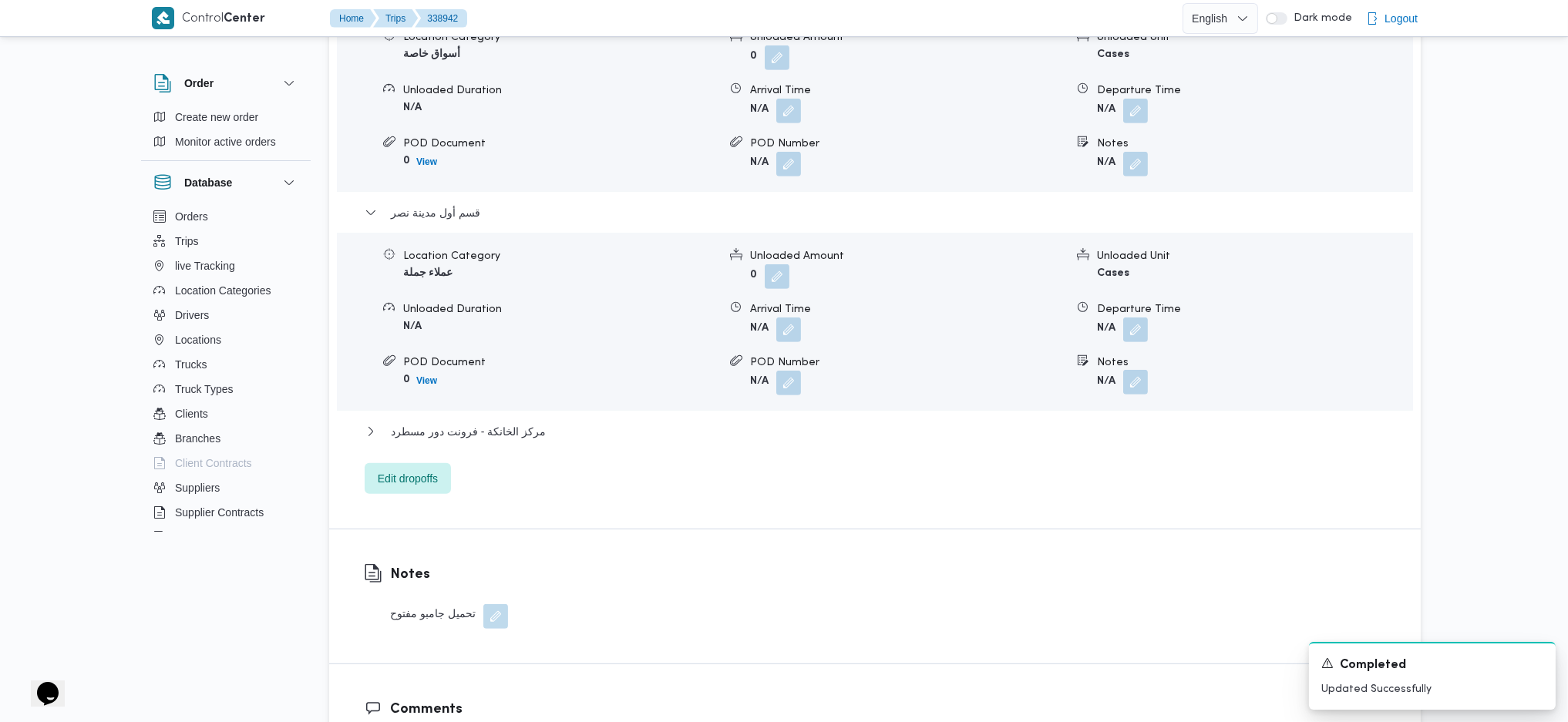
click at [1143, 370] on button "button" at bounding box center [1135, 382] width 25 height 25
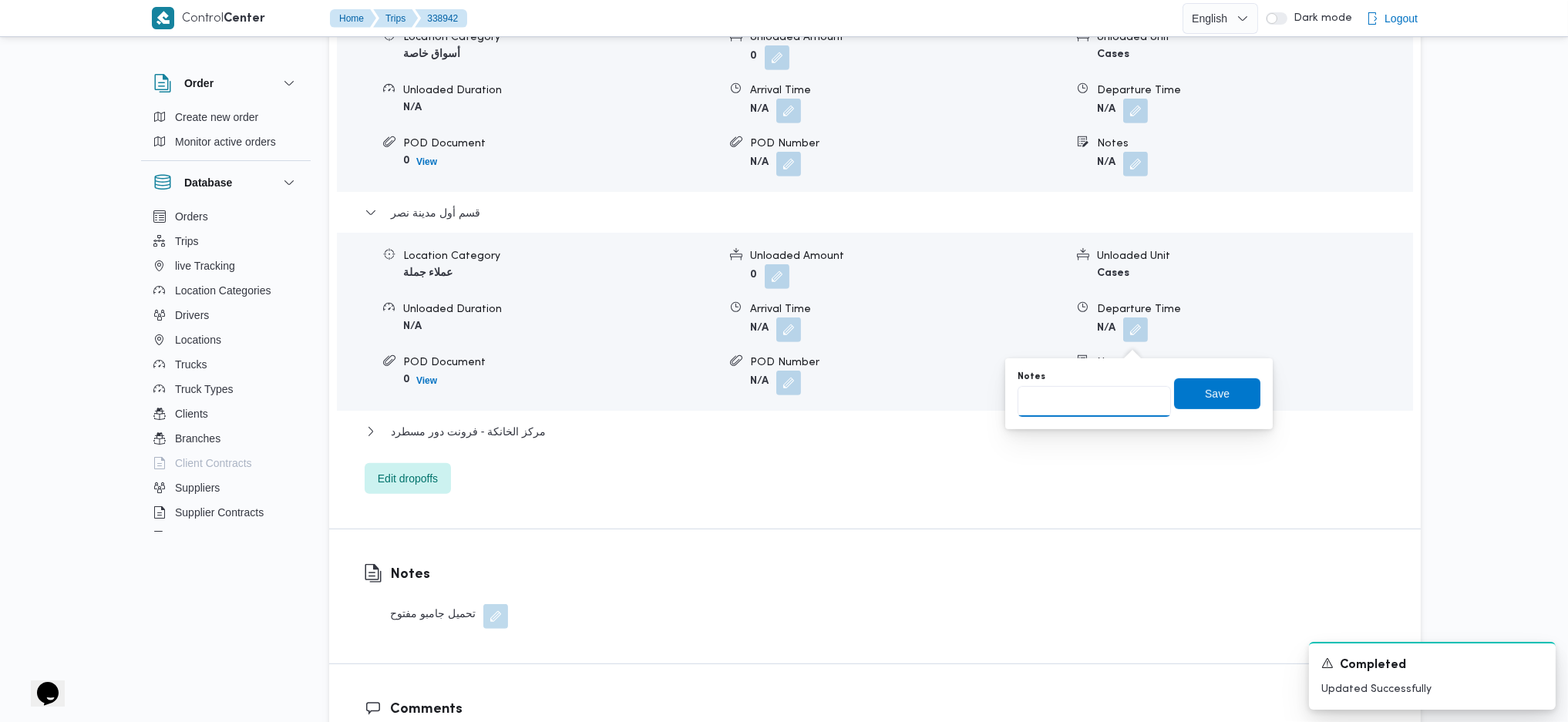
click at [1101, 402] on input "Notes" at bounding box center [1094, 401] width 153 height 31
type input "ماستر"
click at [1191, 402] on span "Save" at bounding box center [1216, 394] width 86 height 31
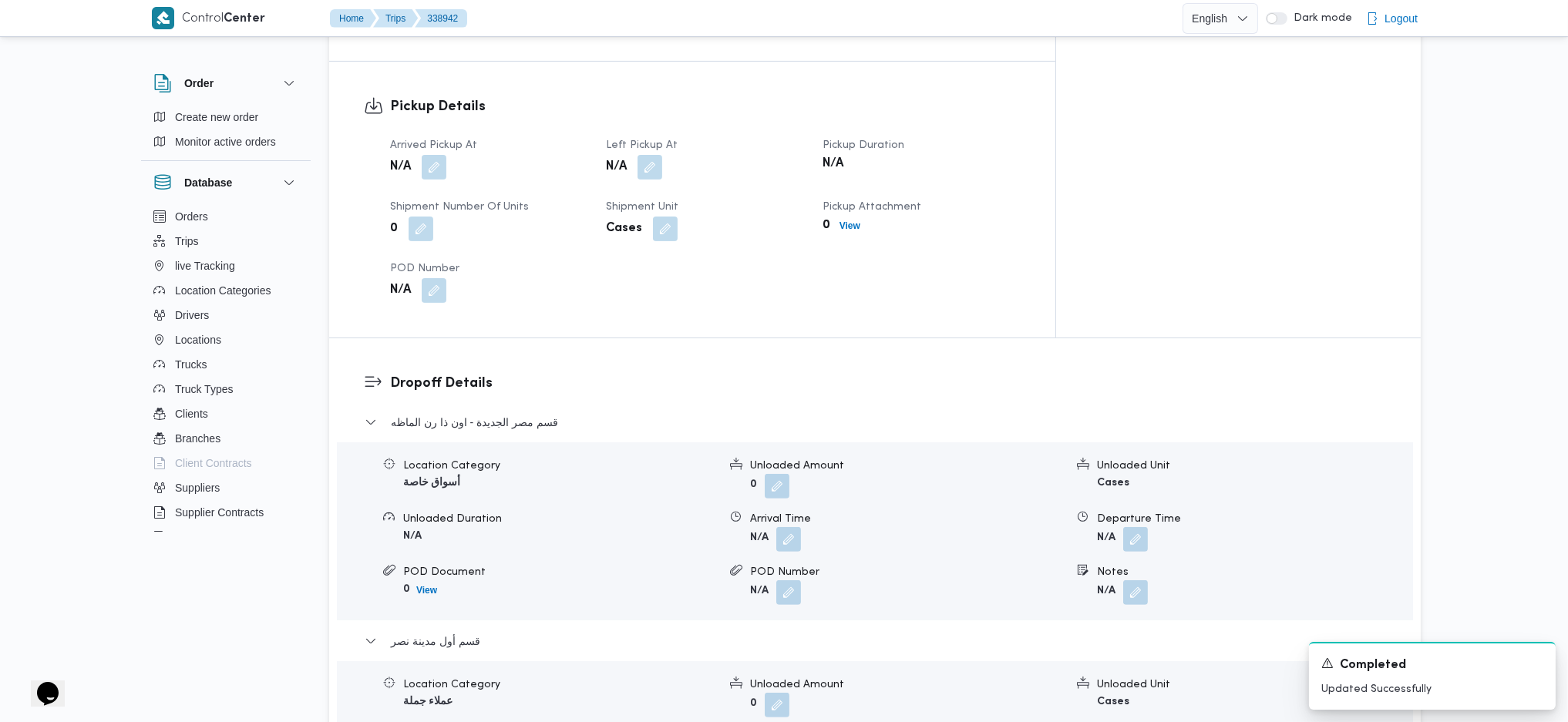
scroll to position [826, 0]
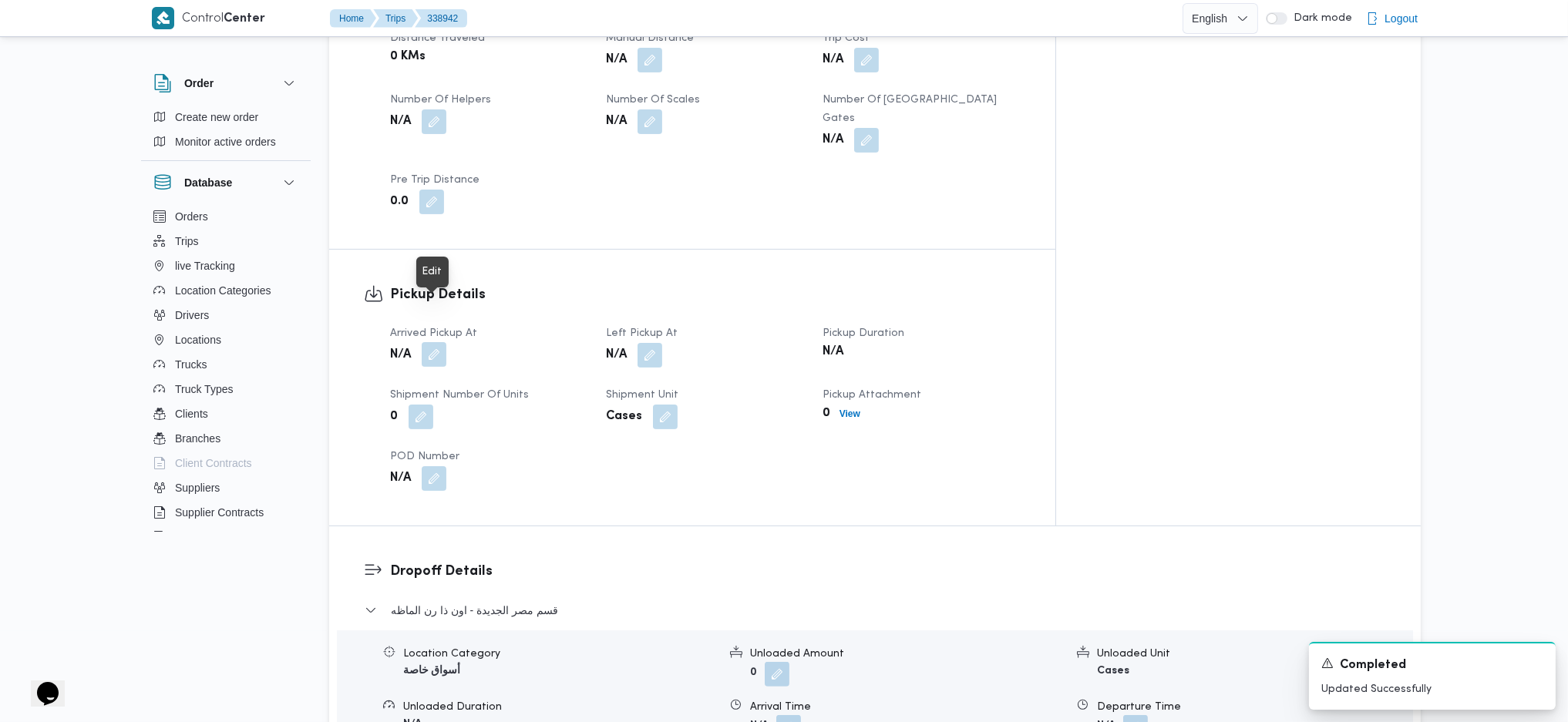
click at [428, 342] on button "button" at bounding box center [434, 354] width 25 height 25
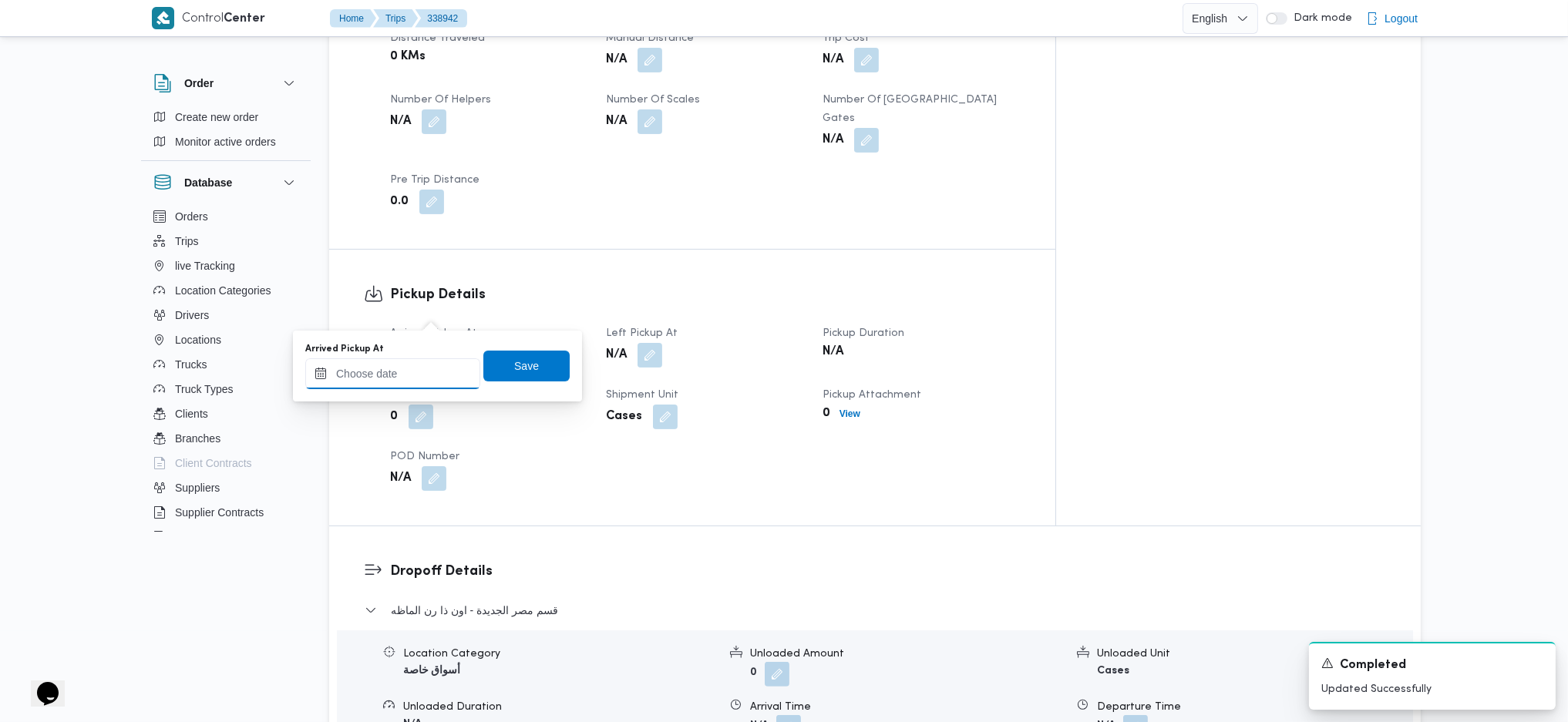
click at [396, 378] on input "Arrived Pickup At" at bounding box center [393, 374] width 175 height 31
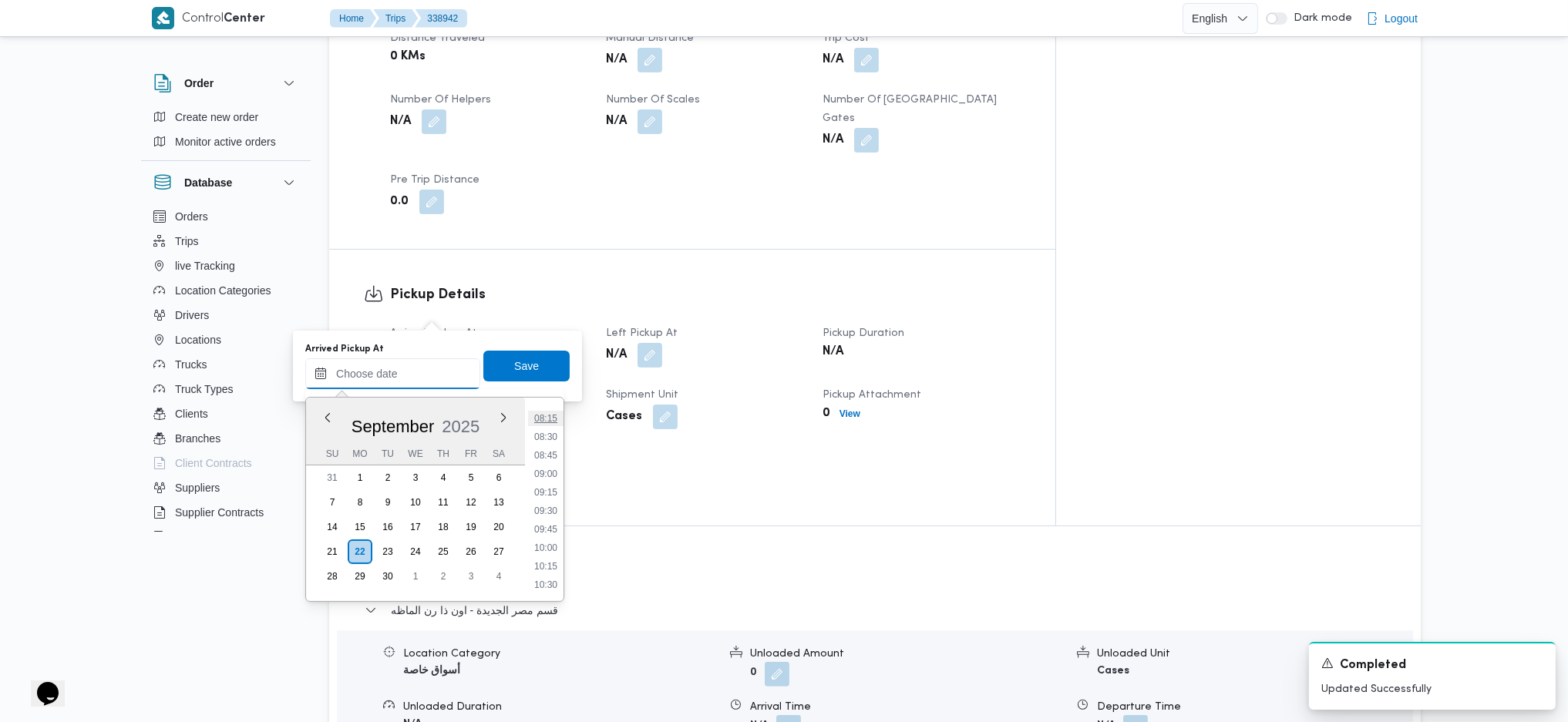
scroll to position [563, 0]
click at [544, 411] on li "07:30" at bounding box center [545, 410] width 35 height 15
type input "22/09/2025 07:30"
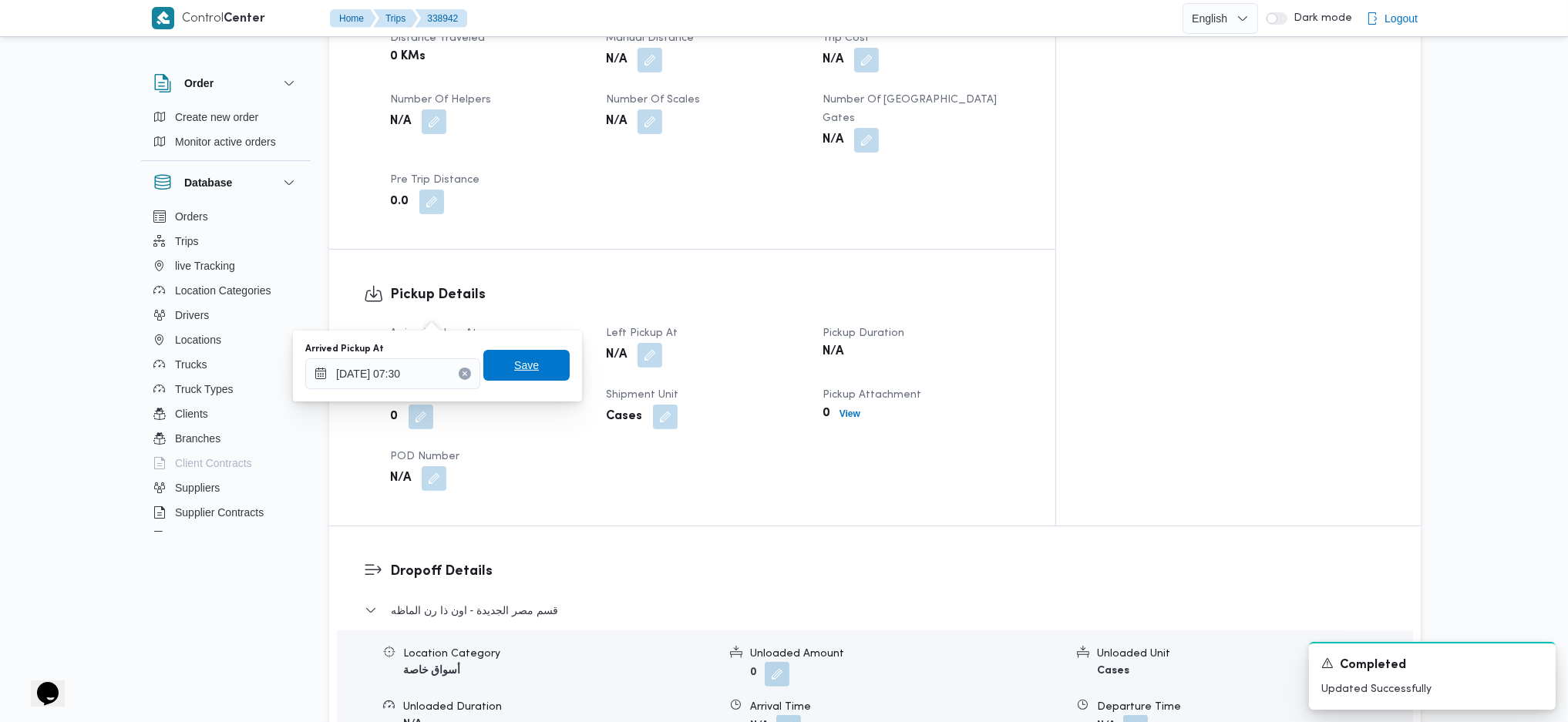
click at [517, 363] on span "Save" at bounding box center [526, 365] width 25 height 19
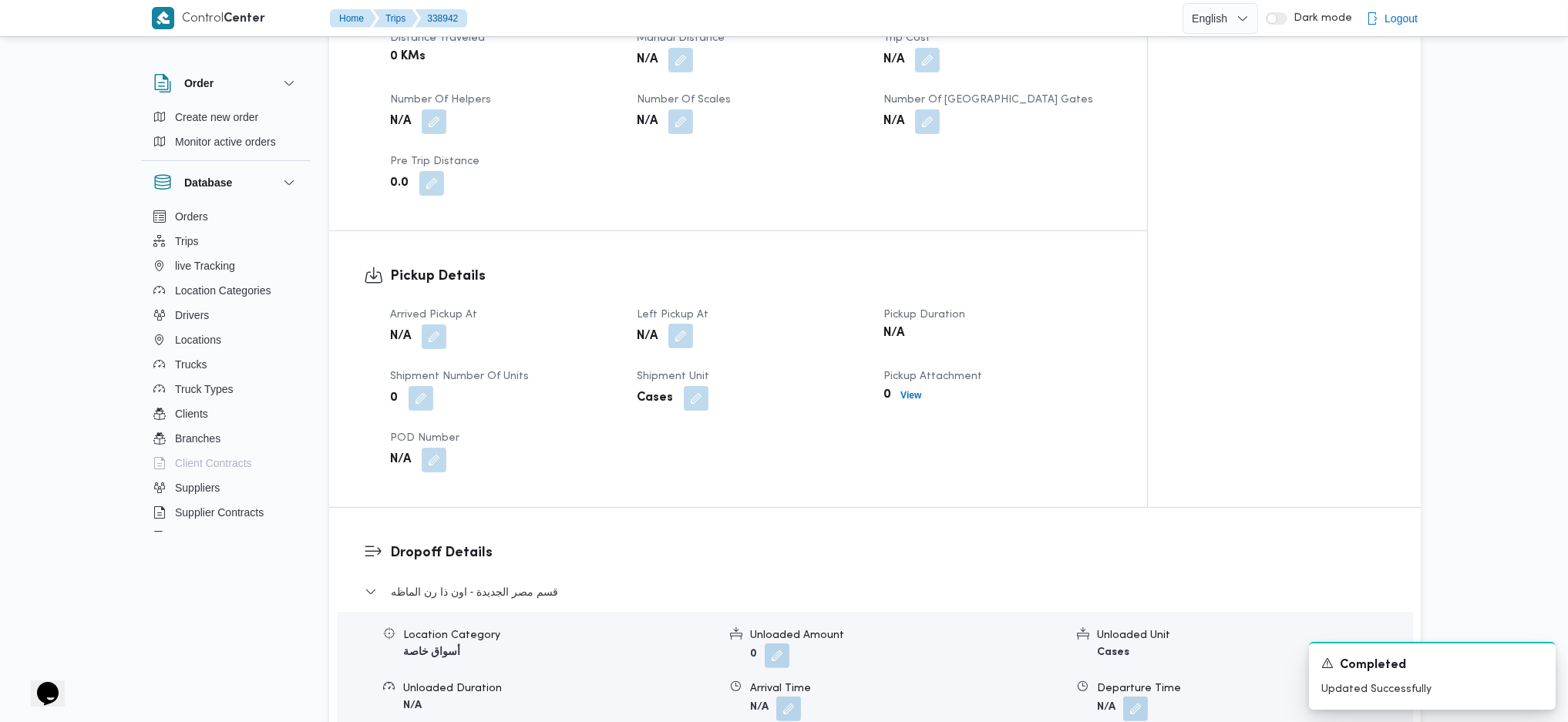
click at [684, 323] on button "button" at bounding box center [680, 335] width 25 height 25
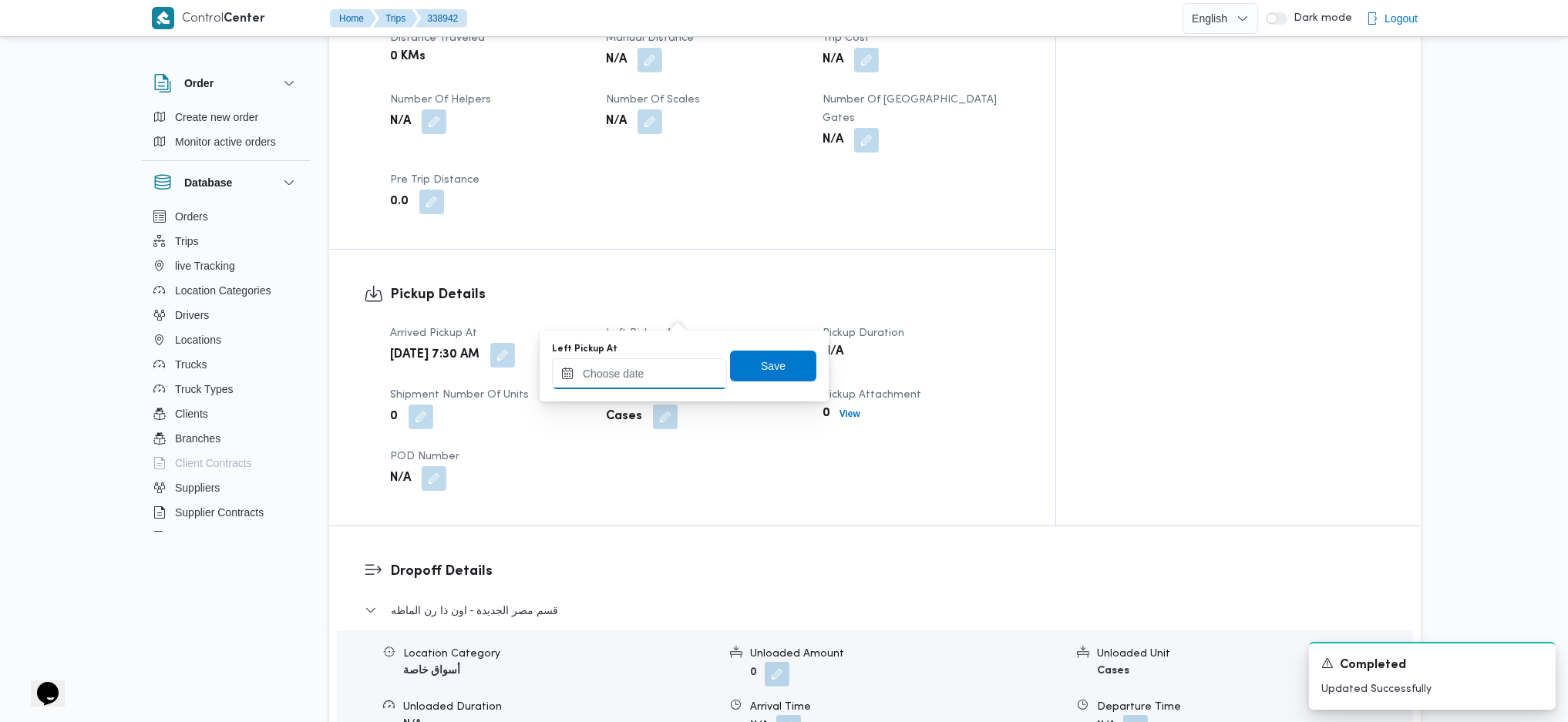
click at [639, 367] on input "Left Pickup At" at bounding box center [639, 374] width 175 height 31
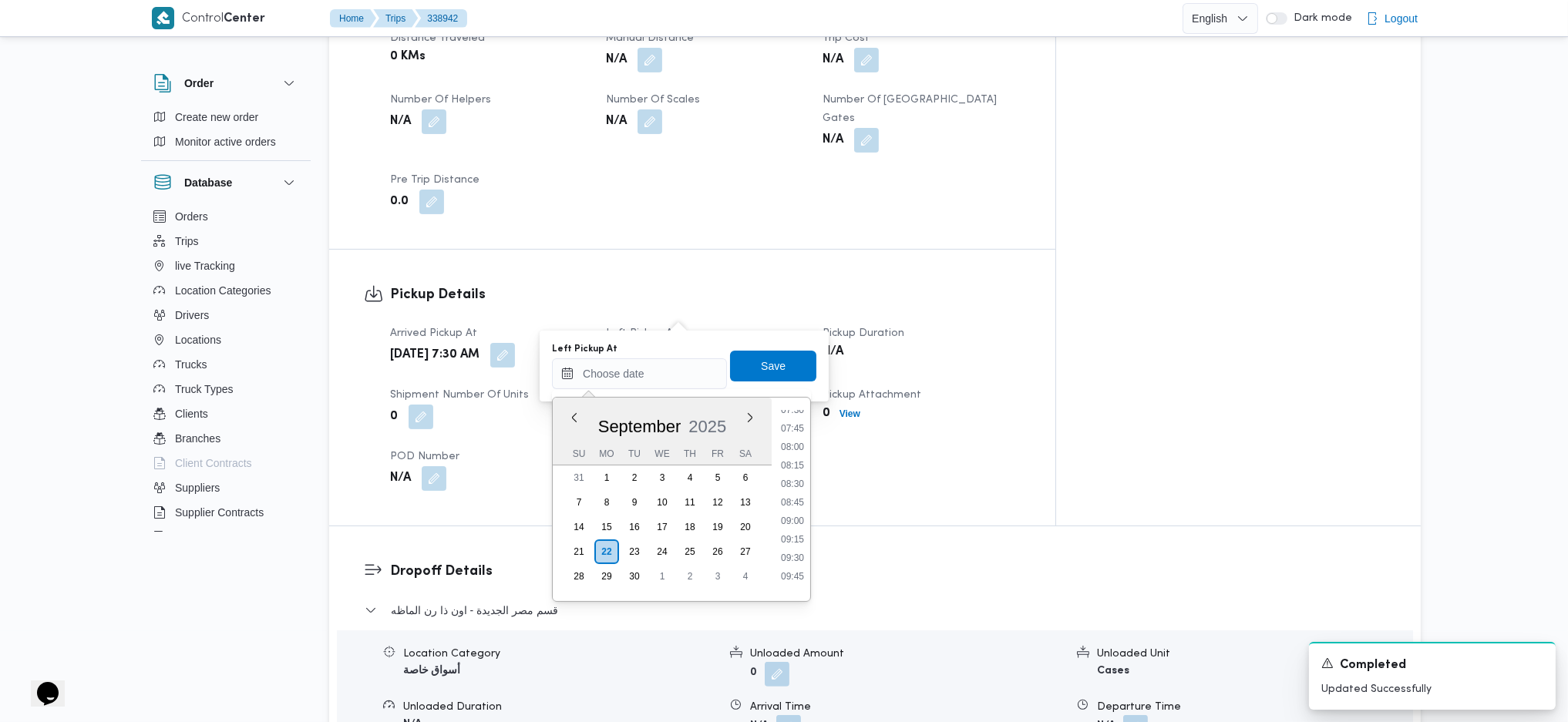
click at [787, 479] on li "08:30" at bounding box center [792, 484] width 35 height 15
type input "22/09/2025 08:30"
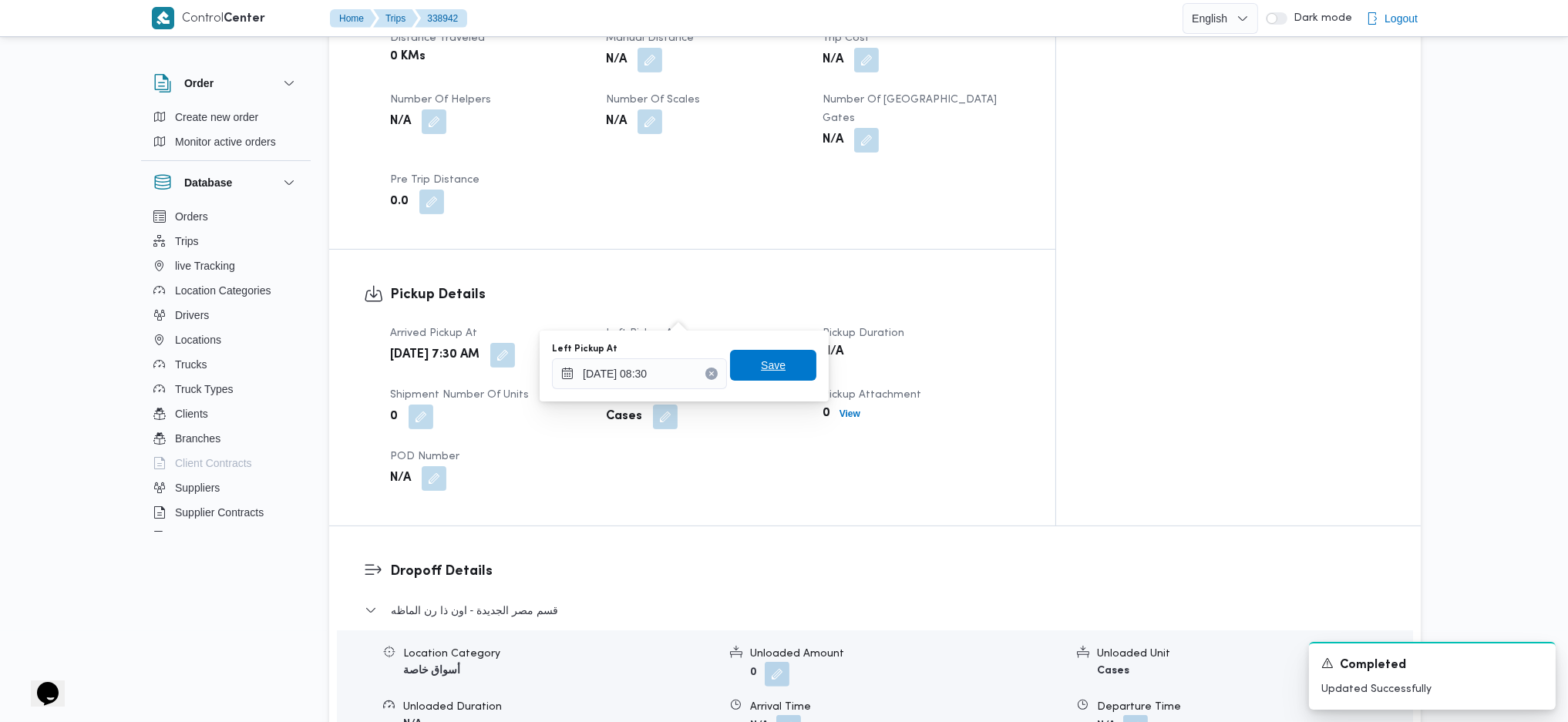
click at [765, 363] on span "Save" at bounding box center [772, 365] width 25 height 19
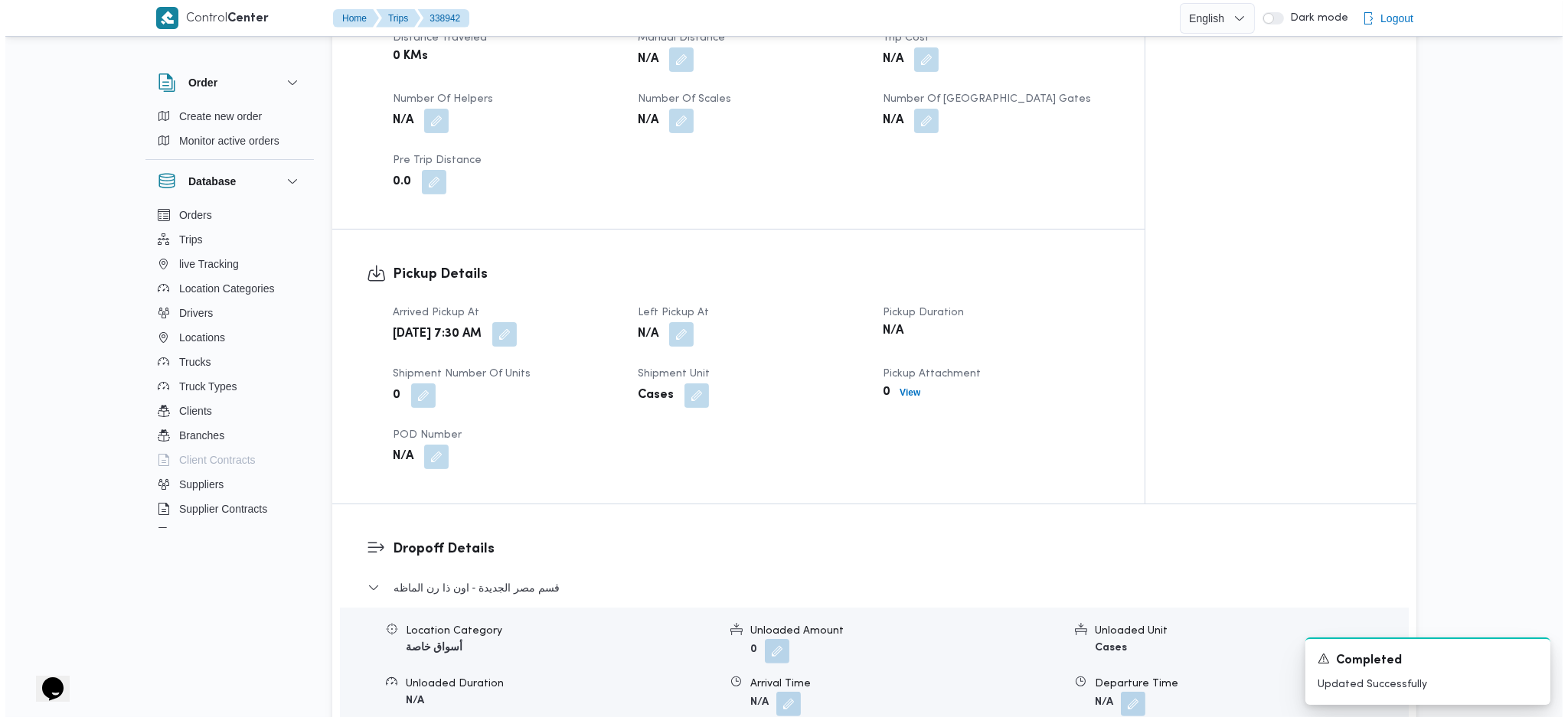
scroll to position [0, 0]
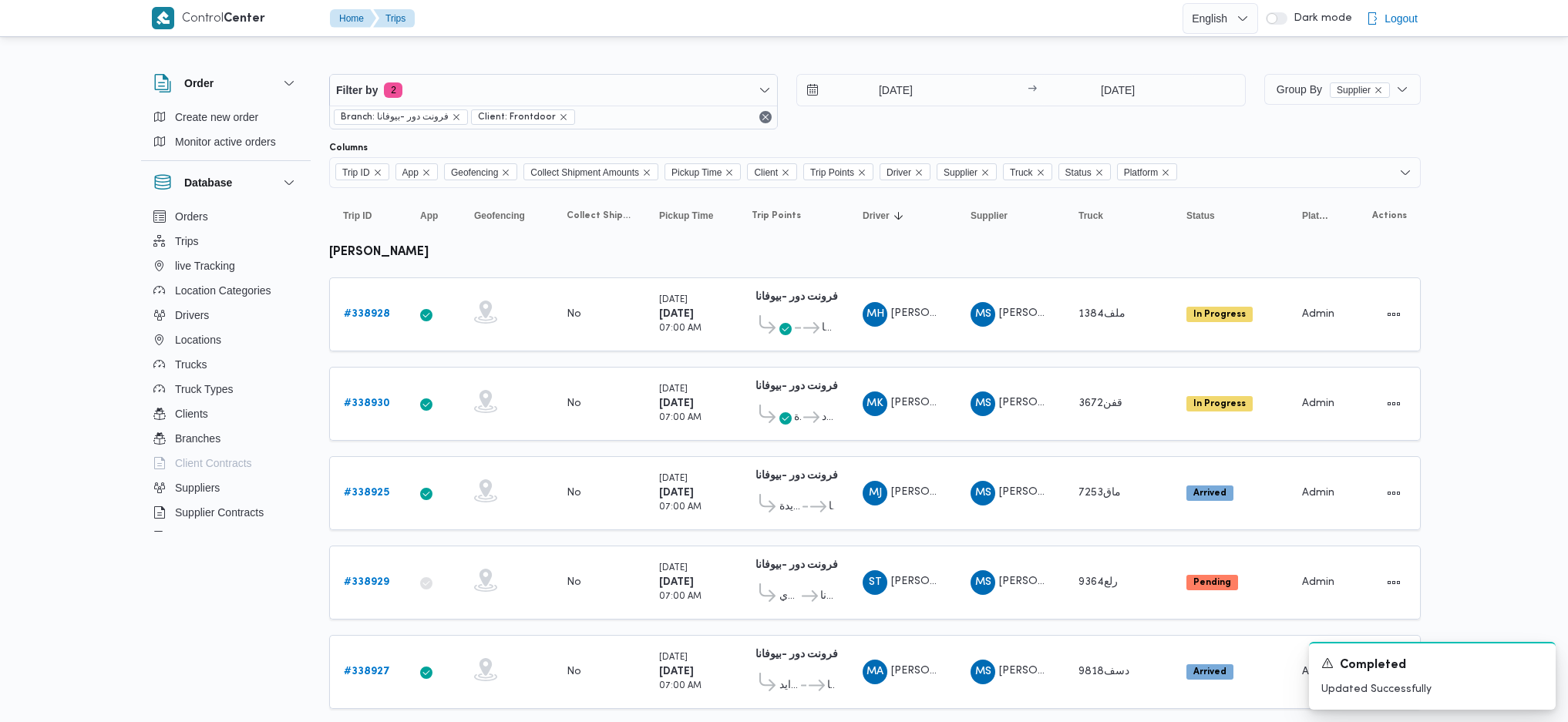
scroll to position [916, 0]
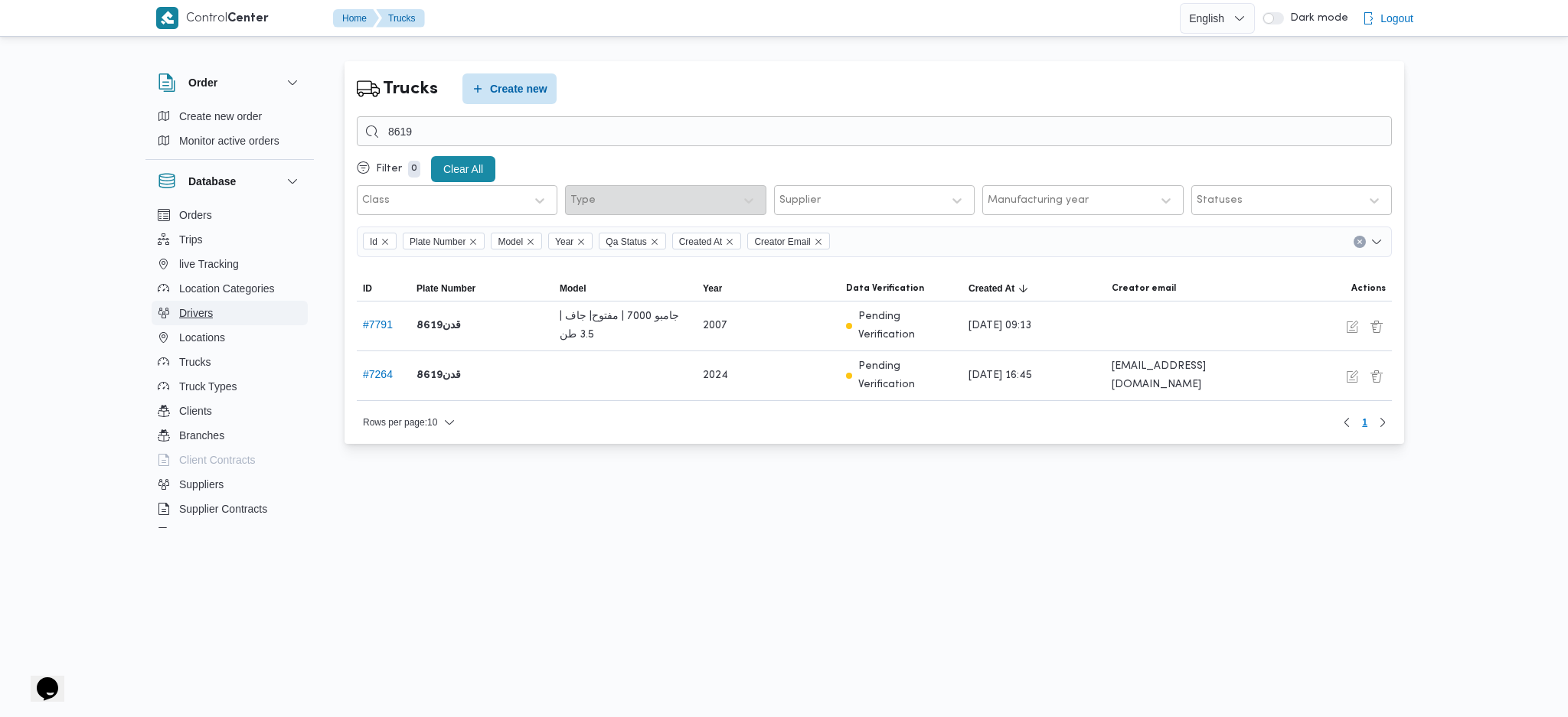
click at [213, 313] on button "Drivers" at bounding box center [229, 313] width 156 height 25
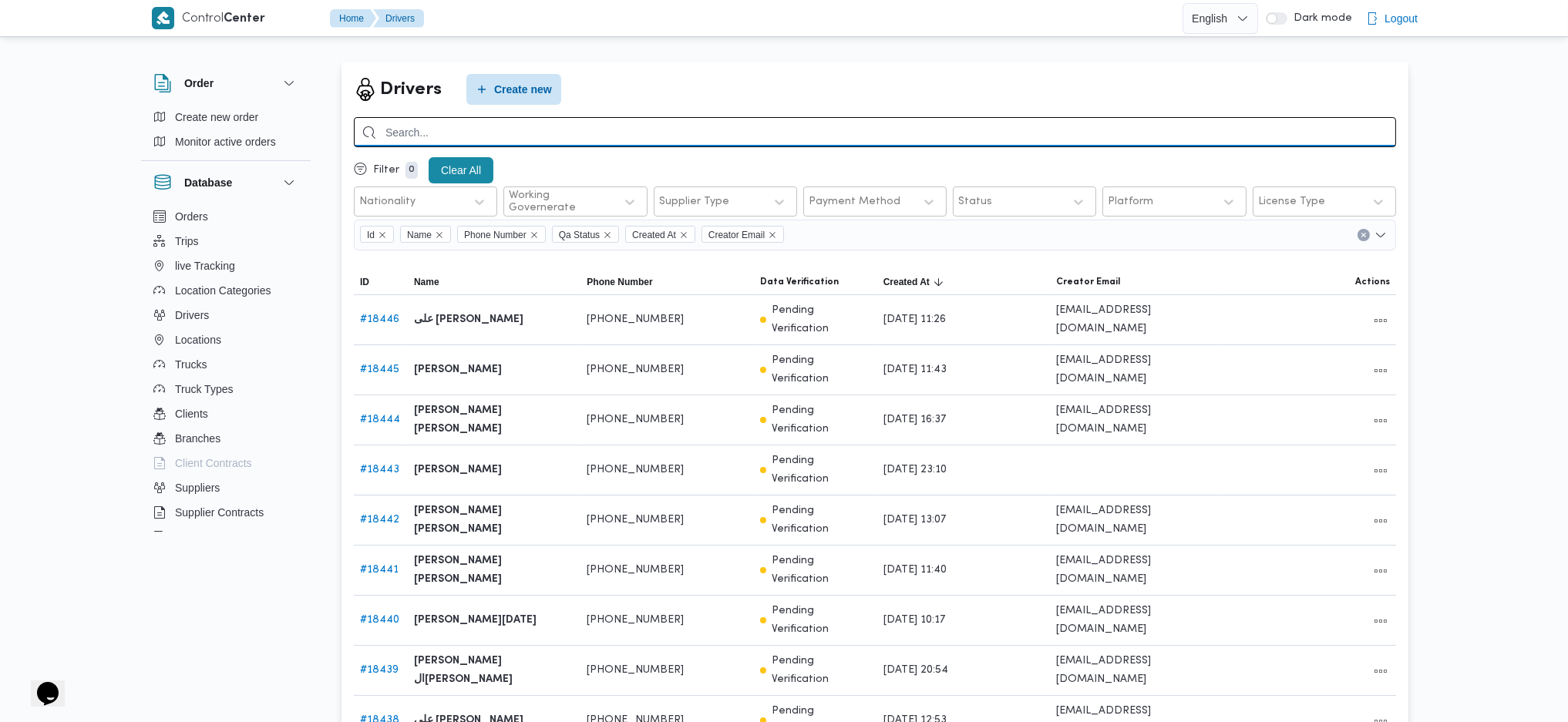
click at [532, 143] on input "search" at bounding box center [875, 132] width 1042 height 30
type input "كرم عزت"
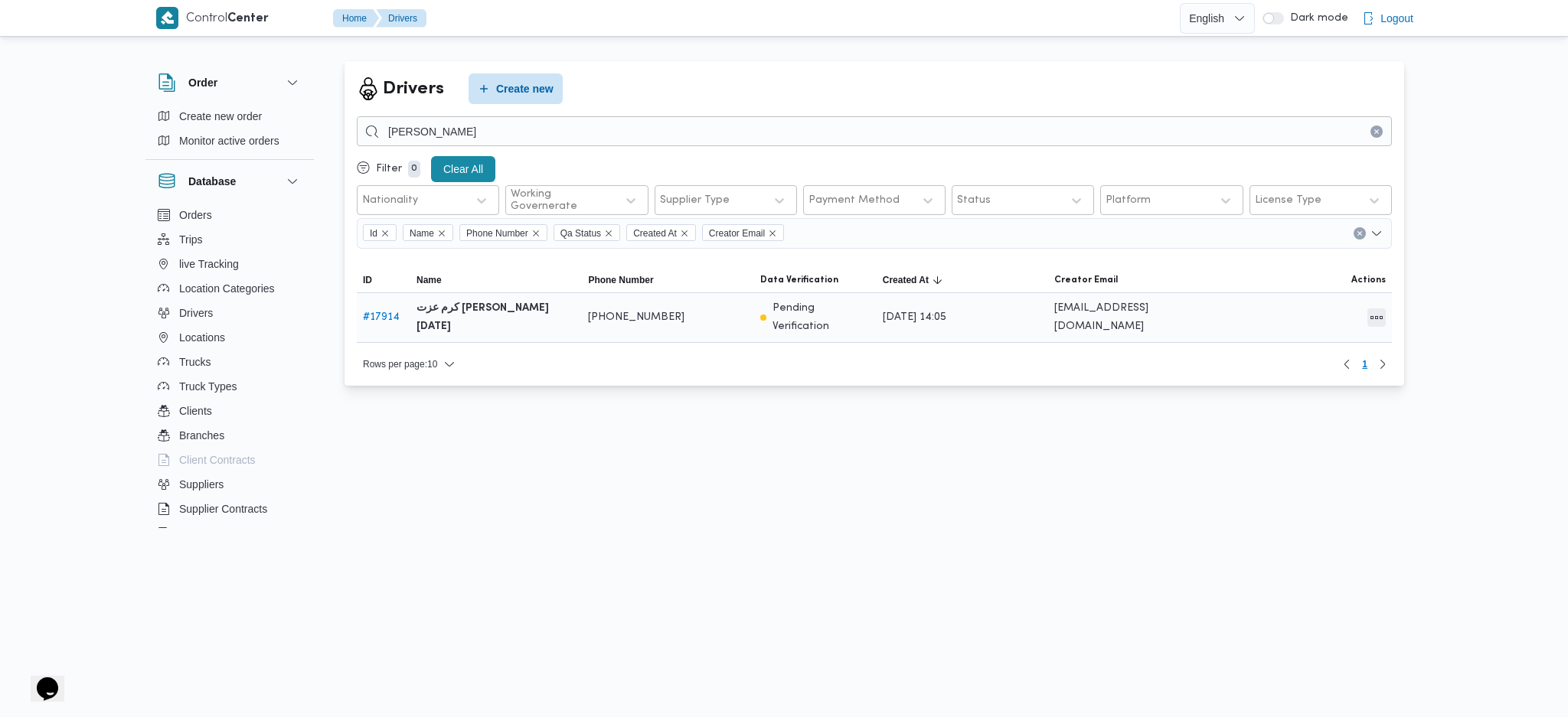
click at [1370, 308] on button "All actions" at bounding box center [1376, 318] width 19 height 19
click at [1284, 317] on icon "button" at bounding box center [1290, 311] width 12 height 12
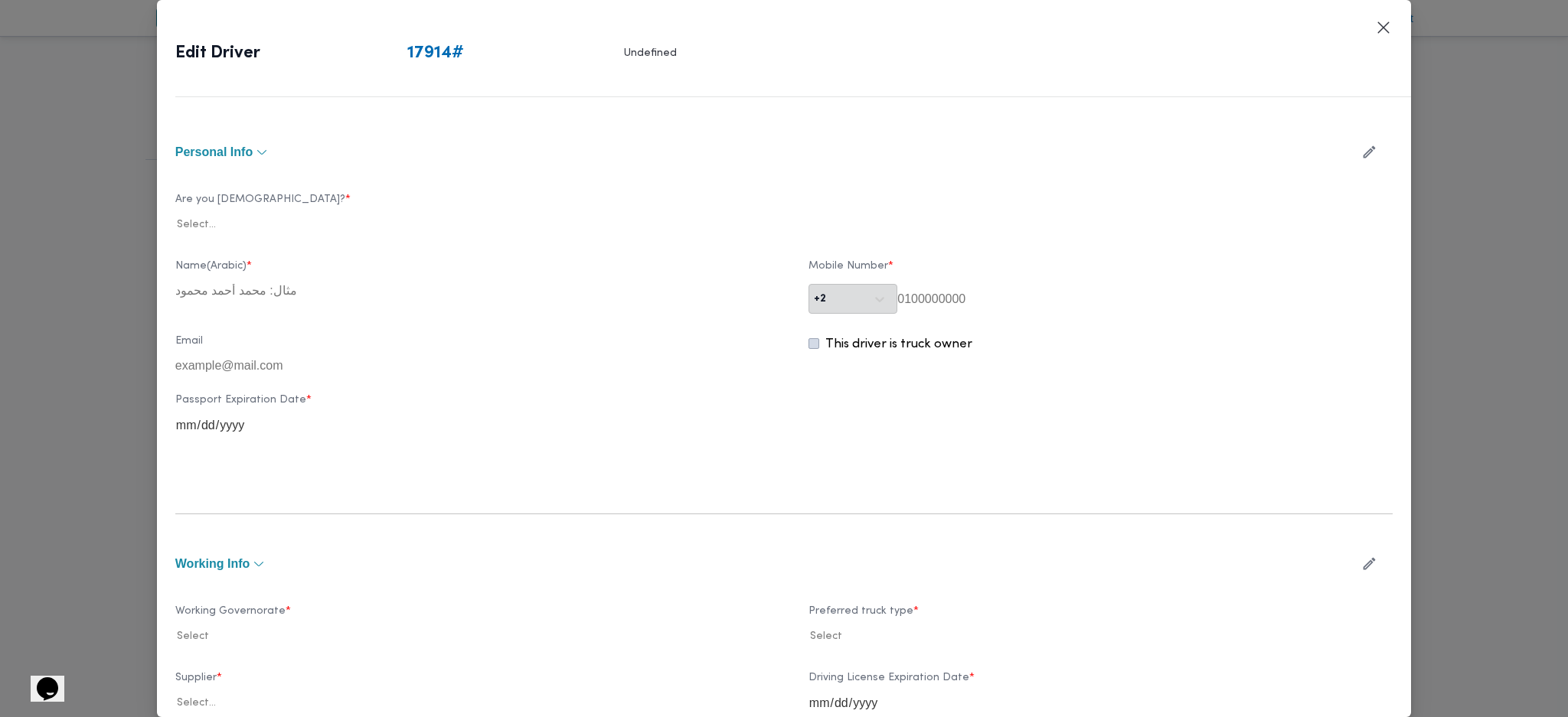
type input "كرم عزت السيد بيومى جمعة"
type input "01158505149"
type input "2026-02-15"
type input "2026-03-15"
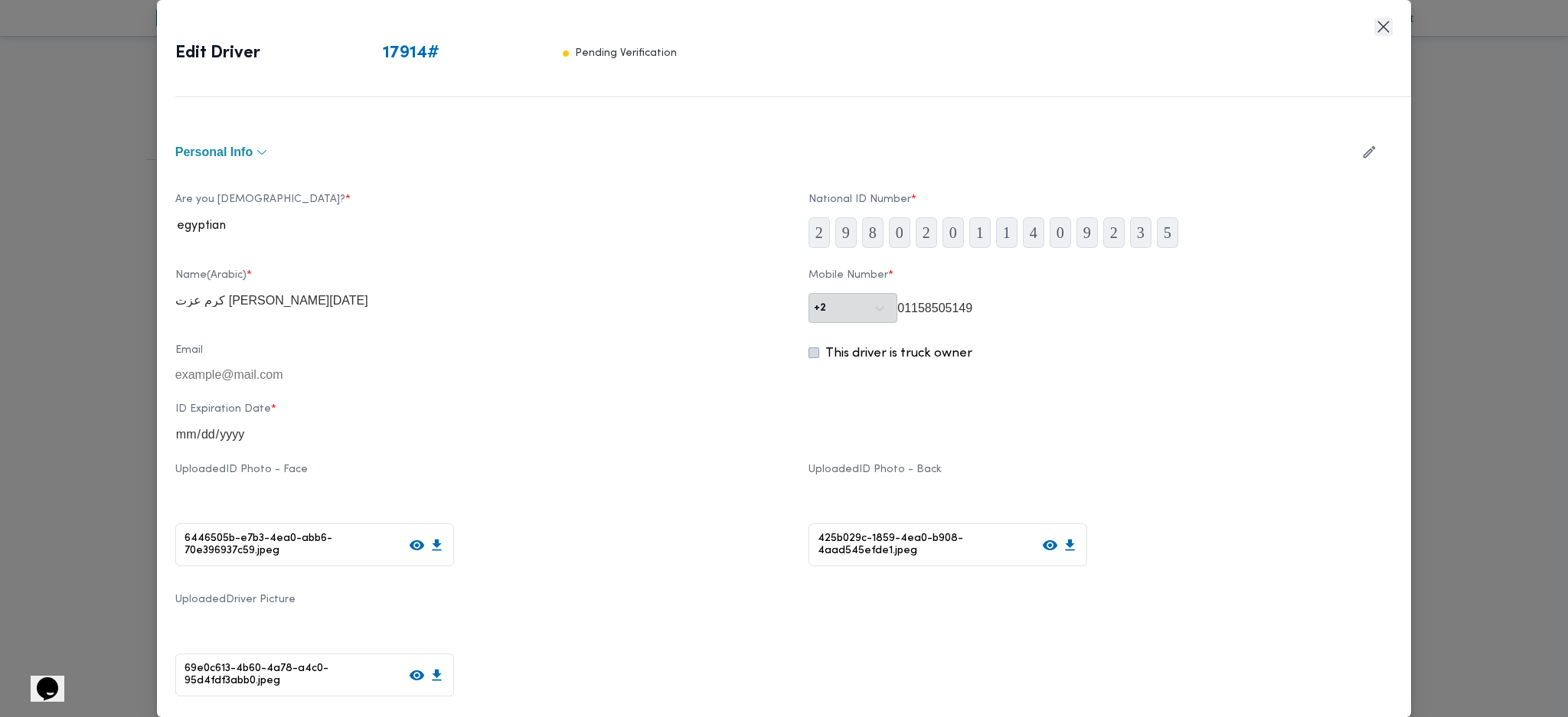
click at [1380, 26] on button "Closes this modal window" at bounding box center [1384, 27] width 19 height 19
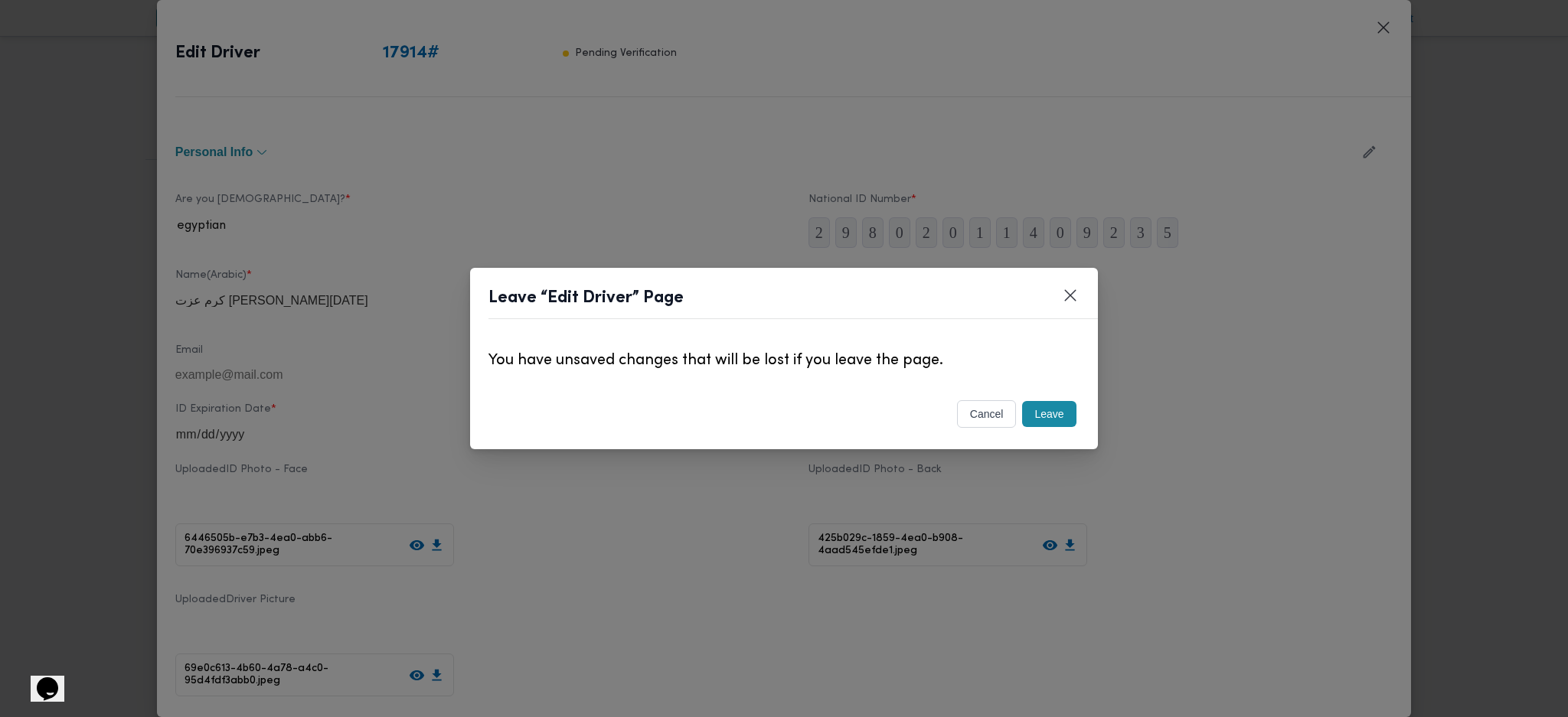
click at [1051, 410] on button "Leave" at bounding box center [1048, 414] width 54 height 26
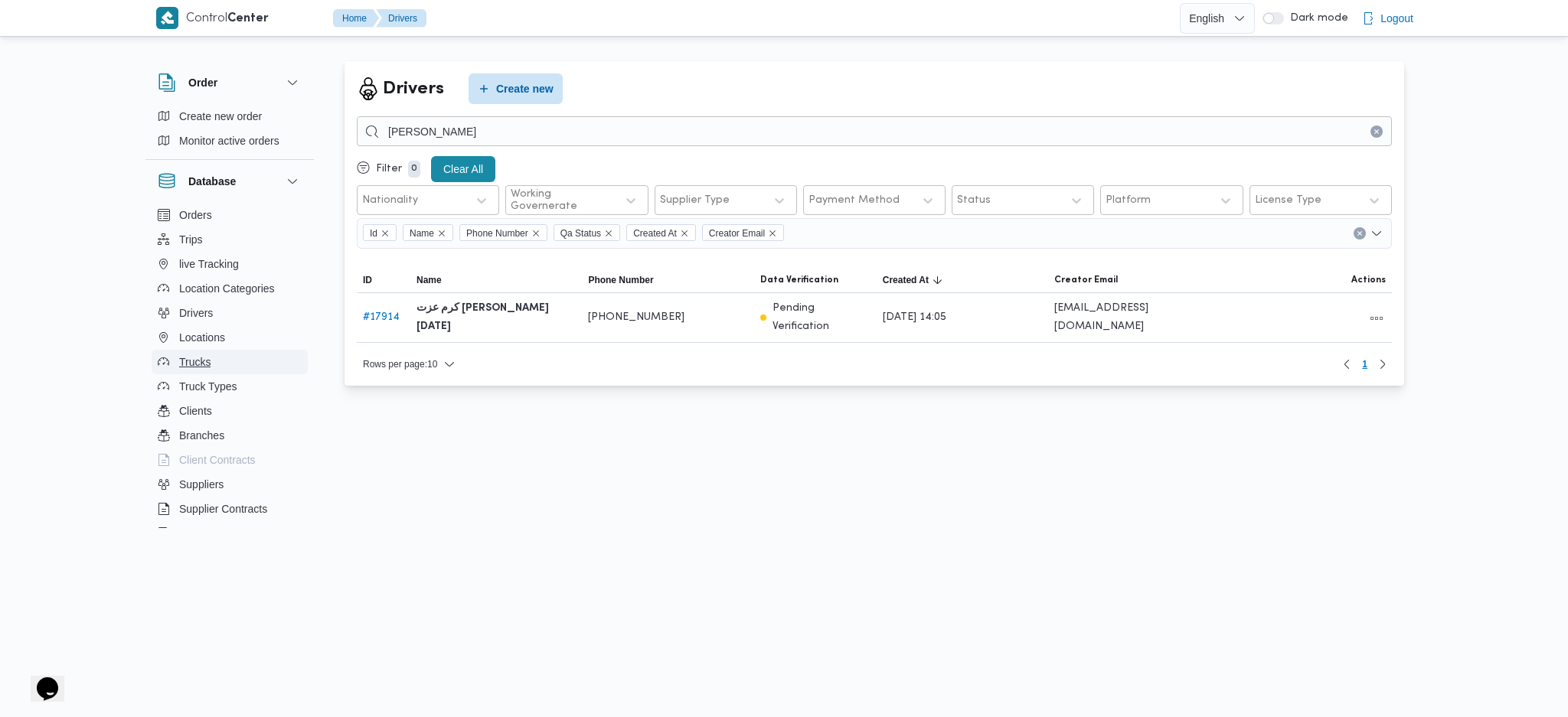
click at [213, 363] on button "Trucks" at bounding box center [229, 362] width 156 height 25
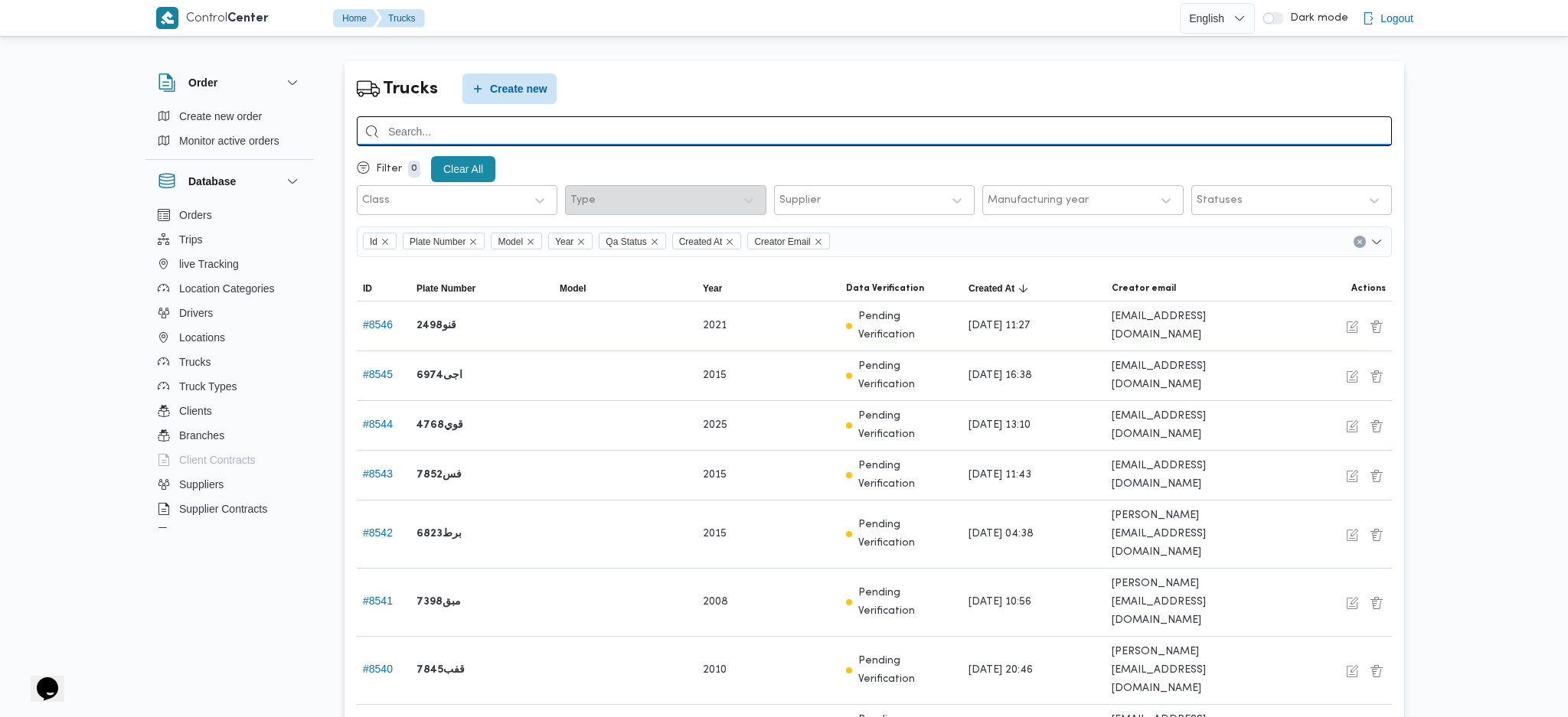
click at [565, 123] on input "search" at bounding box center [874, 131] width 1035 height 30
type input "2814"
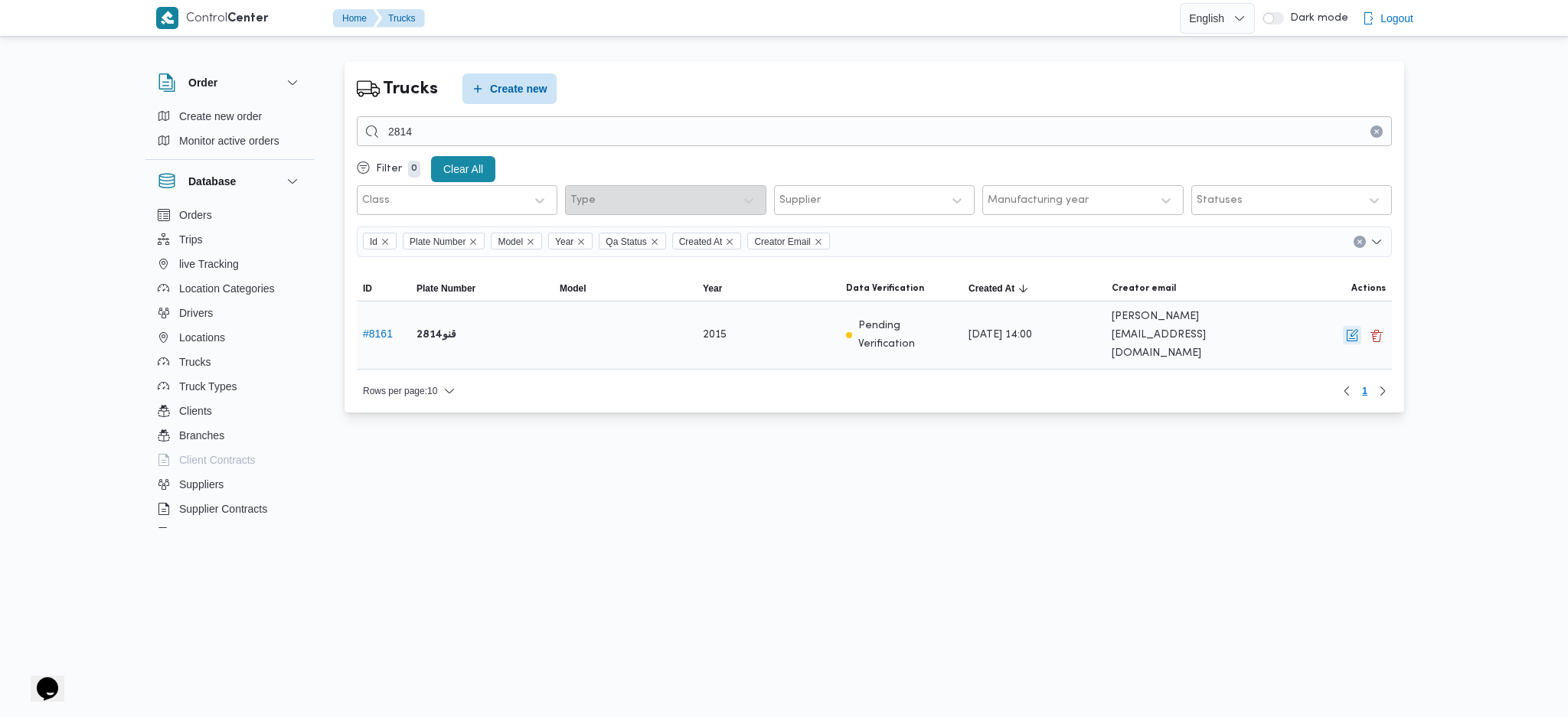
click at [1344, 337] on button "button" at bounding box center [1352, 336] width 19 height 19
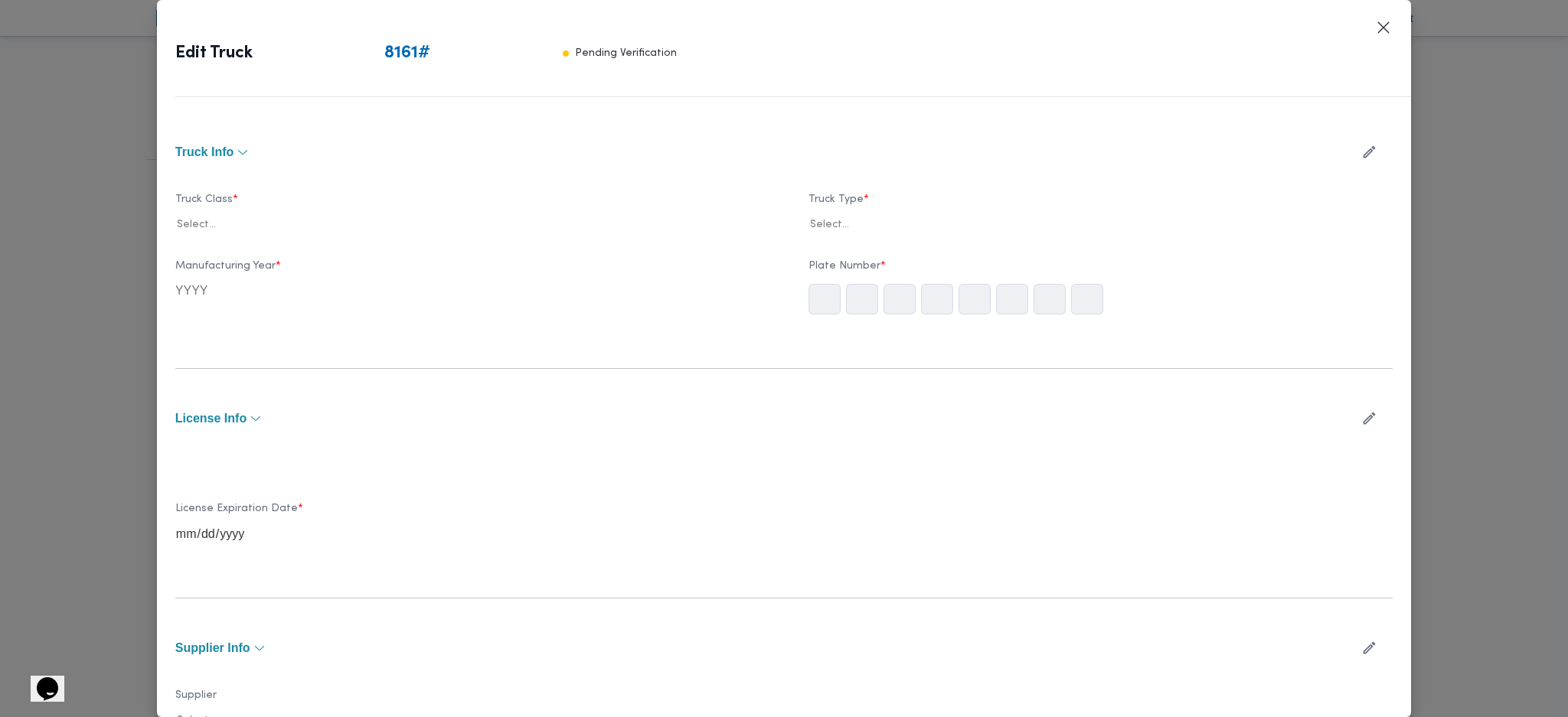
type input "2015"
type input "2029-06-25"
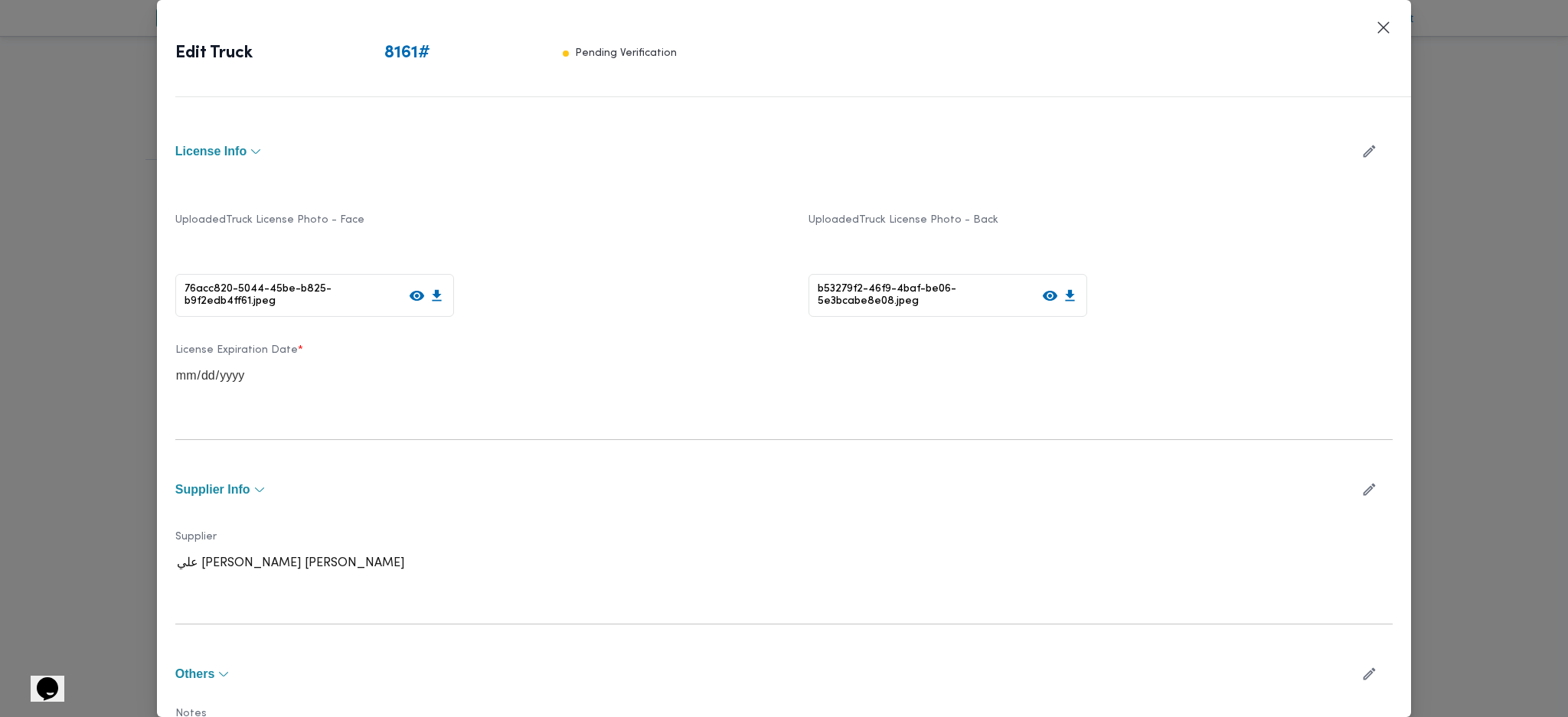
scroll to position [365, 0]
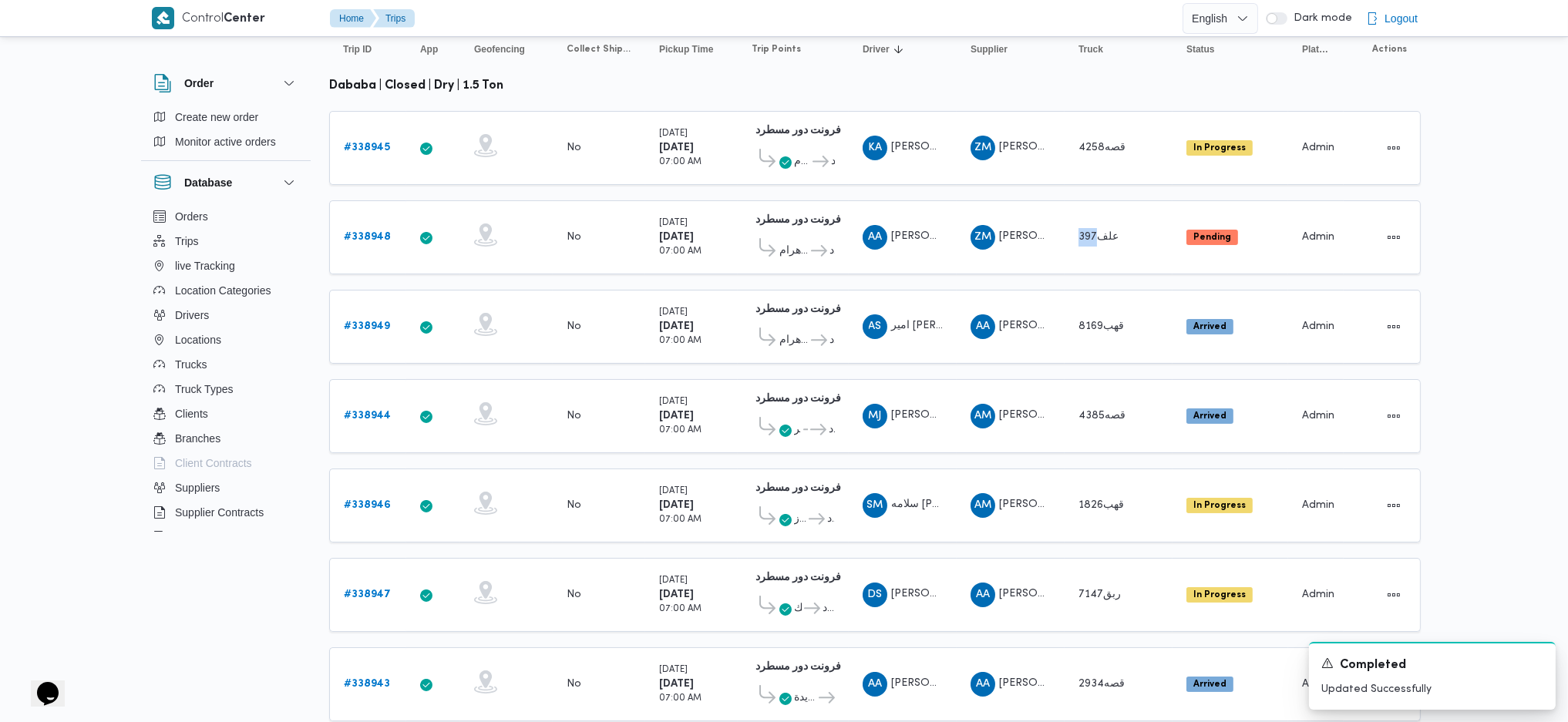
scroll to position [205, 0]
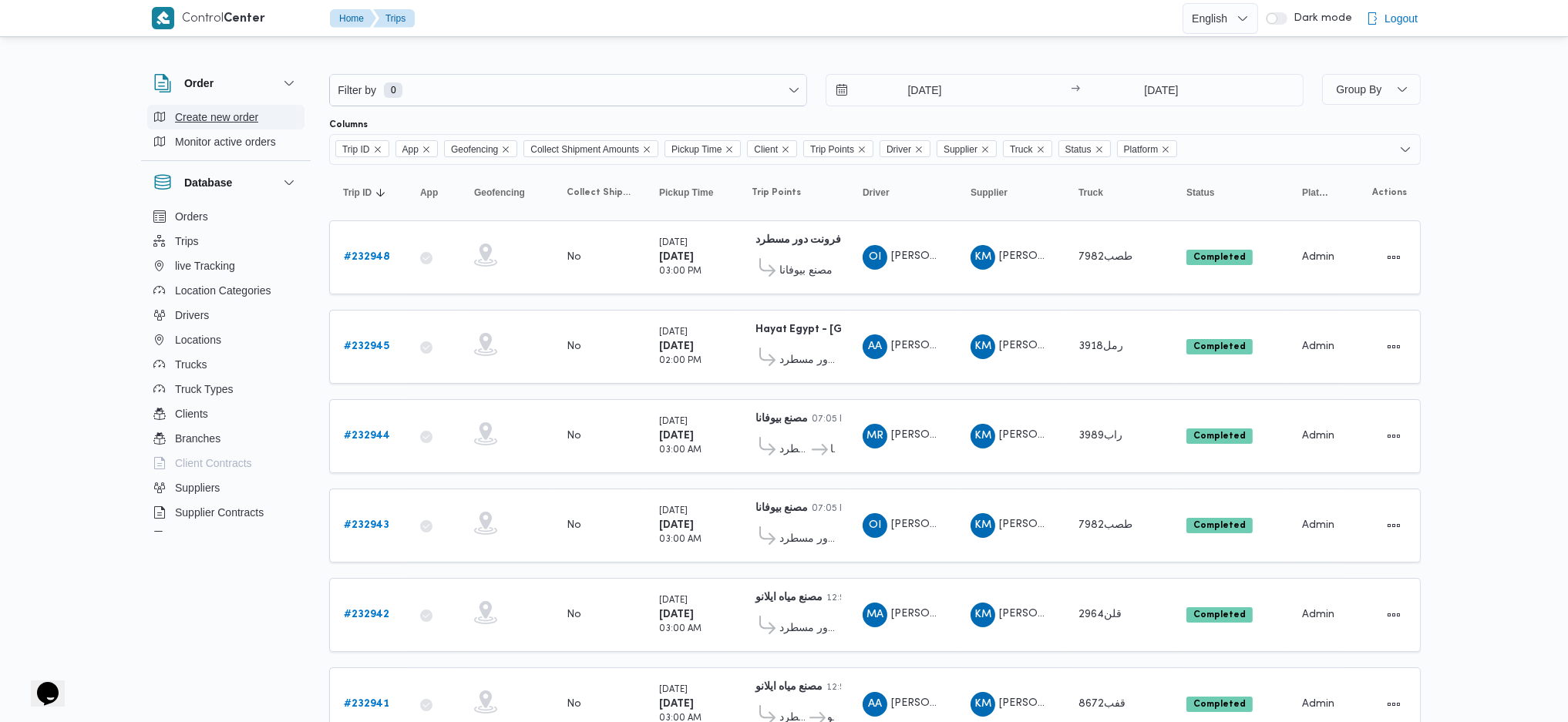
click at [190, 105] on button "Create new order" at bounding box center [226, 117] width 157 height 25
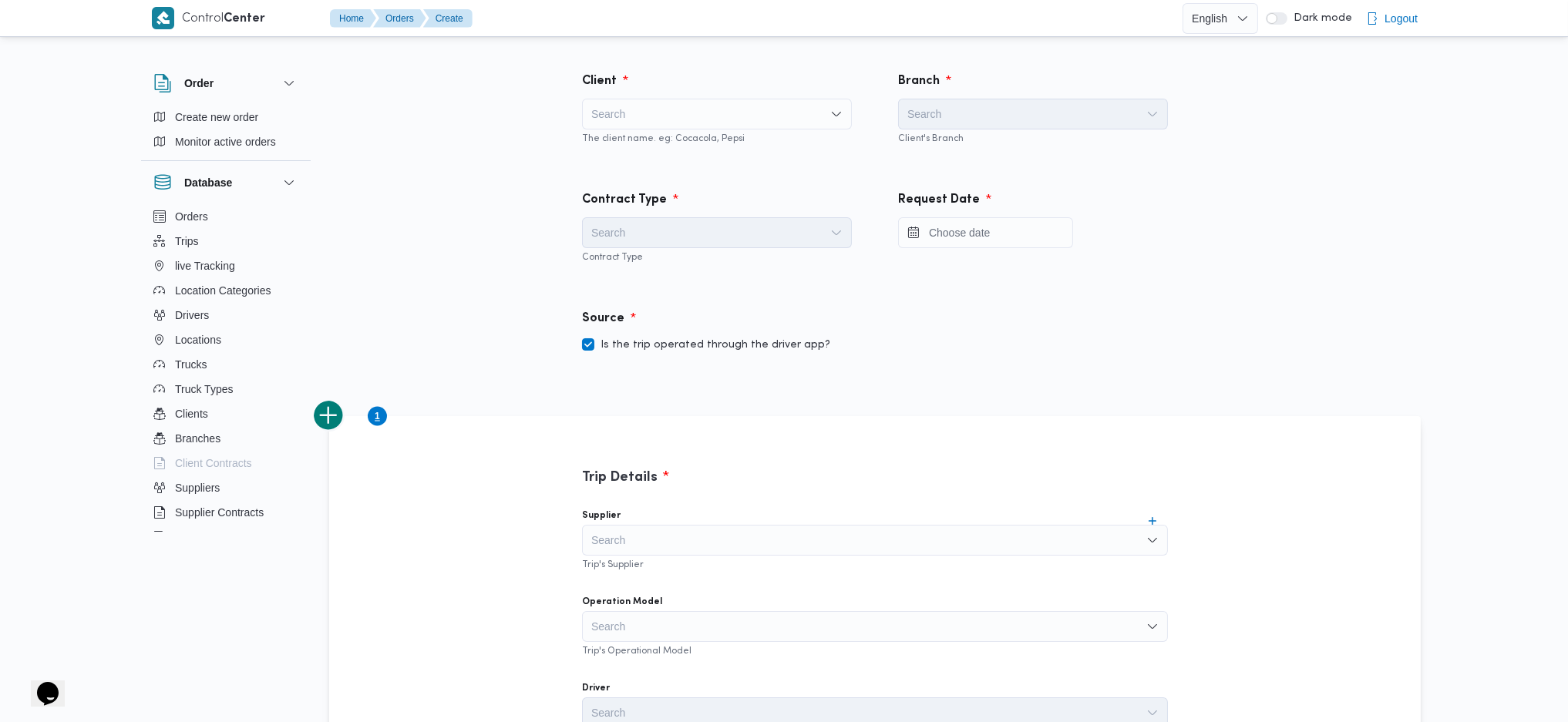
click at [686, 104] on div "Search" at bounding box center [716, 114] width 269 height 31
type input "A"
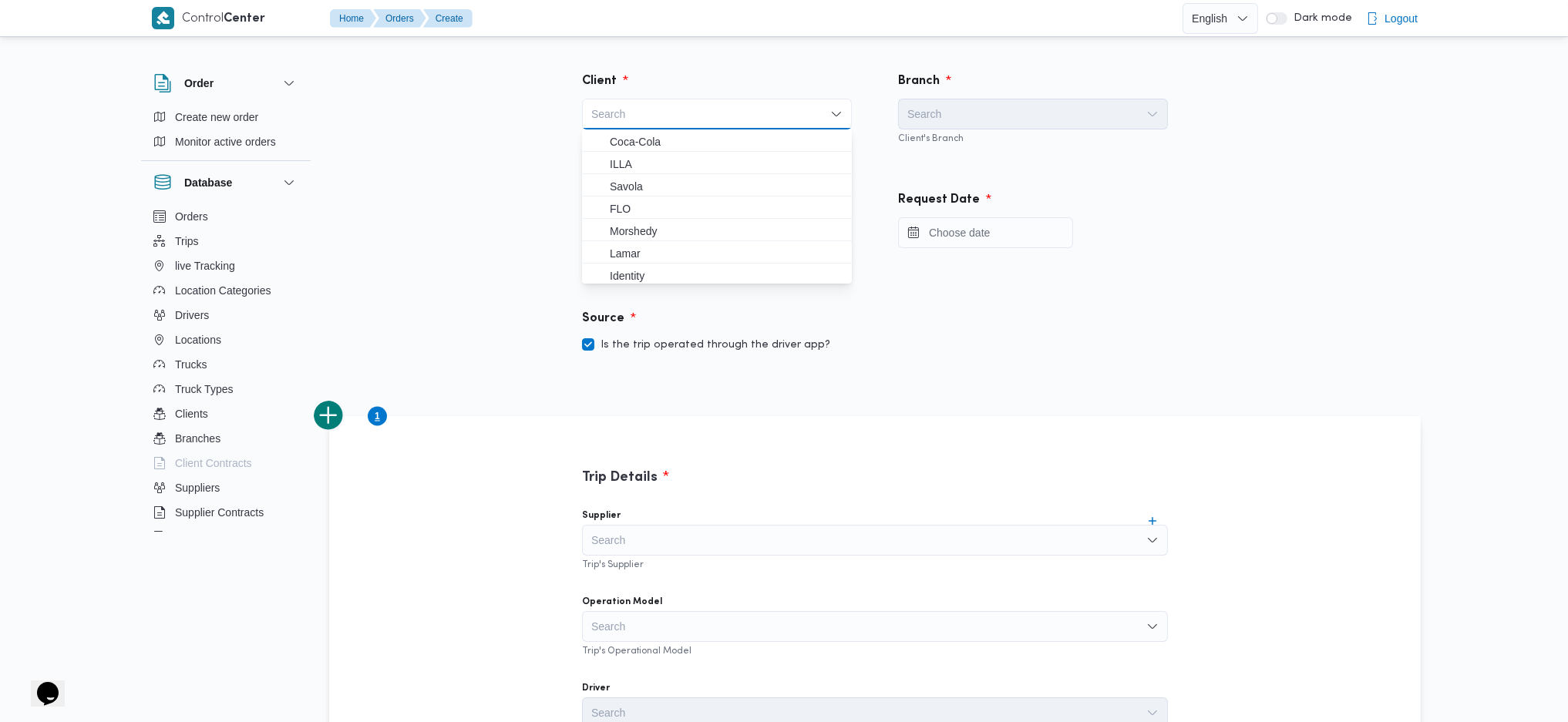
type input "D"
type input "DAN"
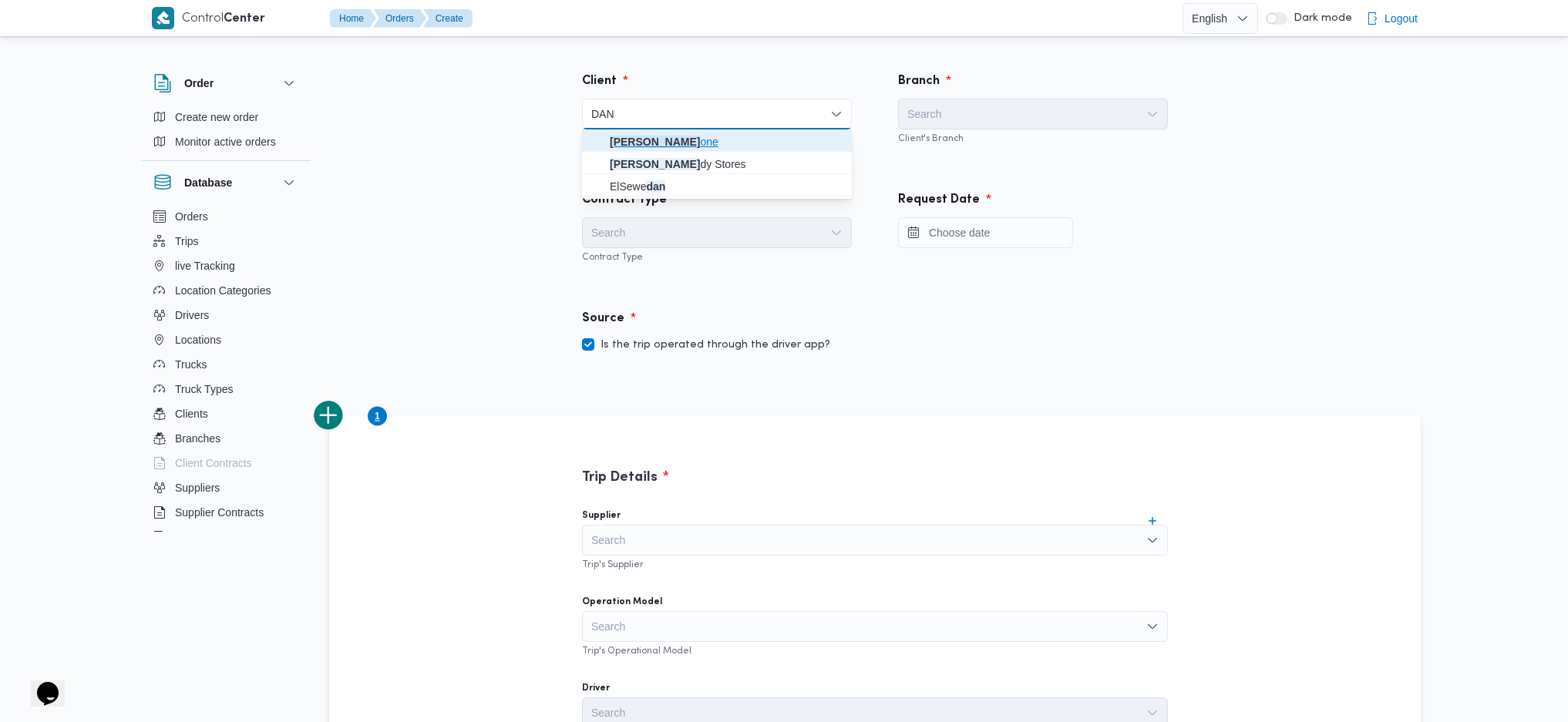
click at [688, 135] on span "Dan one" at bounding box center [726, 142] width 233 height 19
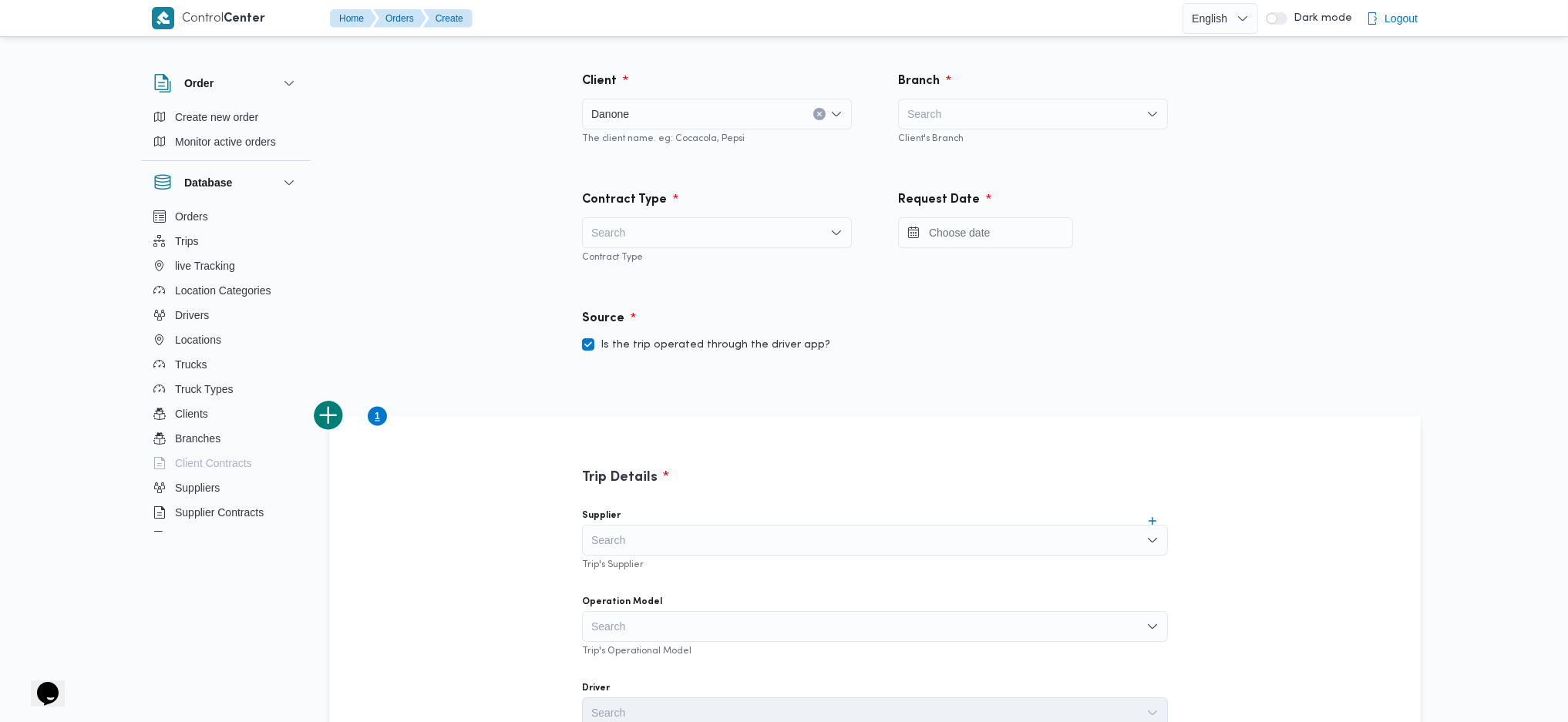
click at [984, 112] on div "Search" at bounding box center [1033, 114] width 269 height 31
type input "H"
type input "المر"
click at [985, 143] on span "قرية المر وة" at bounding box center [1042, 142] width 233 height 19
click at [701, 248] on div "Search Contract Type" at bounding box center [716, 240] width 269 height 46
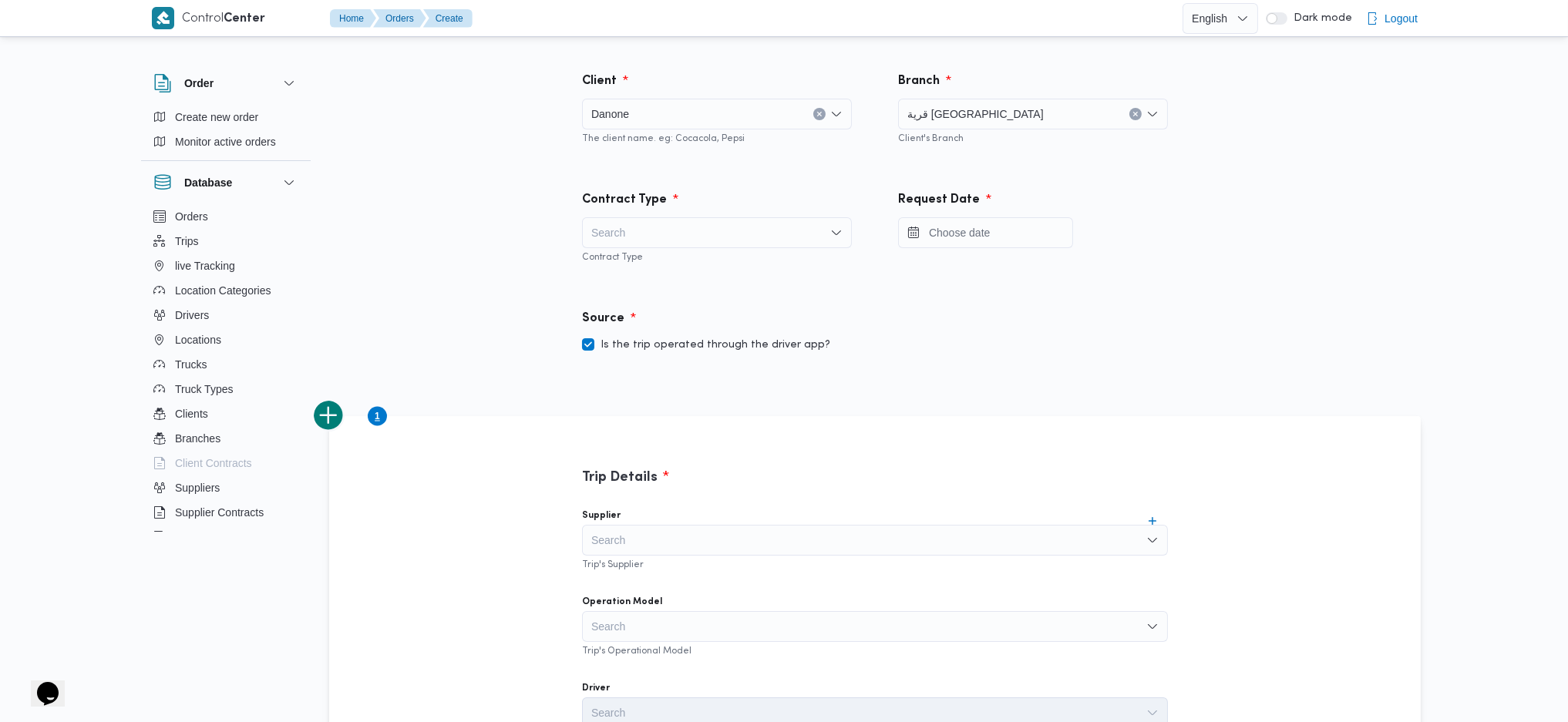
click at [698, 235] on div "Search" at bounding box center [716, 233] width 269 height 31
click at [611, 346] on label "Is the trip operated through the driver app?" at bounding box center [706, 346] width 248 height 19
checkbox input "false"
click at [713, 232] on div "Search" at bounding box center [716, 233] width 269 height 31
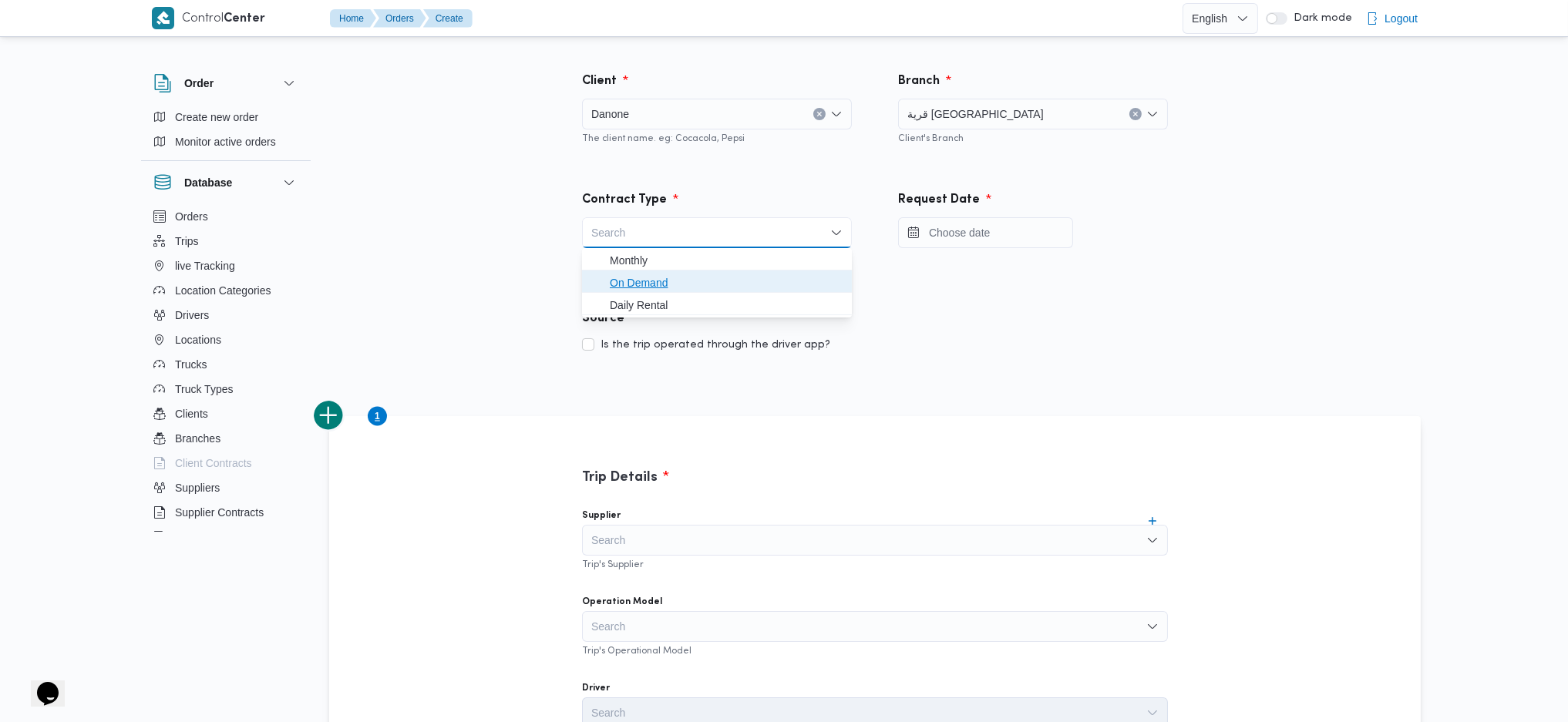
click at [665, 285] on span "On Demand" at bounding box center [726, 283] width 233 height 19
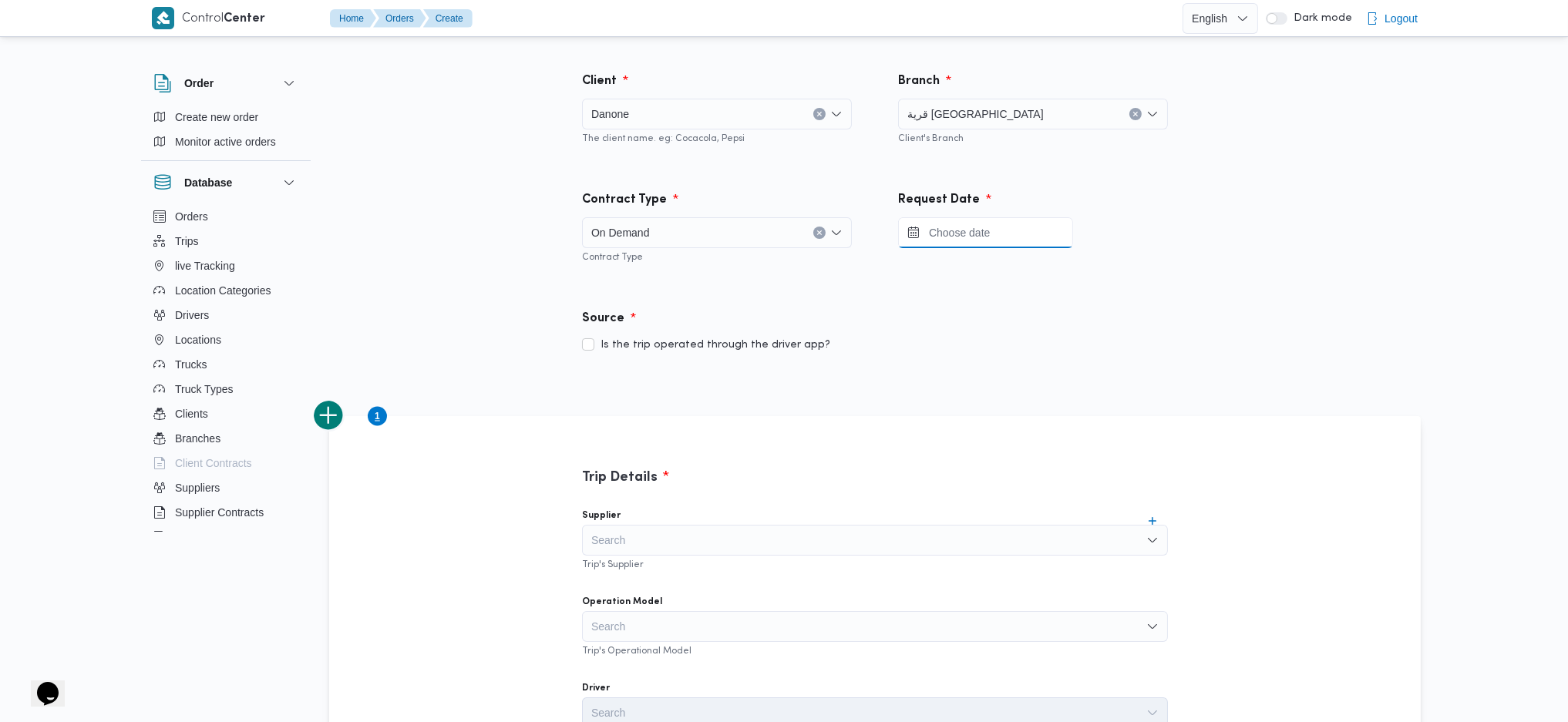
click at [924, 232] on input "Press the down key to open a popover containing a calendar." at bounding box center [985, 233] width 175 height 31
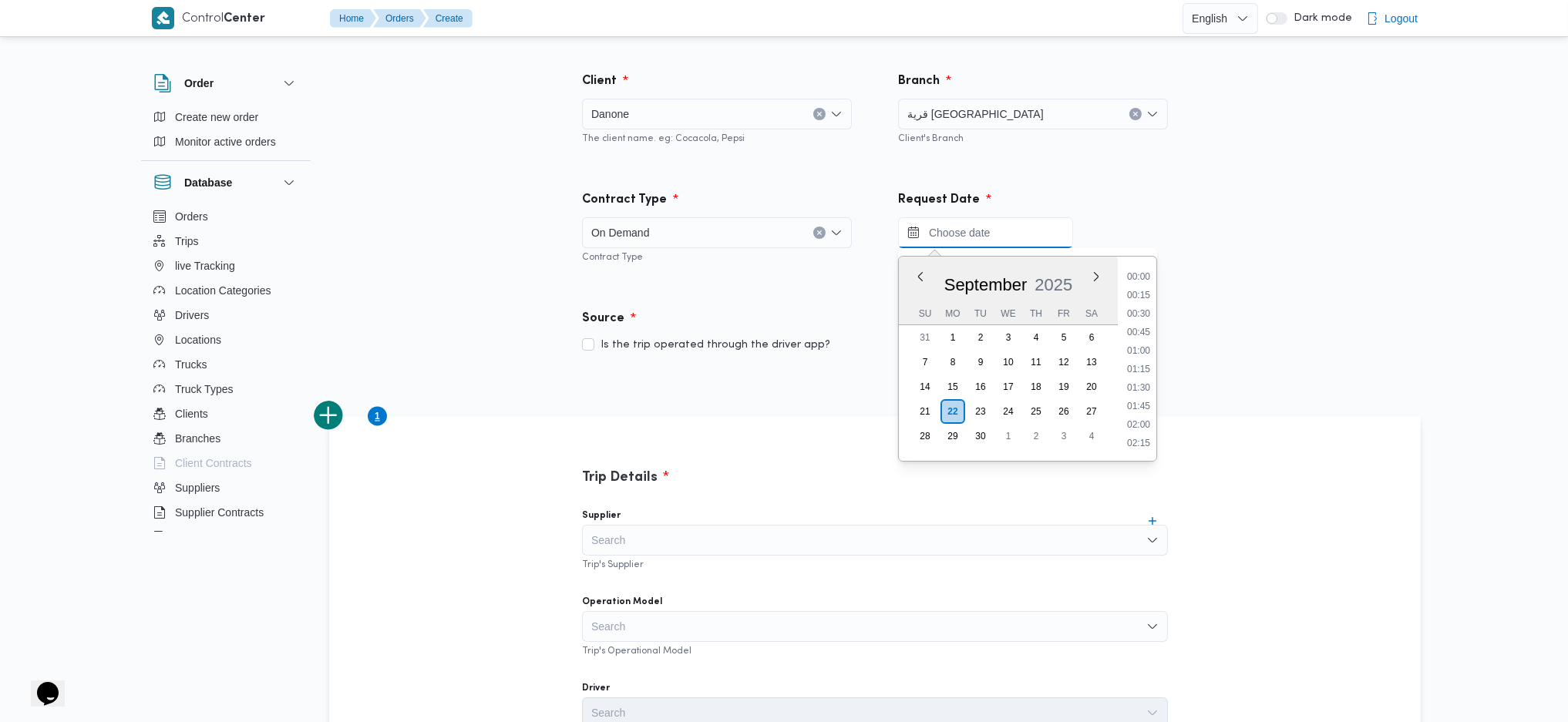
scroll to position [889, 0]
click at [932, 265] on div "September 2025" at bounding box center [1009, 282] width 219 height 40
click at [1142, 353] on li "13:00" at bounding box center [1138, 350] width 35 height 15
type input "22/09/2025 13:00"
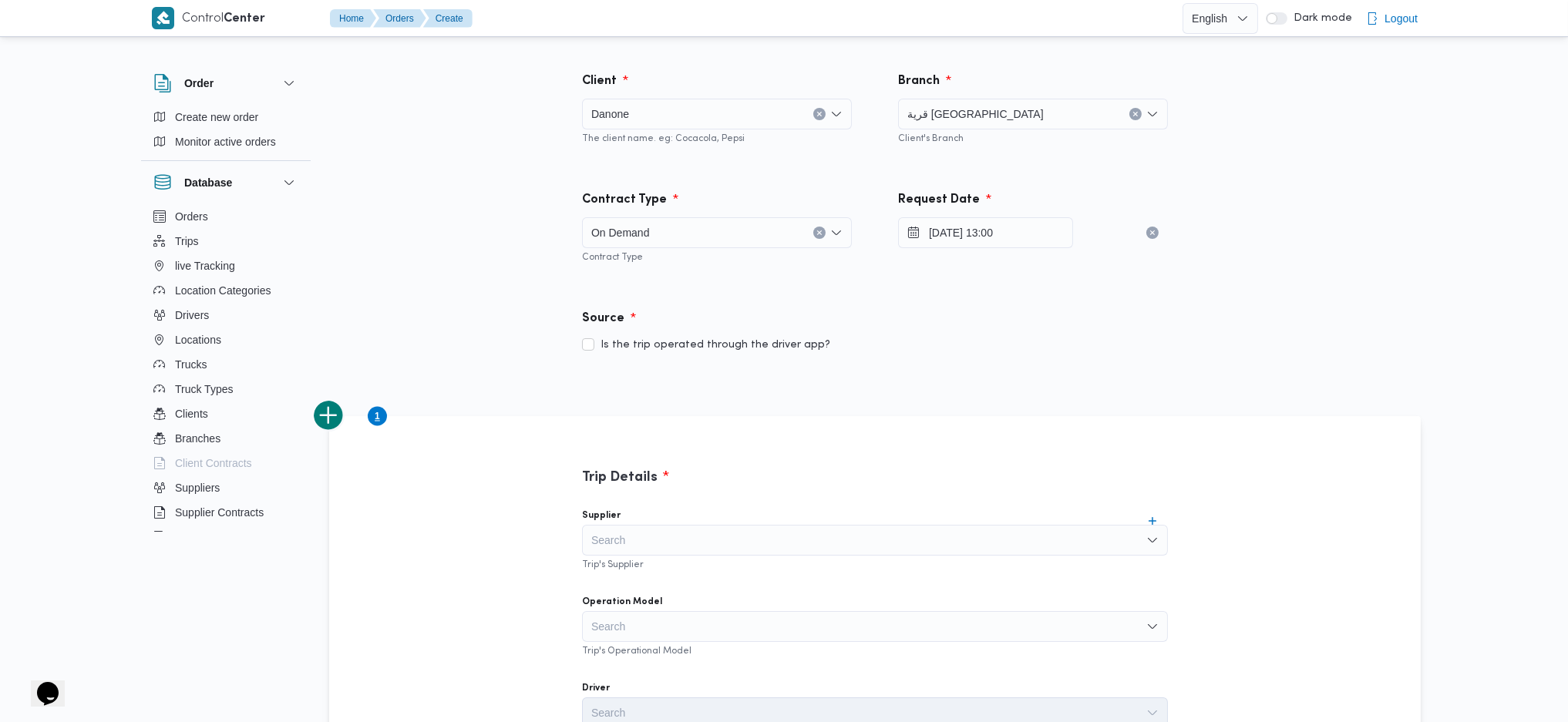
click at [828, 536] on div "Search" at bounding box center [874, 541] width 586 height 31
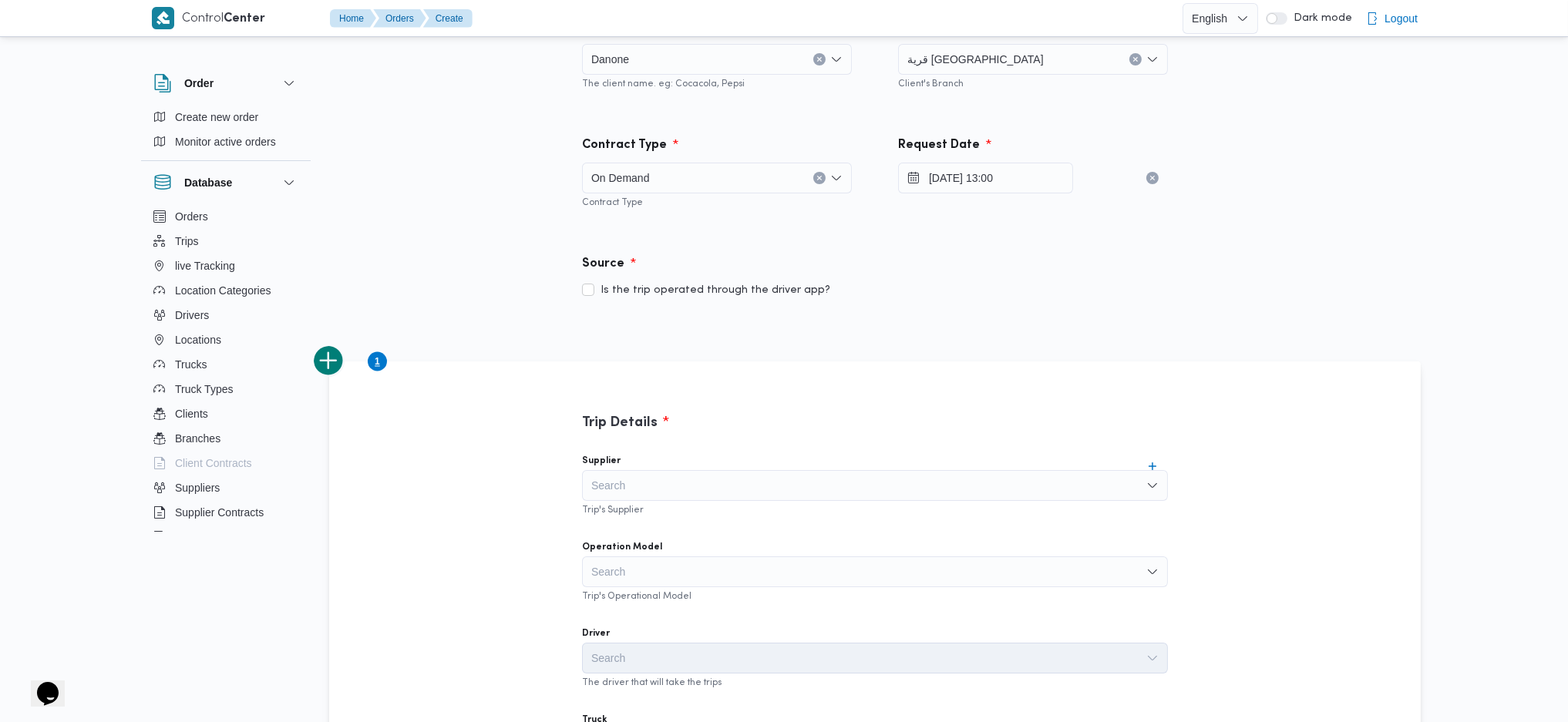
scroll to position [205, 0]
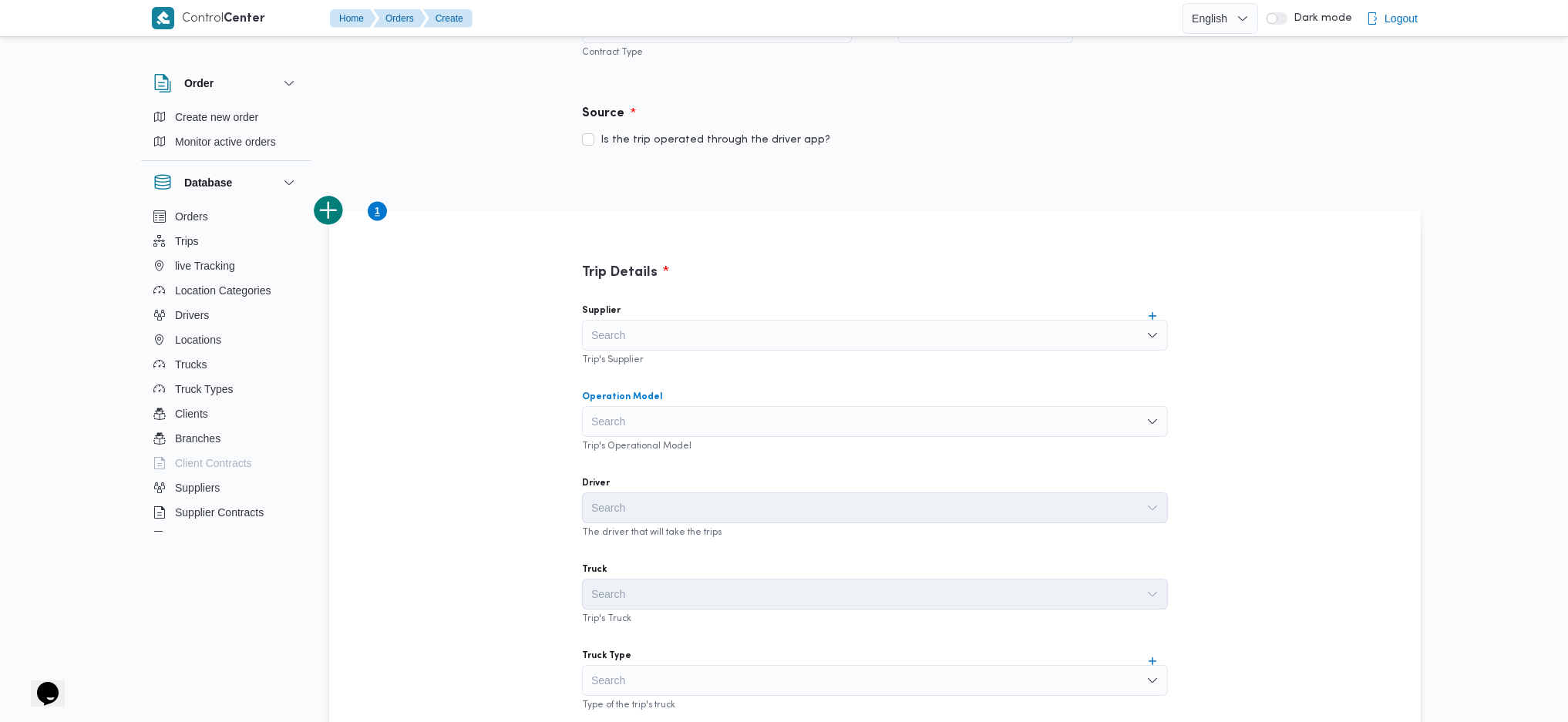
click at [747, 430] on div "Search" at bounding box center [874, 422] width 586 height 31
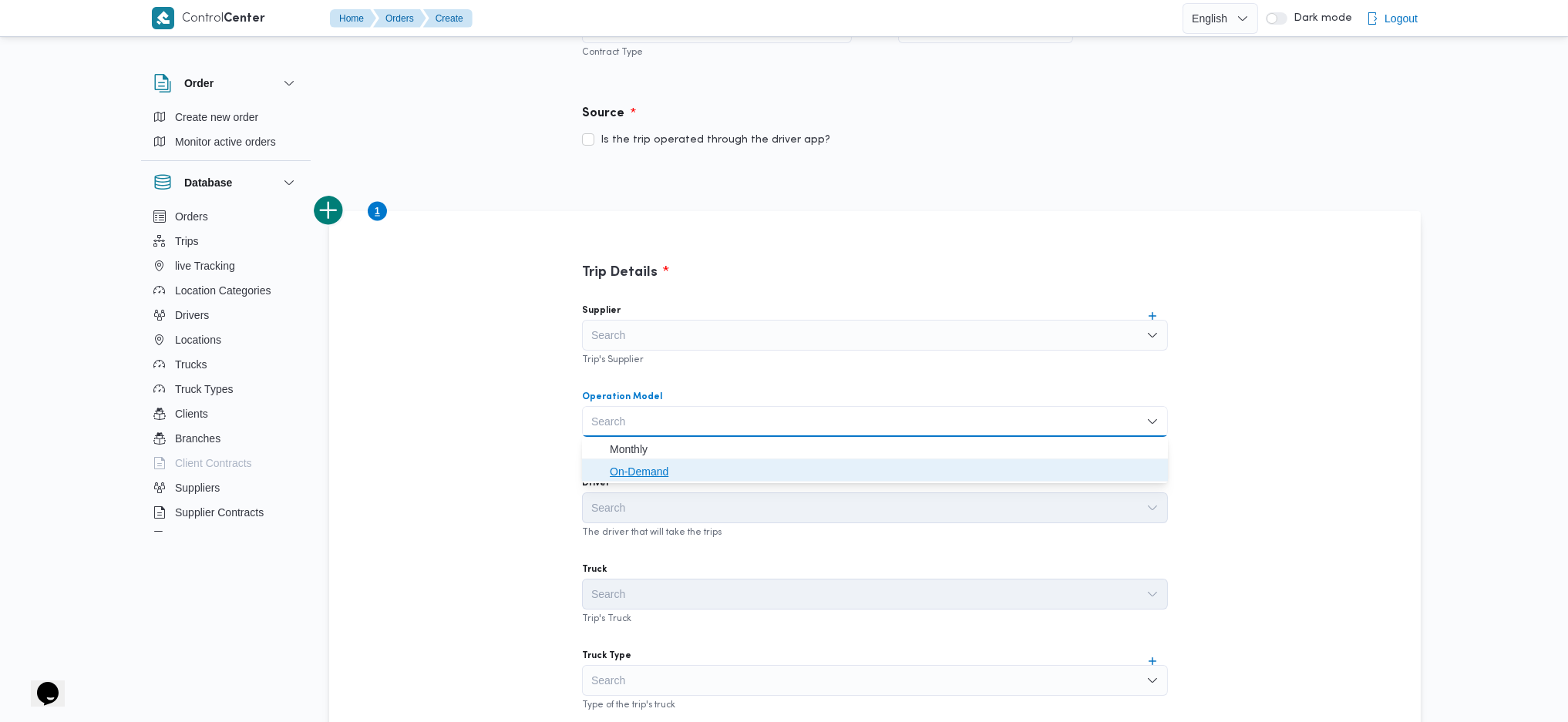
click at [701, 476] on span "On-Demand" at bounding box center [885, 472] width 549 height 19
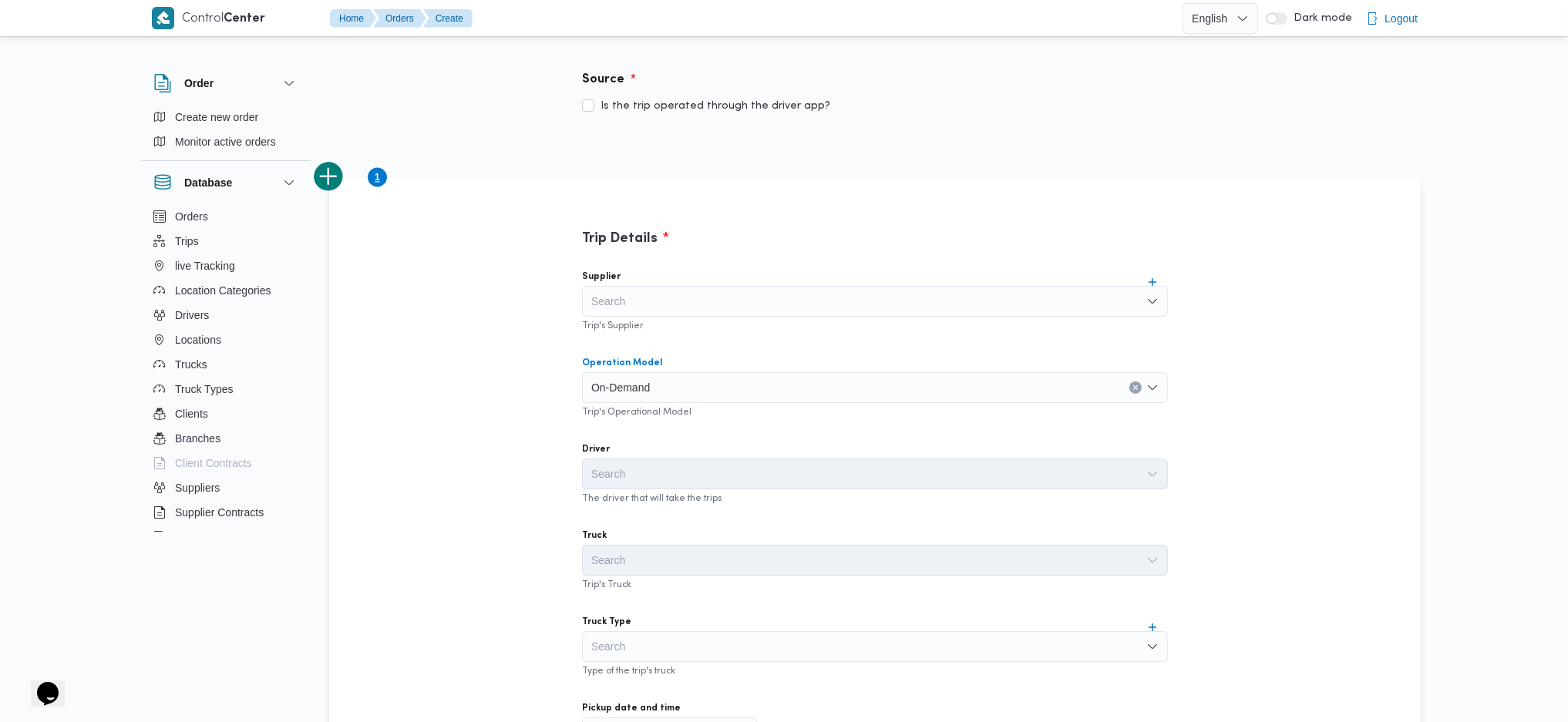
scroll to position [513, 0]
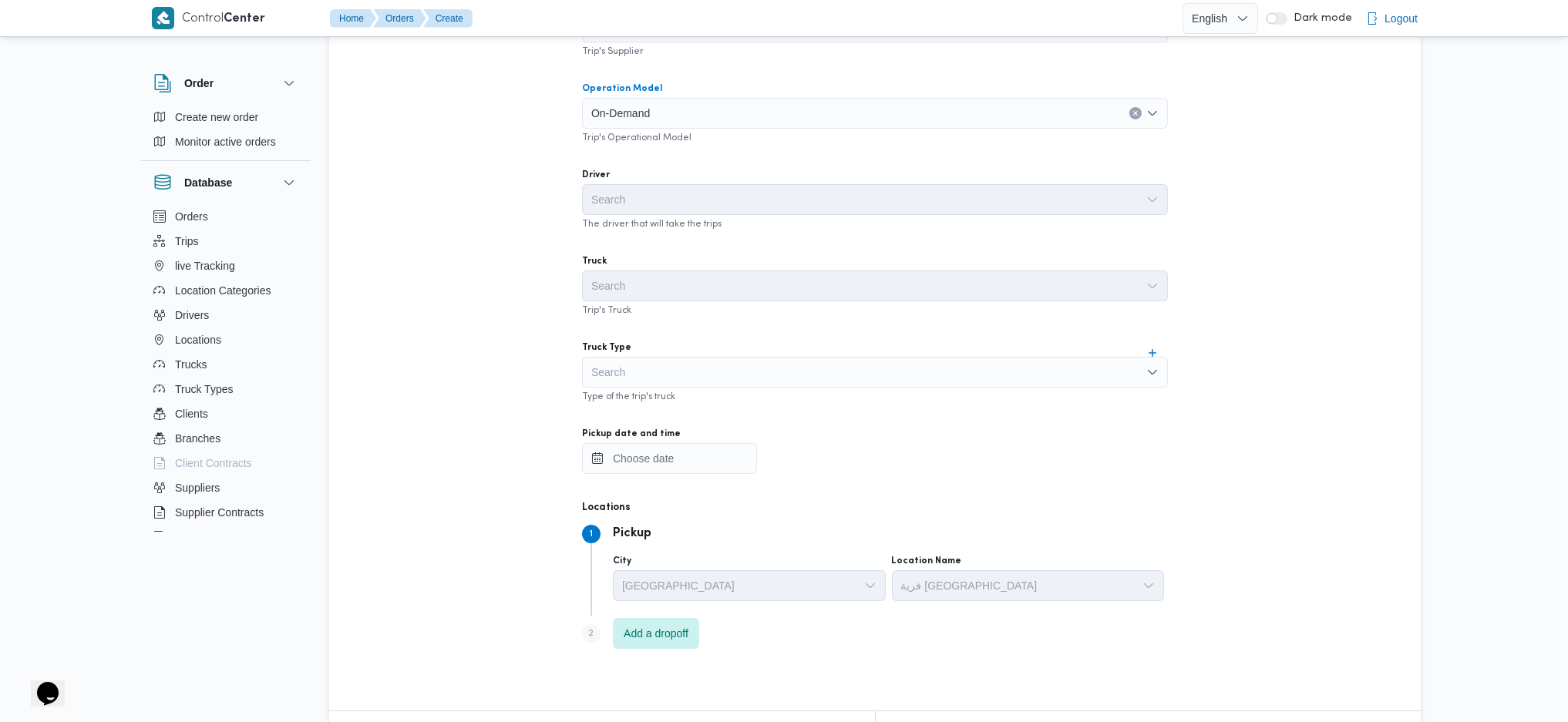
click at [737, 366] on div "Search" at bounding box center [874, 372] width 586 height 31
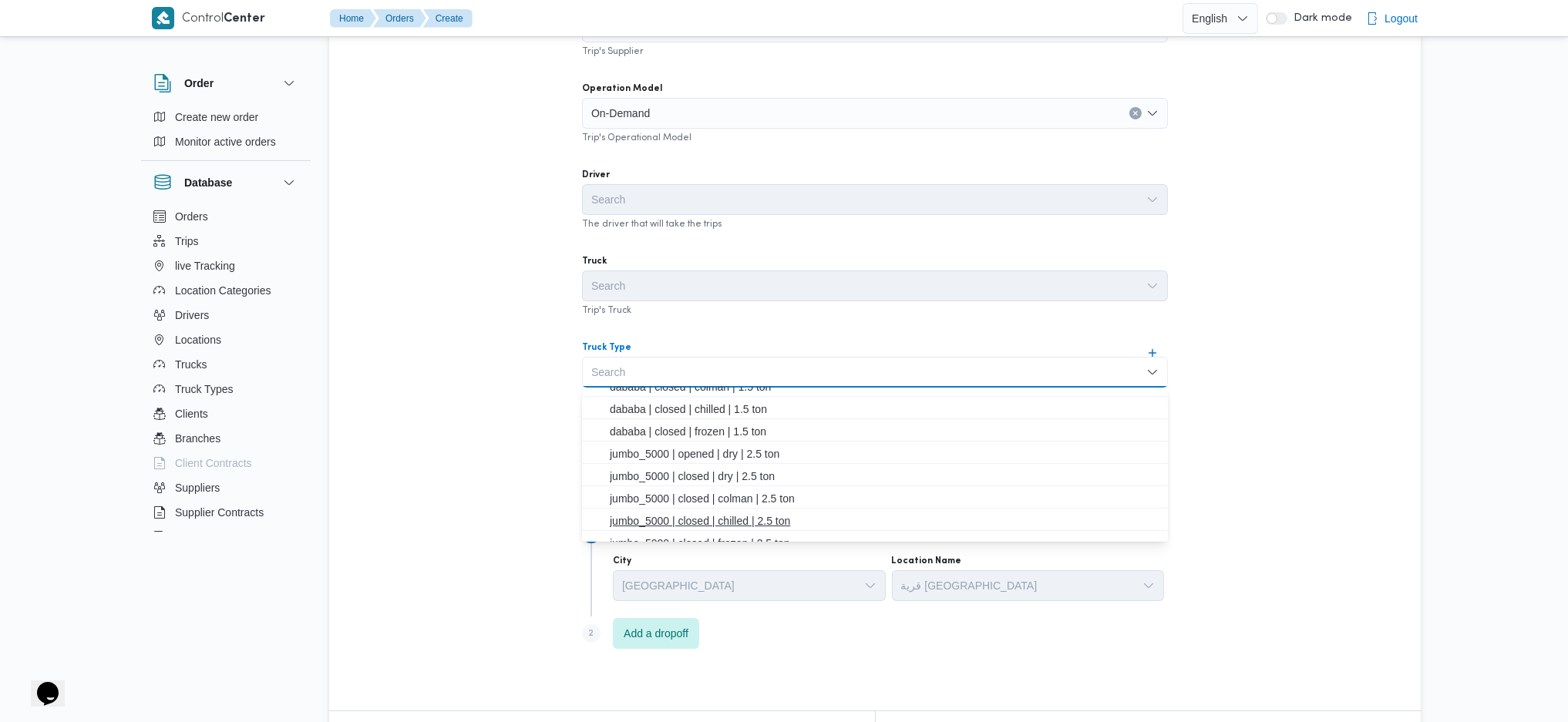
scroll to position [205, 0]
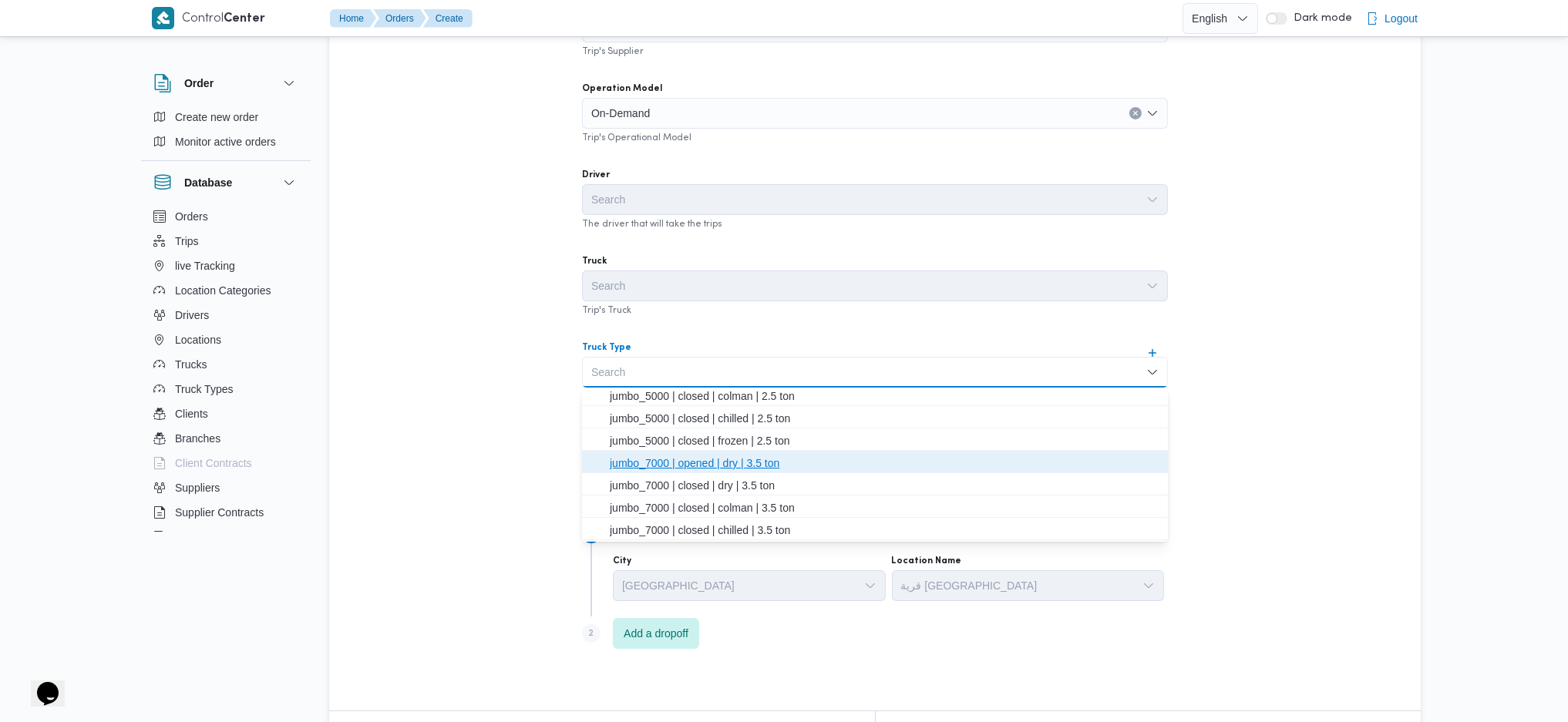
click at [783, 464] on span "jumbo_7000 | opened | dry | 3.5 ton" at bounding box center [885, 464] width 549 height 19
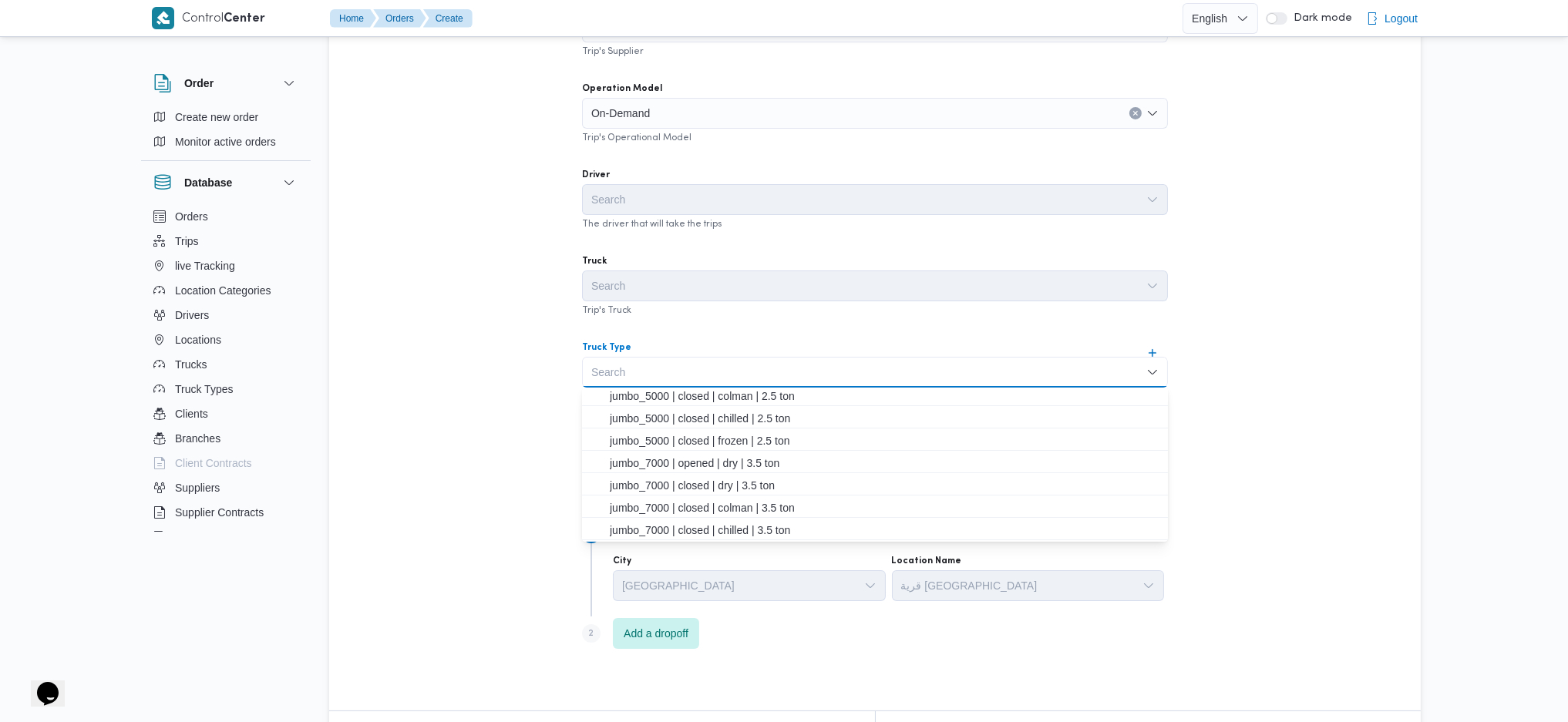
scroll to position [0, 0]
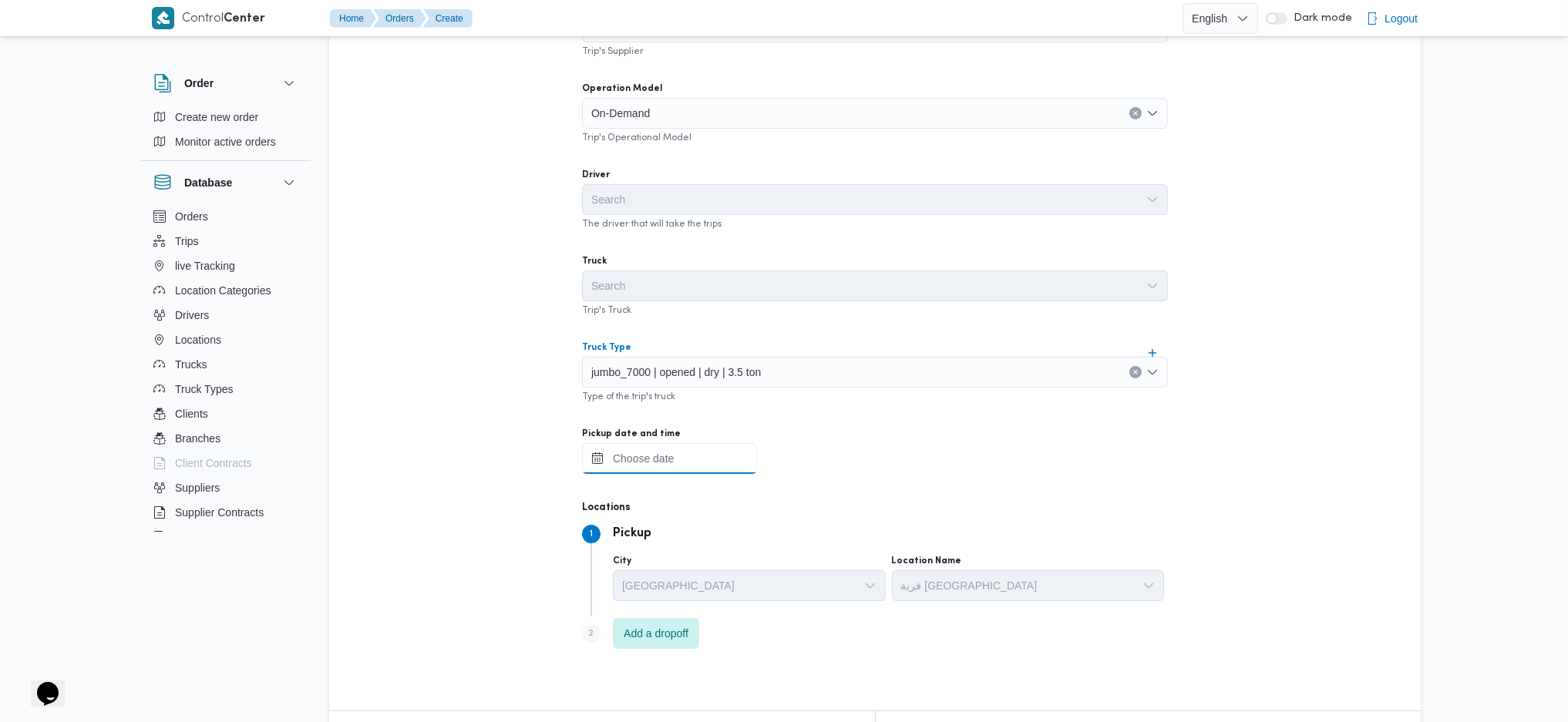
click at [669, 470] on input "Pickup date and time" at bounding box center [669, 459] width 175 height 31
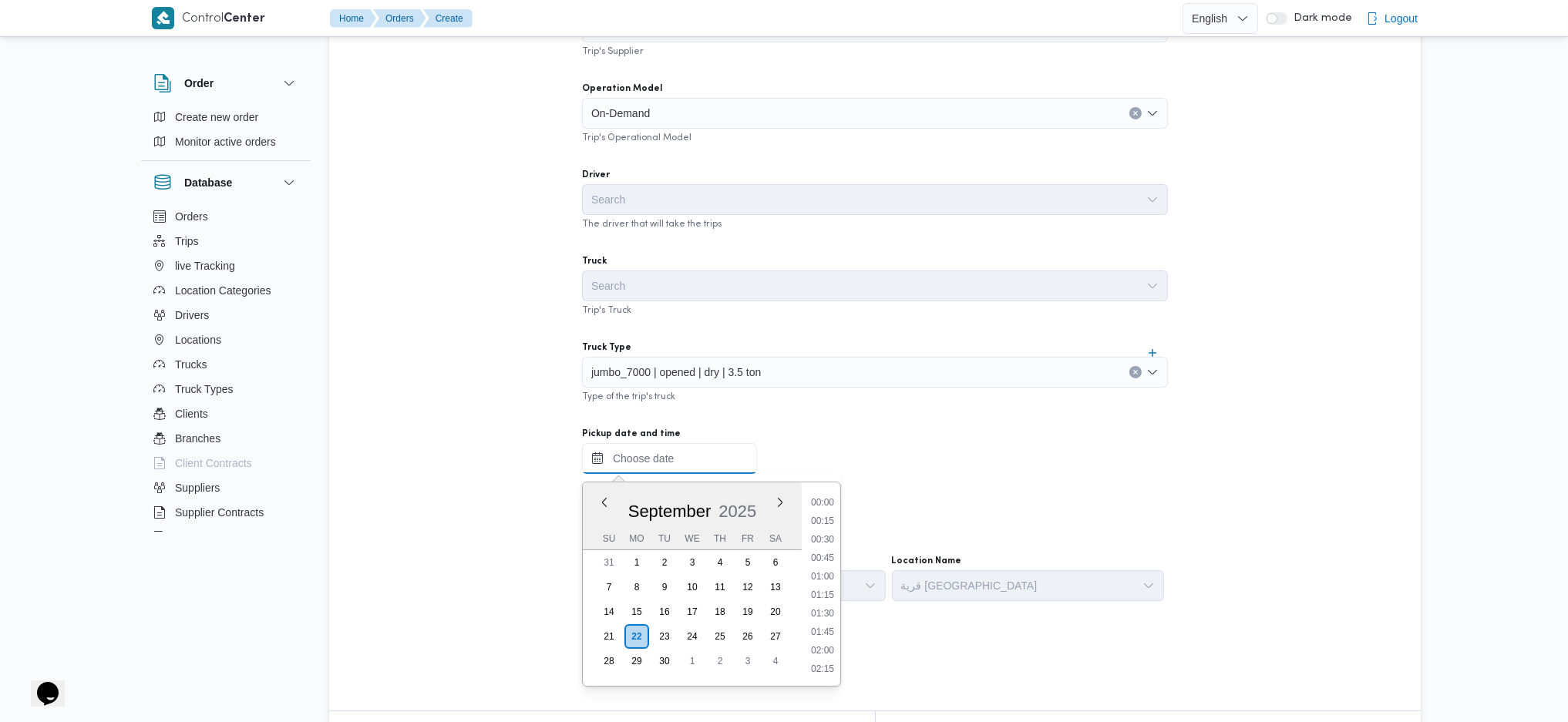
scroll to position [890, 0]
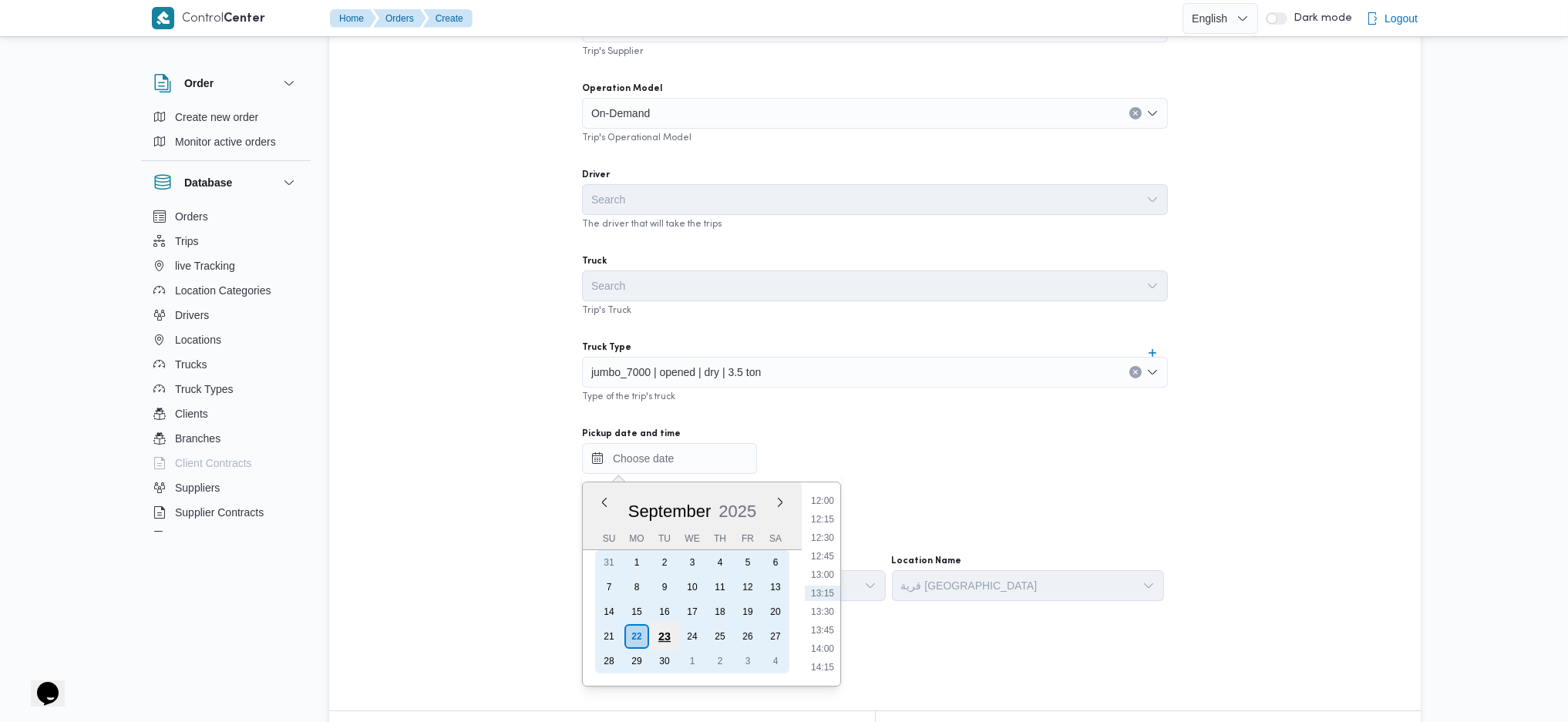
click at [654, 634] on div "23" at bounding box center [665, 636] width 29 height 29
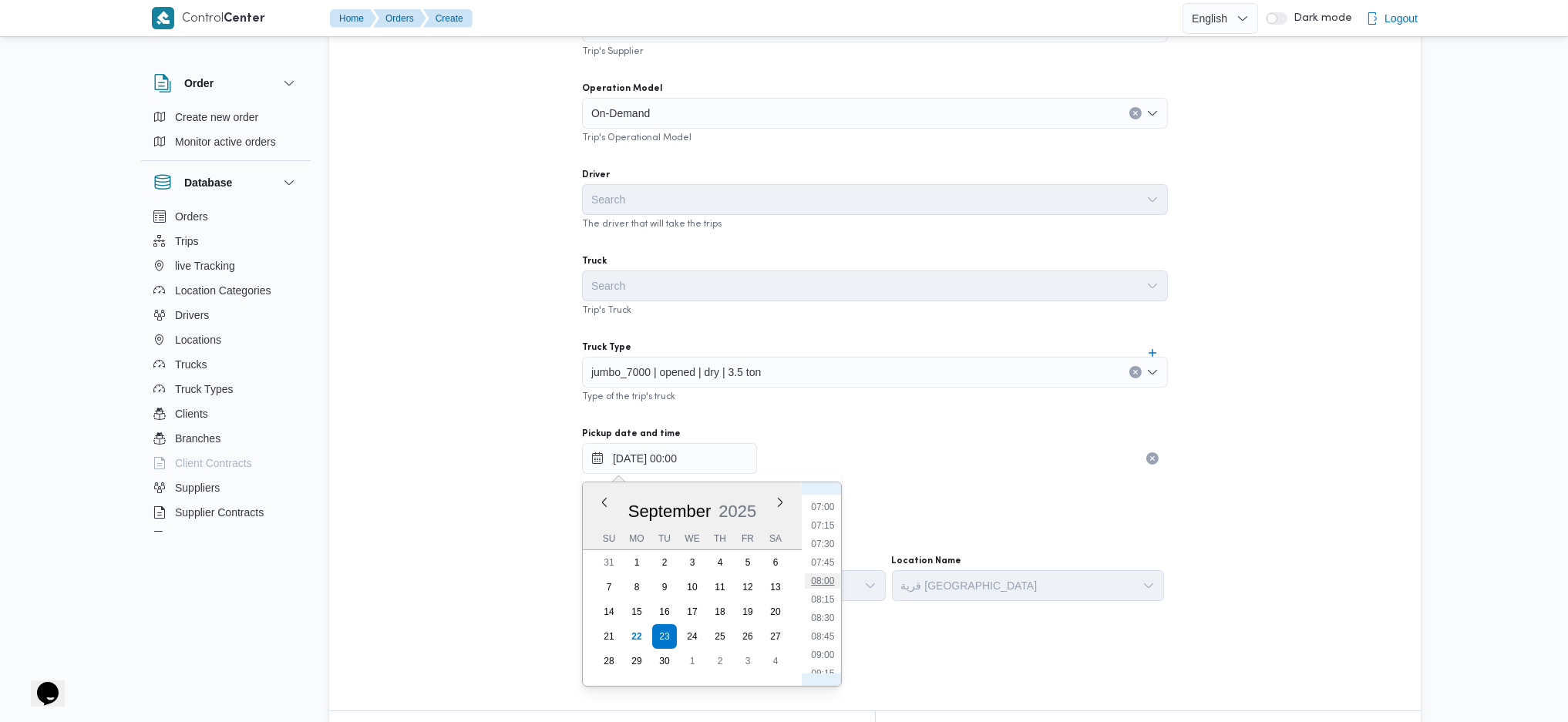
click at [831, 584] on li "08:00" at bounding box center [822, 581] width 35 height 15
type input "23/09/2025 08:00"
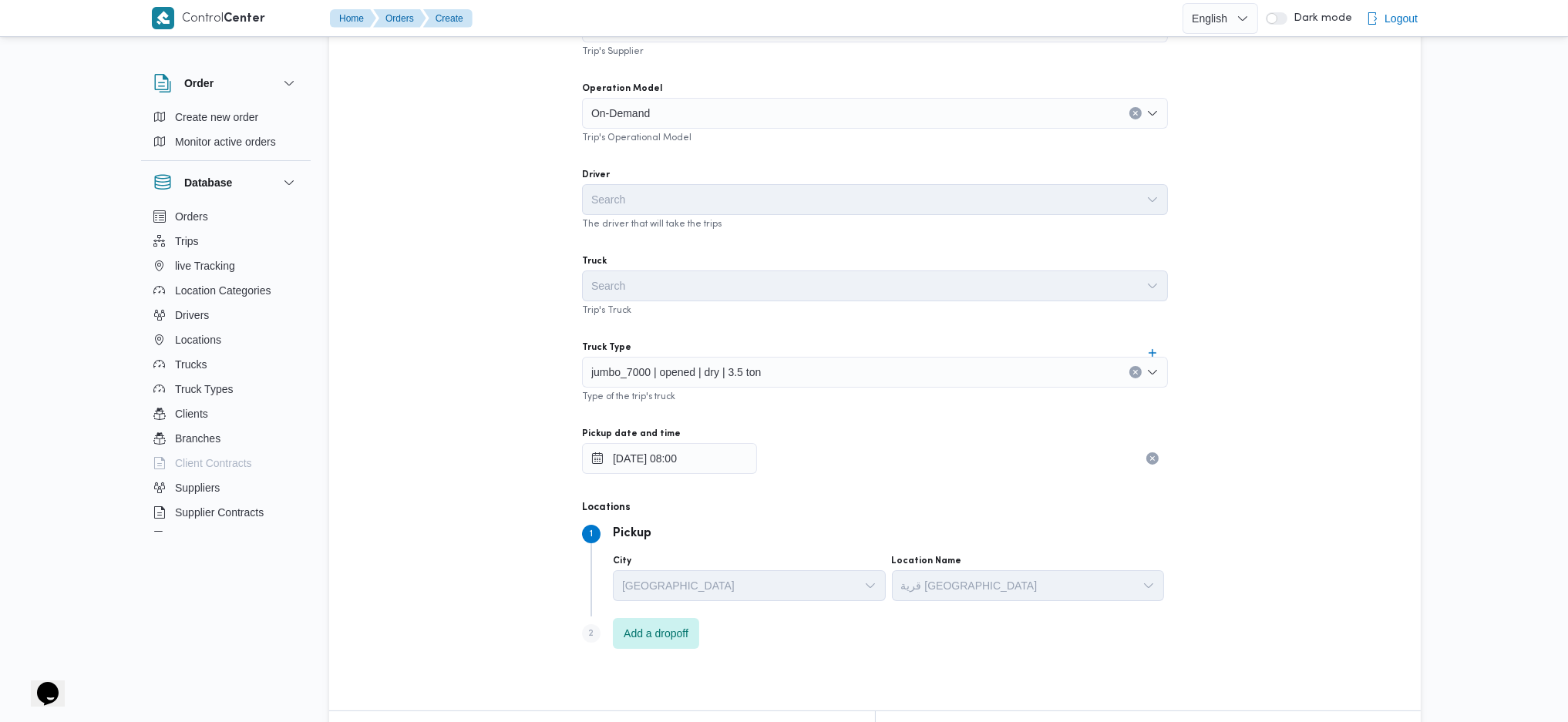
click at [920, 500] on dt "Locations" at bounding box center [874, 508] width 586 height 19
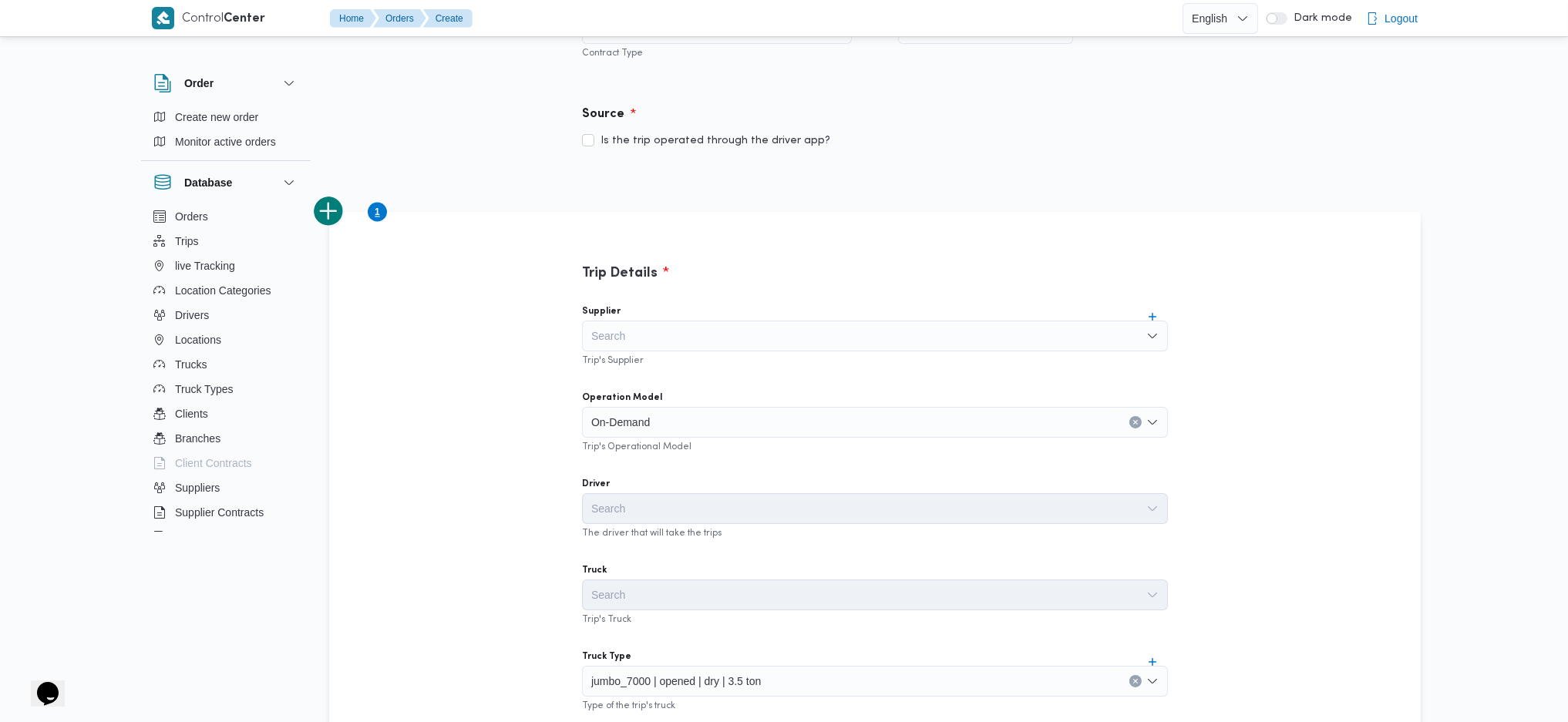
scroll to position [0, 0]
